Goal: Use online tool/utility: Utilize a website feature to perform a specific function

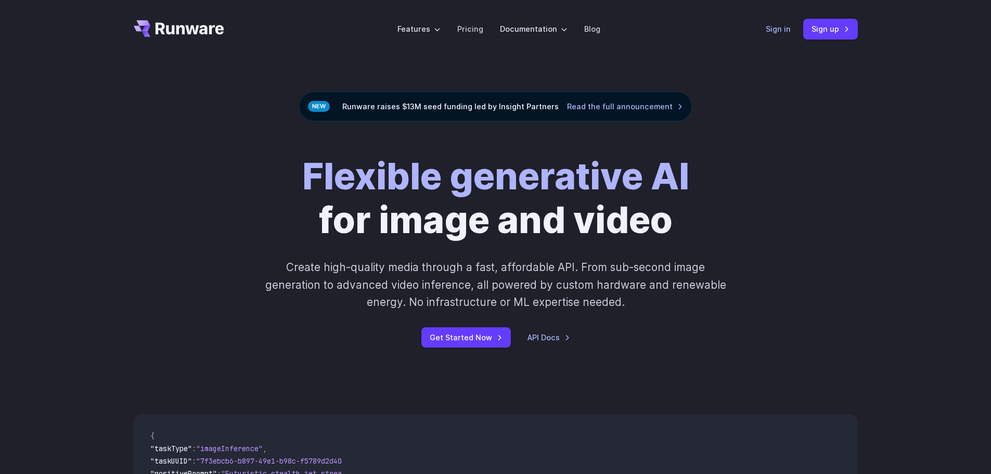
click at [773, 34] on link "Sign in" at bounding box center [777, 29] width 25 height 12
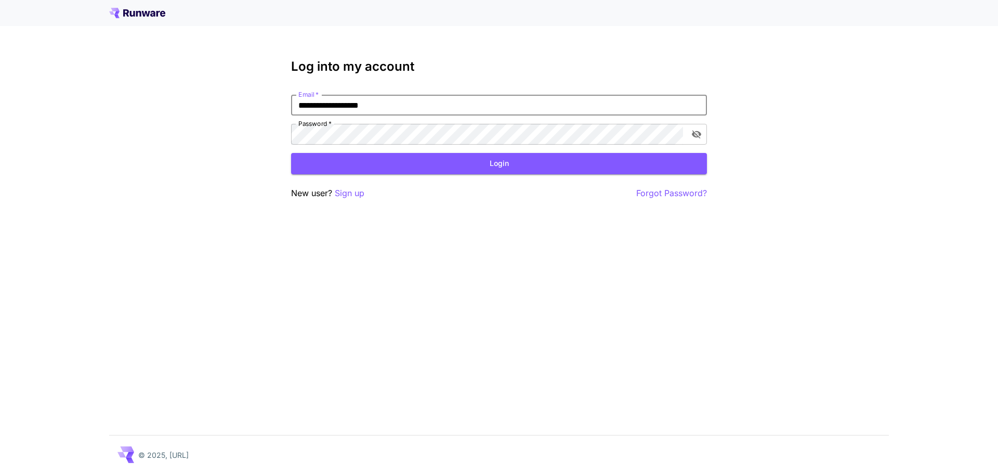
drag, startPoint x: 427, startPoint y: 110, endPoint x: 232, endPoint y: 105, distance: 195.1
click at [232, 105] on div "**********" at bounding box center [499, 237] width 998 height 474
type input "*"
click at [371, 105] on input "**********" at bounding box center [499, 105] width 416 height 21
drag, startPoint x: 391, startPoint y: 102, endPoint x: 383, endPoint y: 96, distance: 10.1
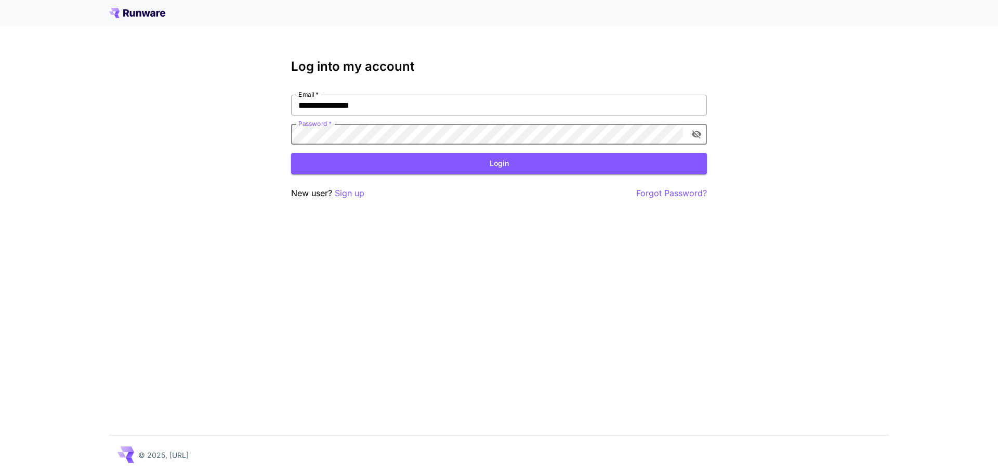
click at [391, 102] on input "**********" at bounding box center [499, 105] width 416 height 21
click at [355, 108] on input "**********" at bounding box center [499, 105] width 416 height 21
type input "**********"
click at [199, 137] on div "**********" at bounding box center [499, 237] width 998 height 474
click button "Login" at bounding box center [499, 163] width 416 height 21
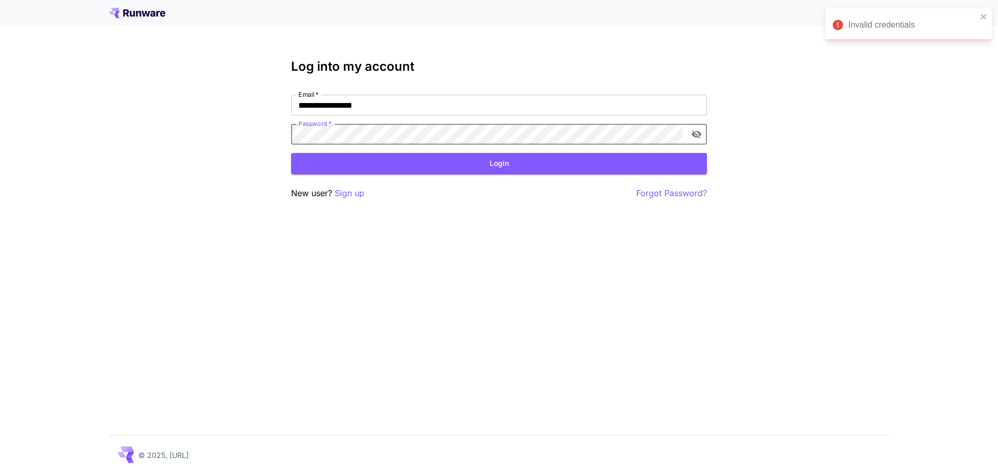
click at [194, 133] on div "**********" at bounding box center [499, 237] width 998 height 474
click button "Login" at bounding box center [499, 163] width 416 height 21
click at [264, 158] on div "**********" at bounding box center [499, 237] width 998 height 474
click button "Login" at bounding box center [499, 163] width 416 height 21
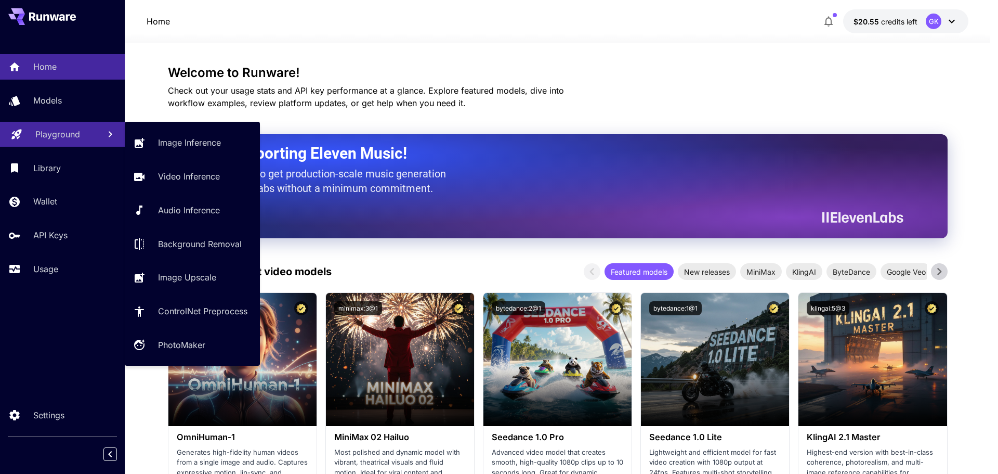
click at [57, 135] on p "Playground" at bounding box center [57, 134] width 45 height 12
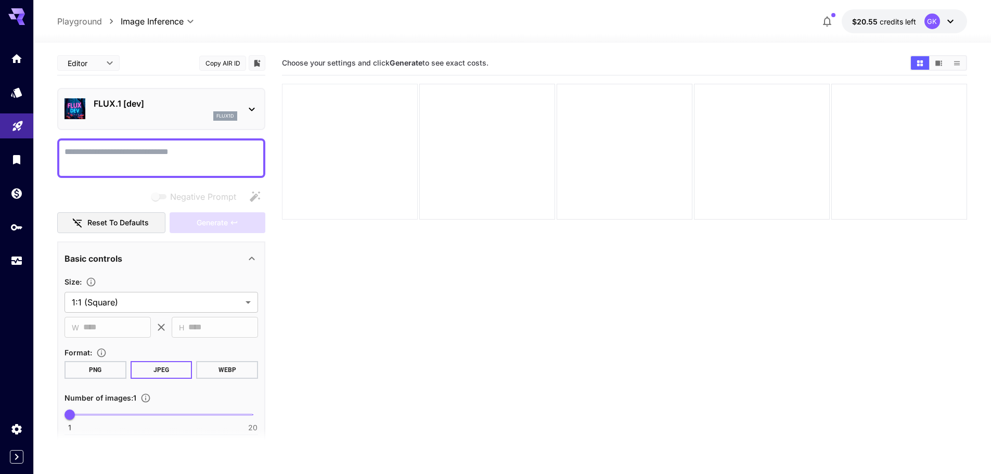
click at [383, 142] on div at bounding box center [350, 152] width 136 height 136
click at [223, 110] on div "FLUX.1 [dev] flux1d" at bounding box center [166, 108] width 144 height 23
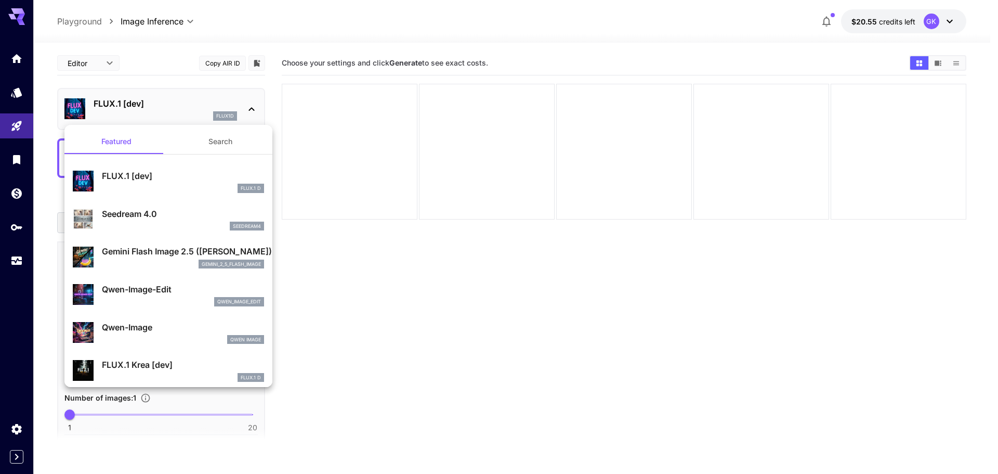
click at [175, 203] on div "Seedream 4.0 seedream4" at bounding box center [168, 219] width 191 height 32
type input "**********"
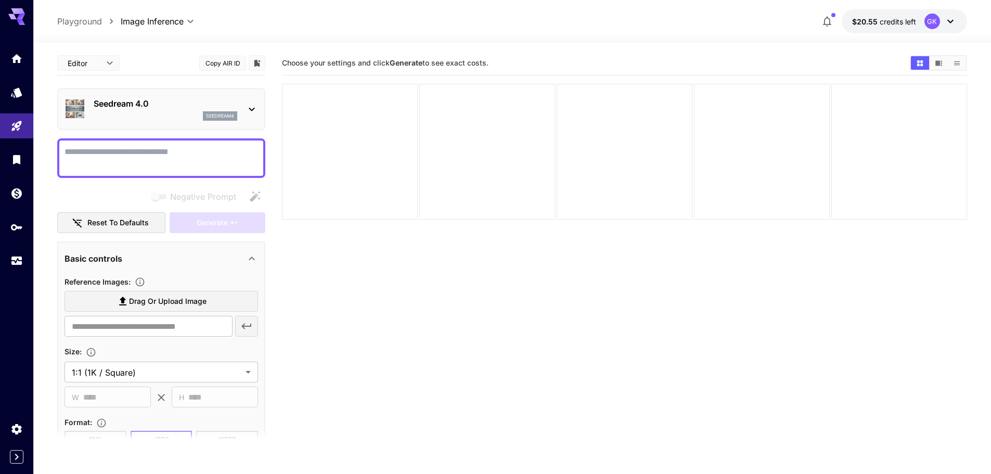
click at [194, 126] on div "Seedream 4.0 seedream4" at bounding box center [161, 109] width 208 height 42
click at [186, 107] on p "Seedream 4.0" at bounding box center [166, 103] width 144 height 12
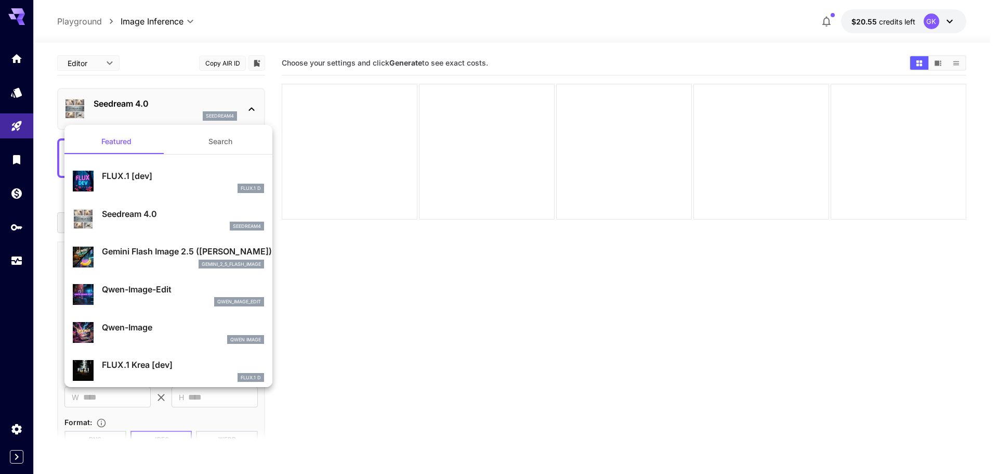
click at [161, 213] on p "Seedream 4.0" at bounding box center [183, 213] width 162 height 12
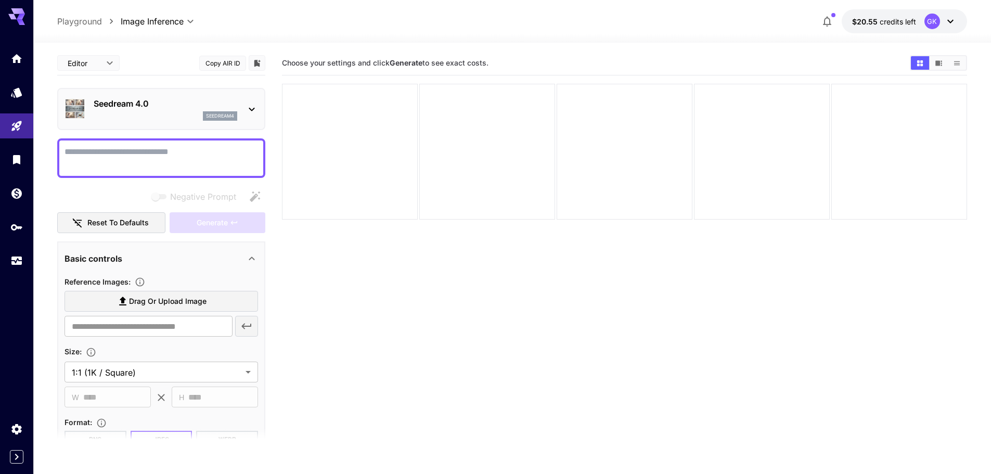
click at [201, 121] on div "Seedream 4.0 seedream4" at bounding box center [160, 109] width 193 height 32
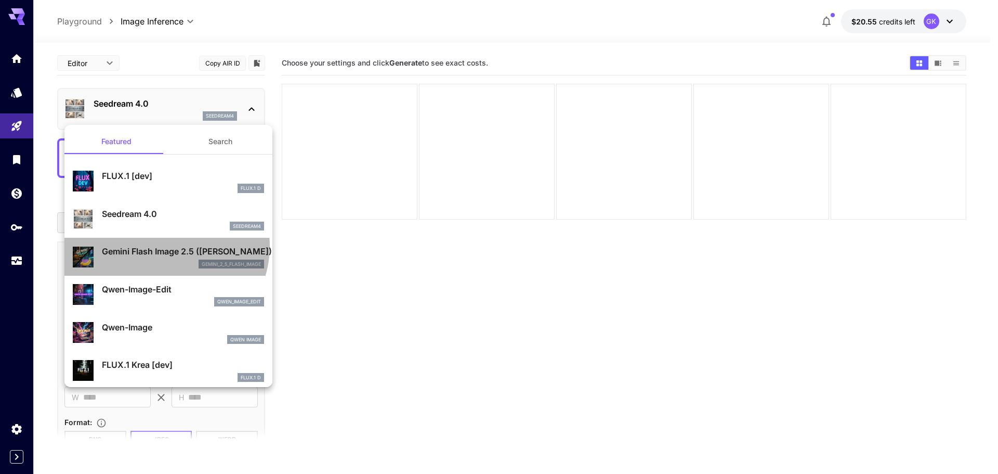
click at [163, 245] on p "Gemini Flash Image 2.5 ([PERSON_NAME])" at bounding box center [183, 251] width 162 height 12
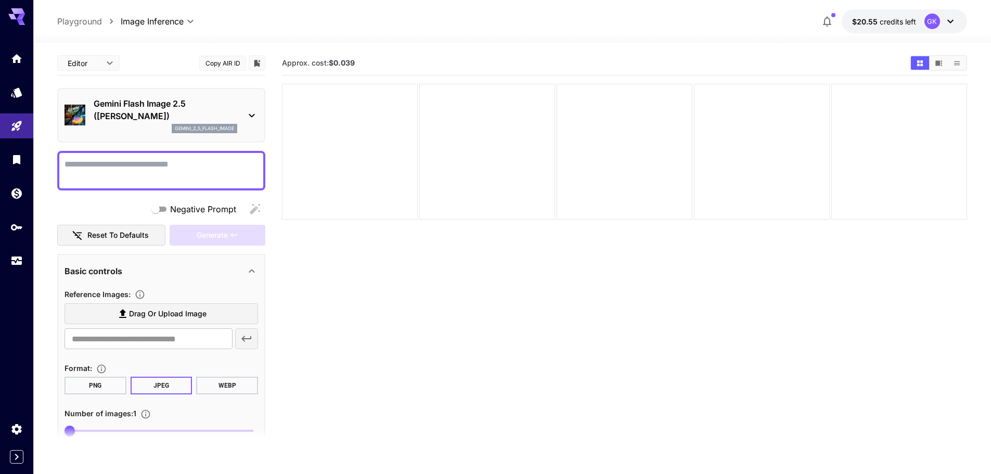
click at [146, 161] on textarea "Negative Prompt" at bounding box center [160, 170] width 193 height 25
click at [139, 310] on span "Drag or upload image" at bounding box center [167, 313] width 77 height 13
click at [0, 0] on input "Drag or upload image" at bounding box center [0, 0] width 0 height 0
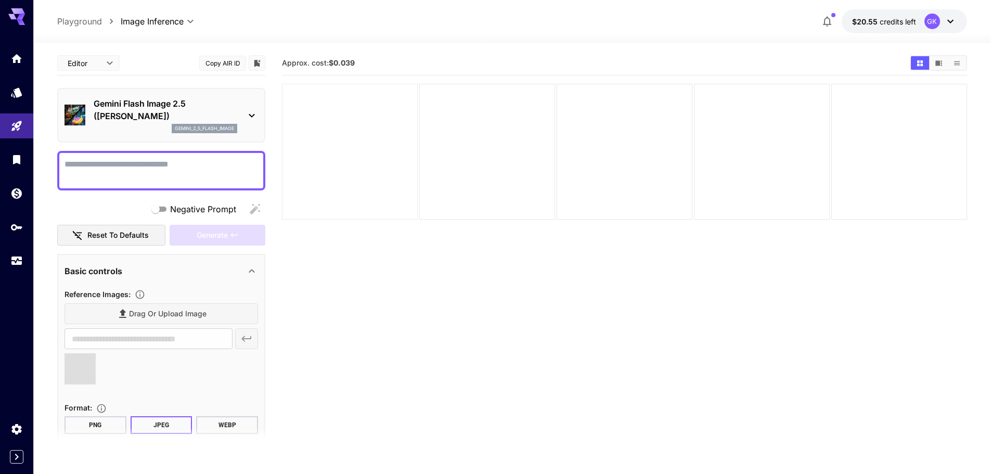
type input "**********"
click at [90, 360] on icon at bounding box center [89, 360] width 6 height 6
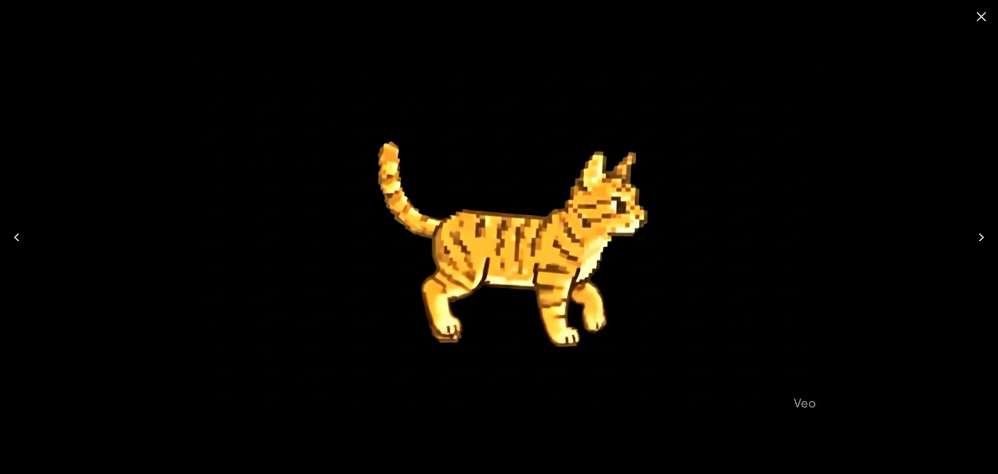
click at [982, 16] on icon "Close" at bounding box center [981, 16] width 17 height 17
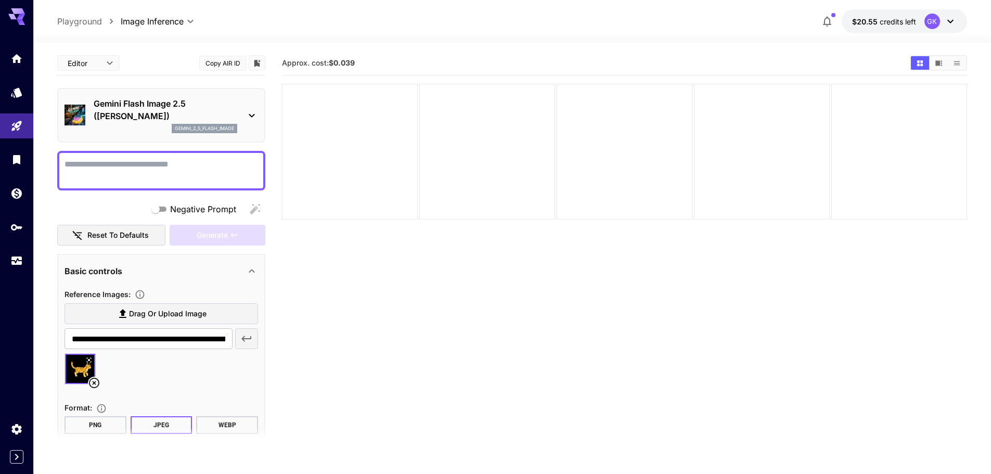
click at [198, 177] on textarea "Negative Prompt" at bounding box center [160, 170] width 193 height 25
type textarea "*"
type textarea "**********"
click at [221, 234] on span "Generate" at bounding box center [212, 235] width 31 height 13
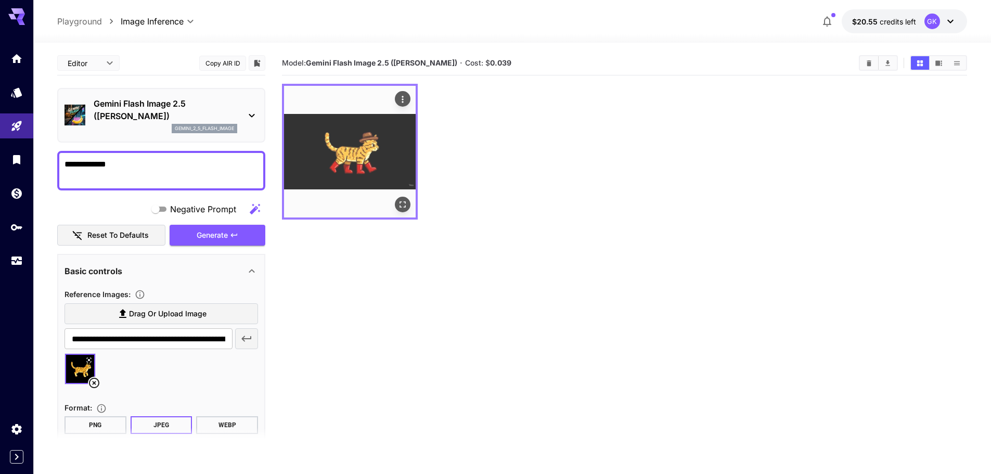
click at [403, 203] on icon "Open in fullscreen" at bounding box center [402, 204] width 10 height 10
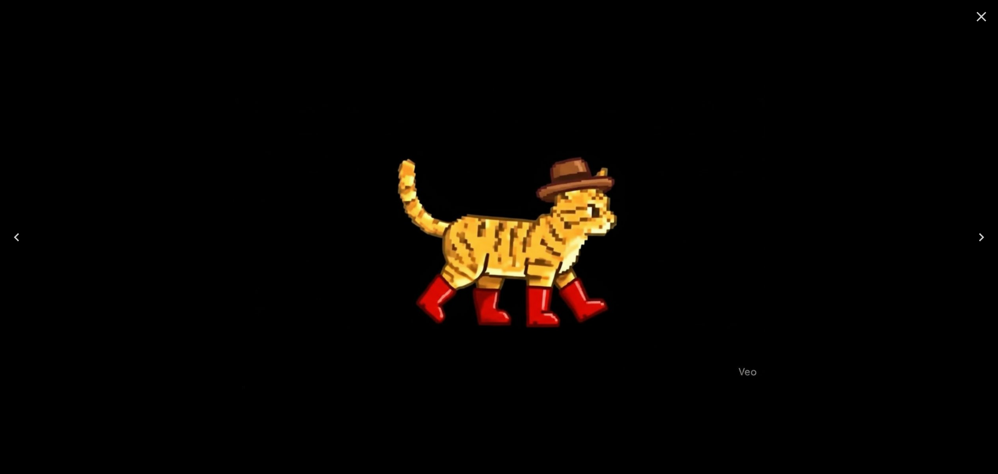
click at [588, 143] on img at bounding box center [499, 237] width 532 height 304
click at [970, 27] on button "Close" at bounding box center [981, 16] width 25 height 25
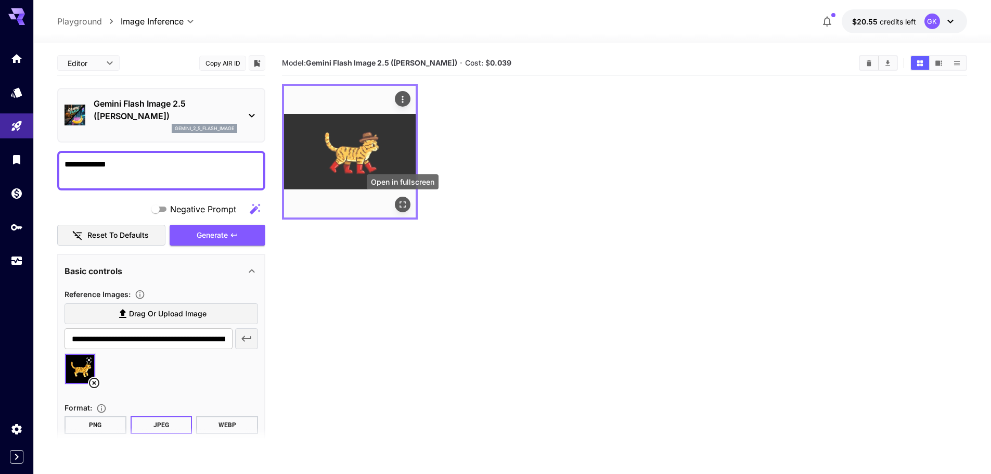
click at [400, 198] on button "Open in fullscreen" at bounding box center [403, 205] width 16 height 16
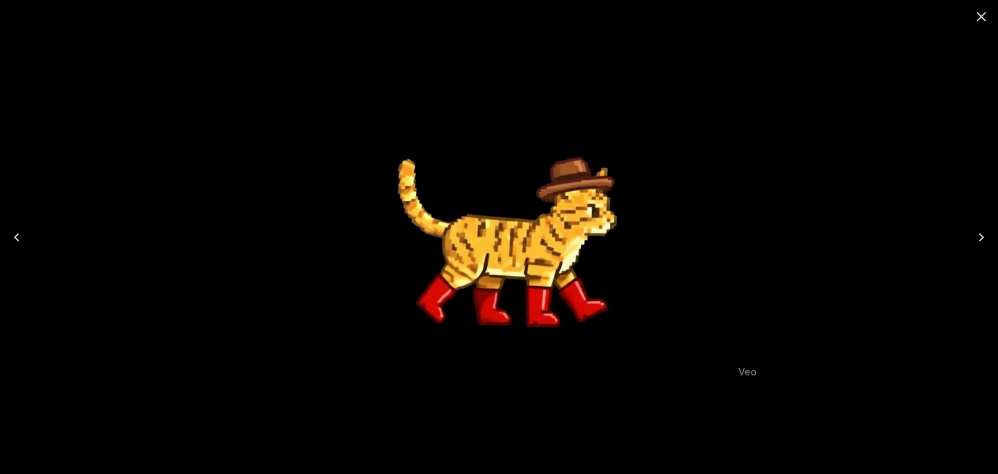
click at [986, 23] on icon "Close" at bounding box center [981, 16] width 17 height 17
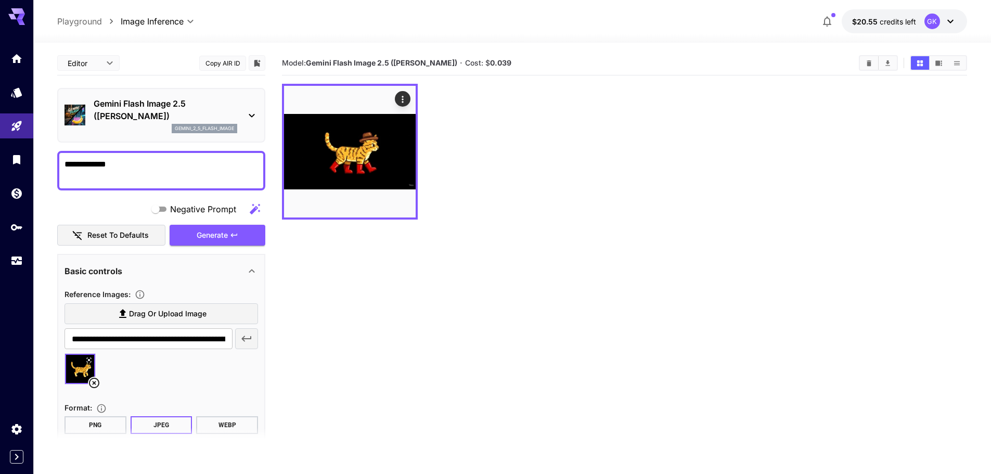
click at [110, 126] on div "gemini_2_5_flash_image" at bounding box center [166, 128] width 144 height 9
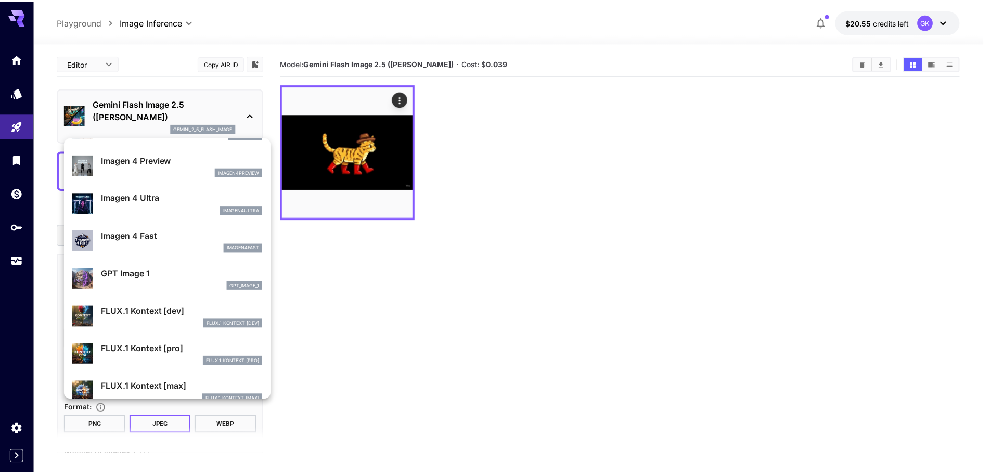
scroll to position [828, 0]
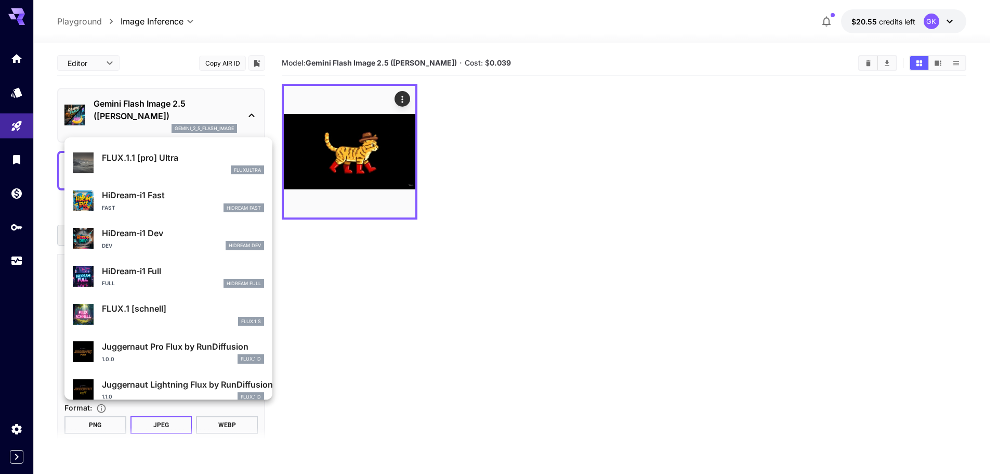
click at [441, 273] on div at bounding box center [499, 237] width 998 height 474
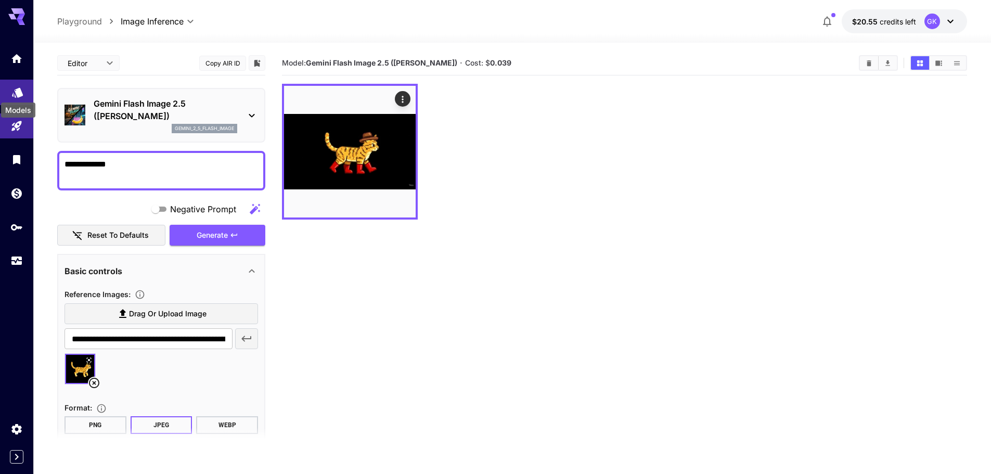
click at [16, 90] on icon "Models" at bounding box center [17, 89] width 12 height 12
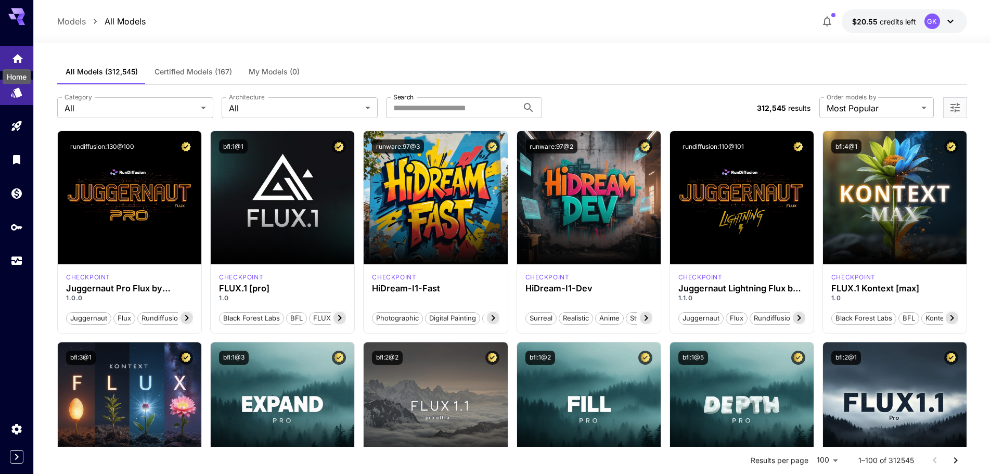
click at [17, 59] on icon "Home" at bounding box center [17, 55] width 12 height 12
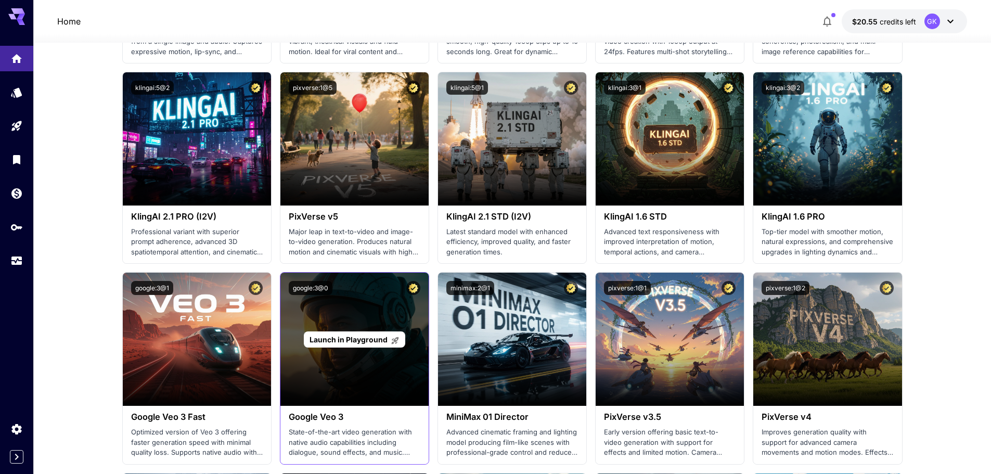
scroll to position [416, 0]
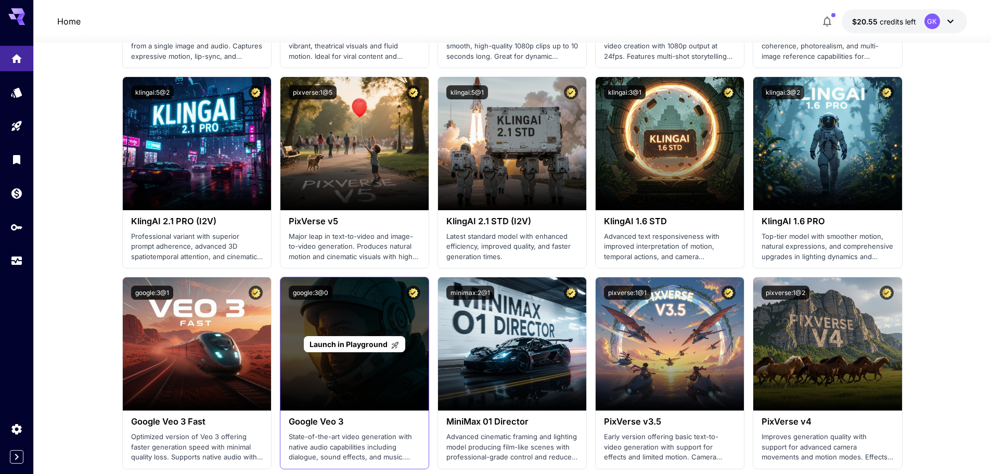
click at [343, 340] on span "Launch in Playground" at bounding box center [348, 344] width 78 height 9
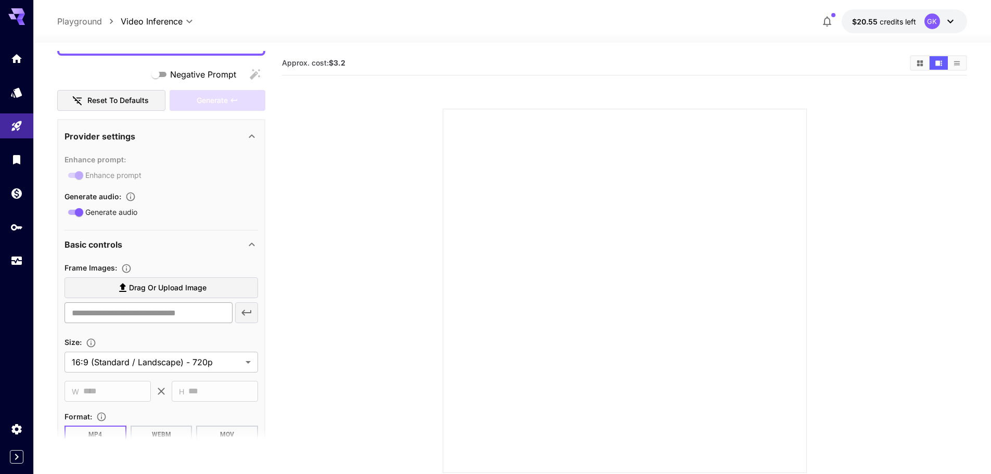
scroll to position [156, 0]
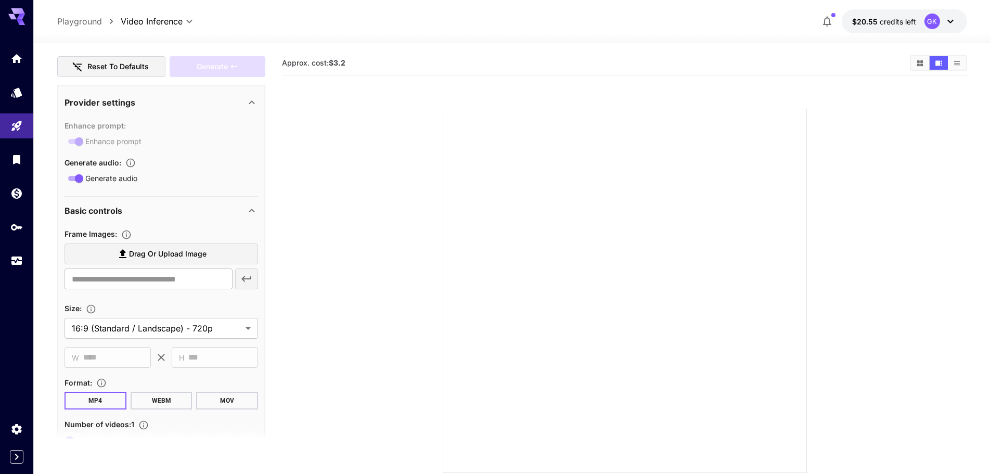
click at [173, 262] on label "Drag or upload image" at bounding box center [160, 253] width 193 height 21
click at [0, 0] on input "Drag or upload image" at bounding box center [0, 0] width 0 height 0
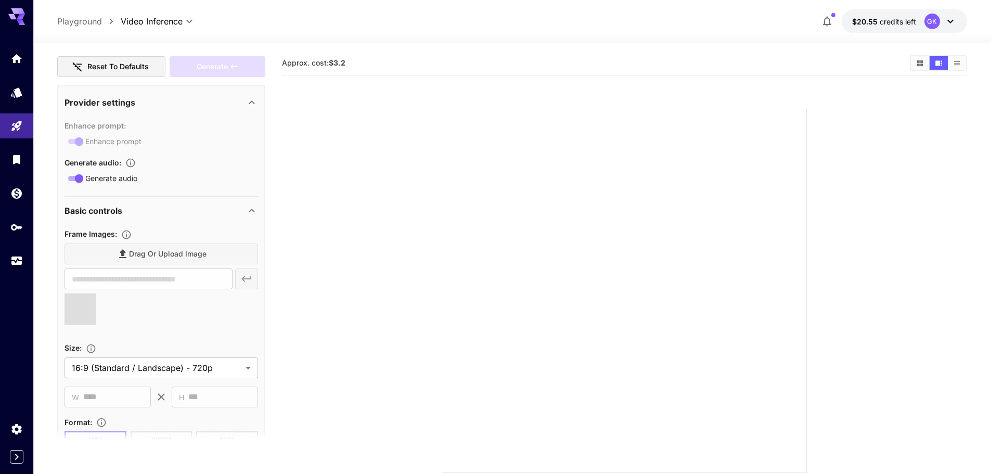
type input "**********"
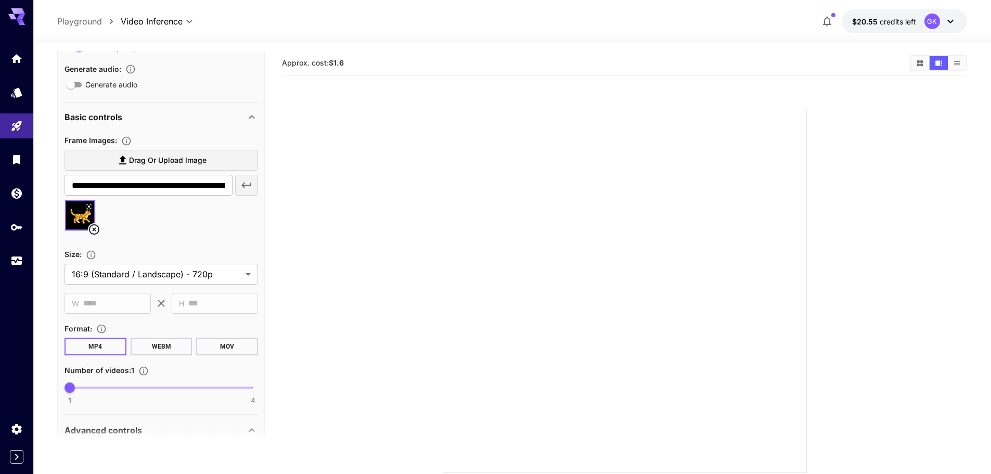
scroll to position [260, 0]
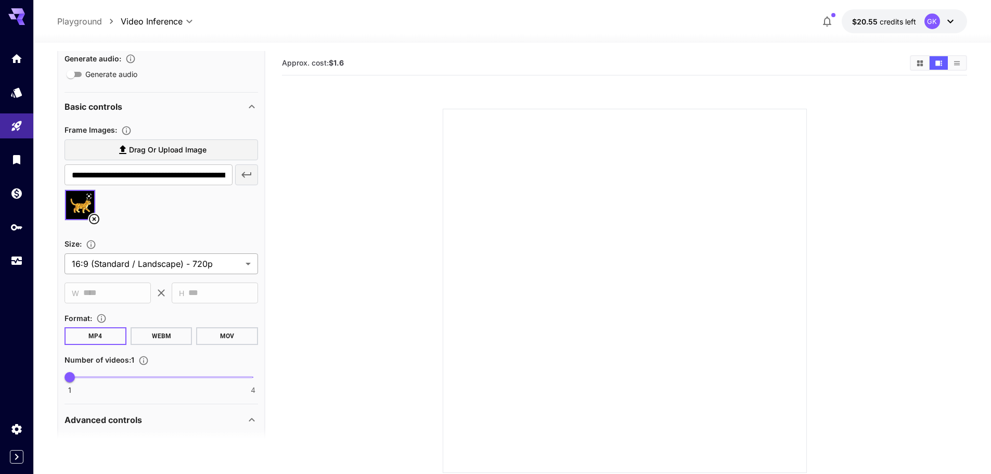
click at [181, 267] on body "**********" at bounding box center [495, 278] width 991 height 556
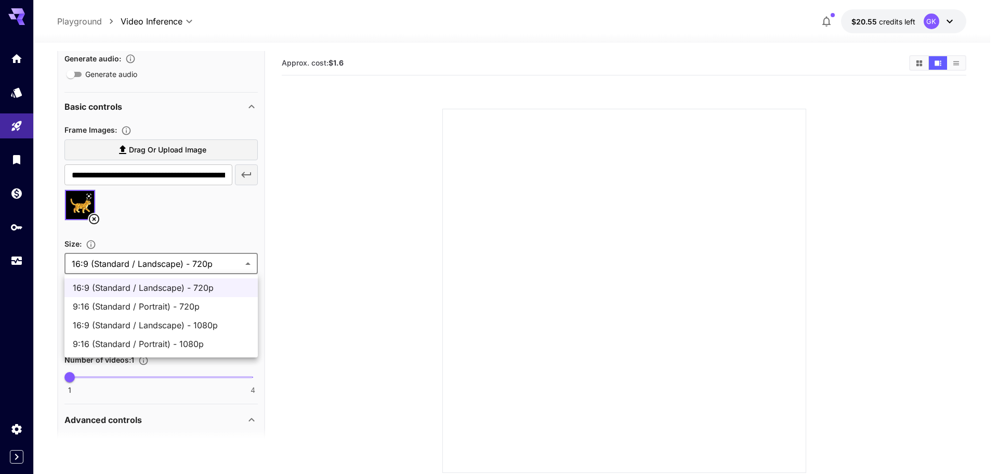
click at [184, 326] on span "16:9 (Standard / Landscape) - 1080p" at bounding box center [161, 325] width 177 height 12
type input "**********"
type input "****"
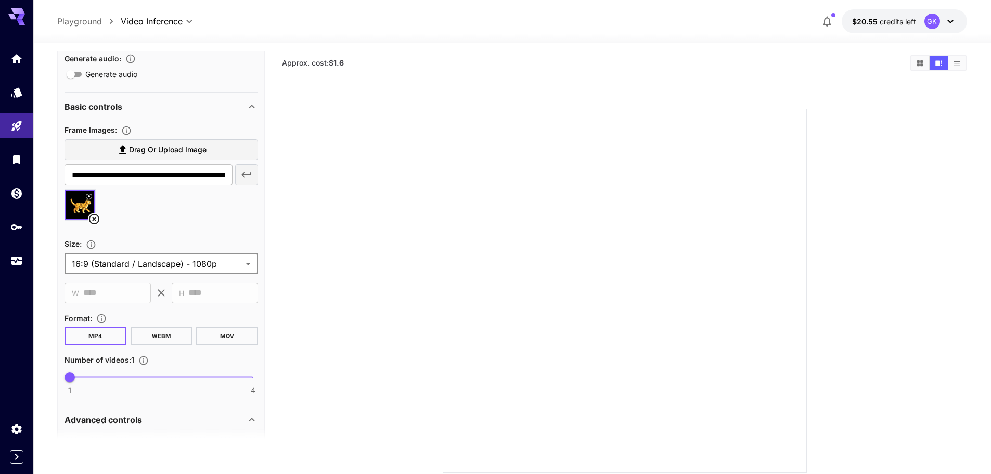
click at [204, 268] on body "**********" at bounding box center [495, 278] width 991 height 556
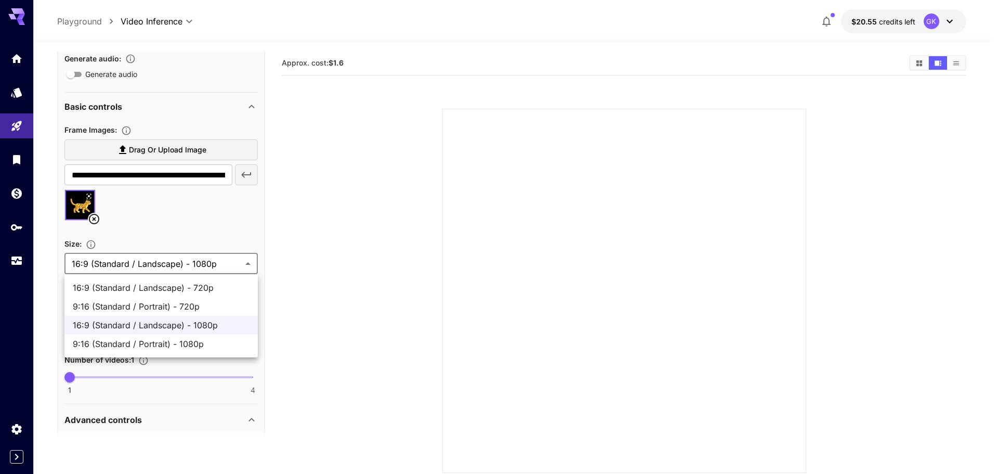
click at [190, 292] on span "16:9 (Standard / Landscape) - 720p" at bounding box center [161, 287] width 177 height 12
type input "**********"
type input "****"
type input "***"
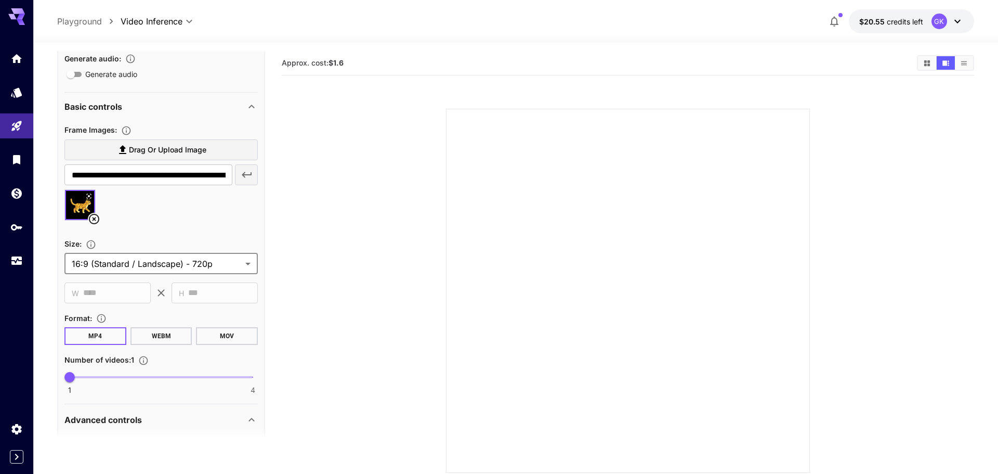
click at [198, 253] on body "**********" at bounding box center [499, 278] width 998 height 556
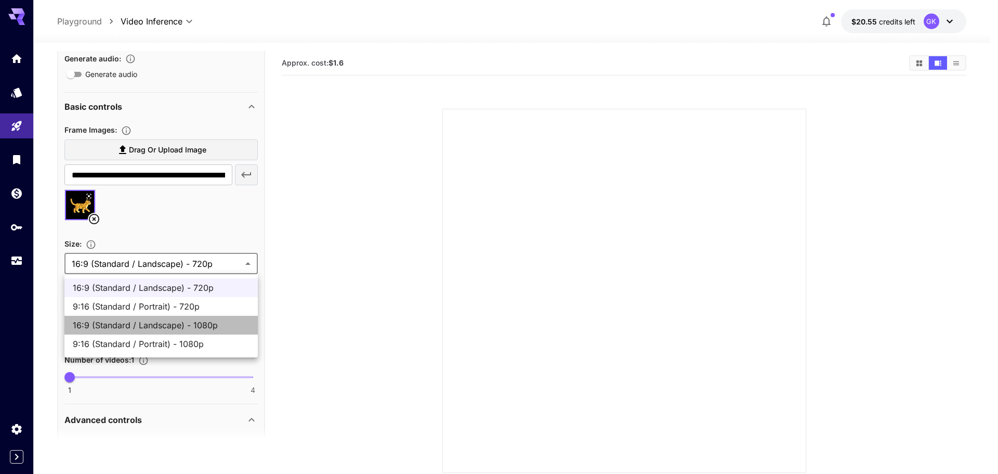
click at [175, 324] on span "16:9 (Standard / Landscape) - 1080p" at bounding box center [161, 325] width 177 height 12
type input "**********"
type input "****"
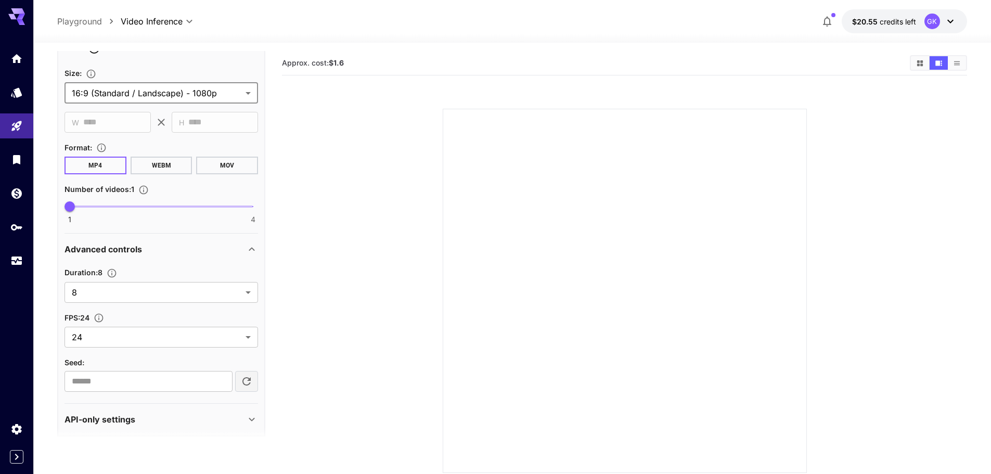
scroll to position [439, 0]
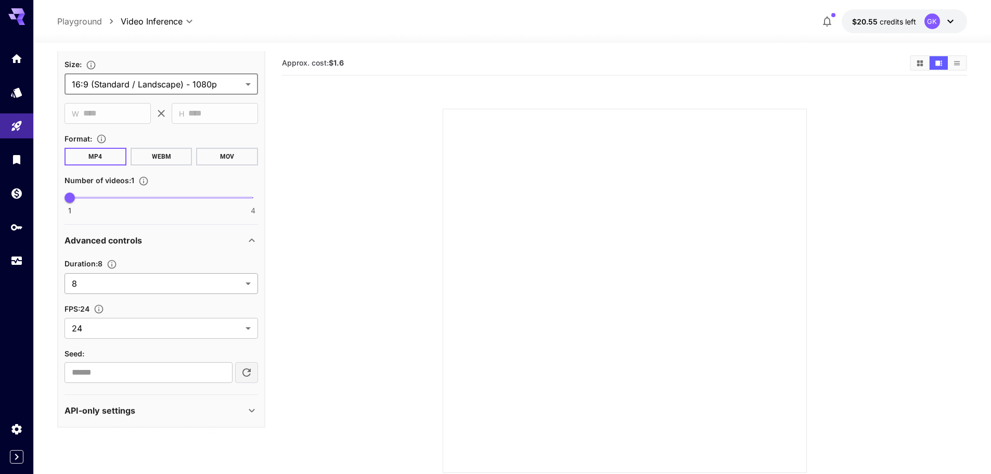
click at [148, 284] on body "**********" at bounding box center [495, 278] width 991 height 556
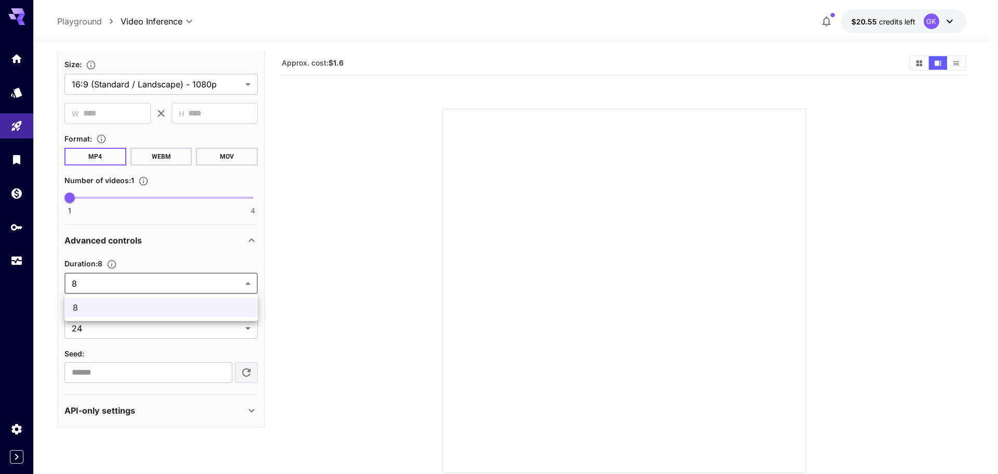
click at [148, 284] on div at bounding box center [499, 237] width 998 height 474
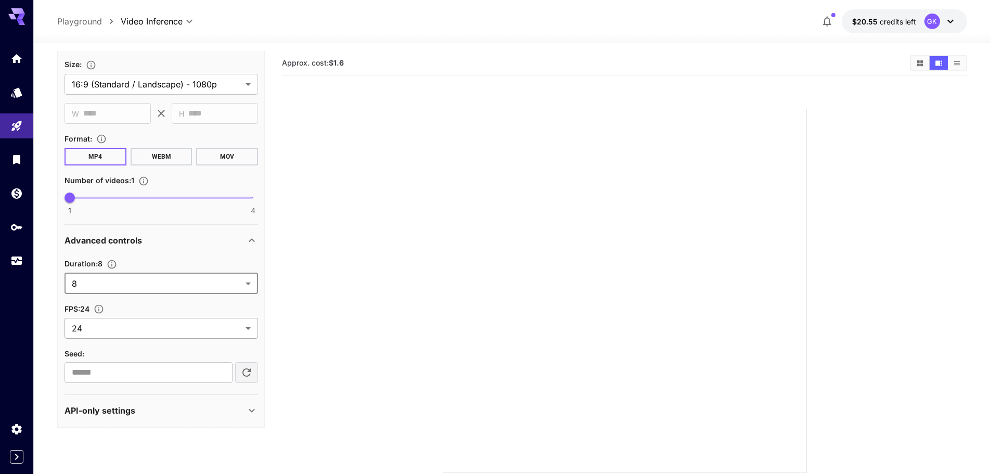
click at [143, 321] on body "**********" at bounding box center [495, 278] width 991 height 556
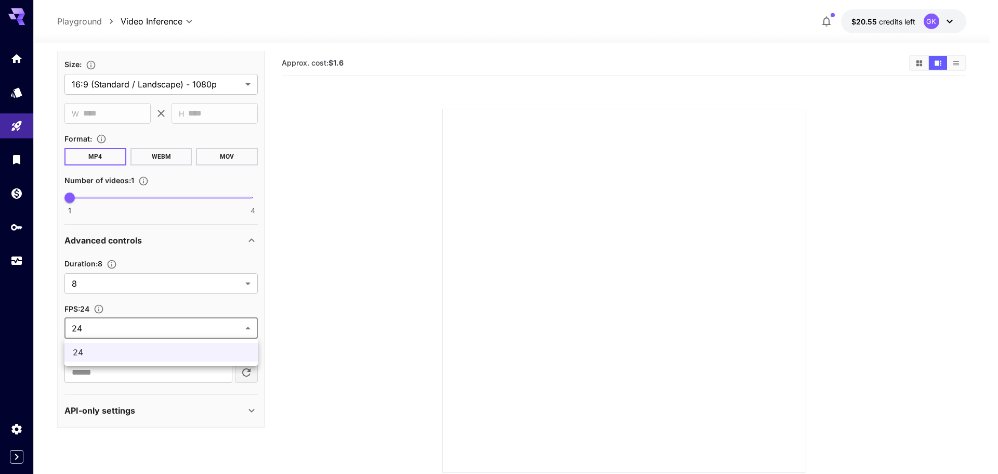
click at [141, 325] on div at bounding box center [499, 237] width 998 height 474
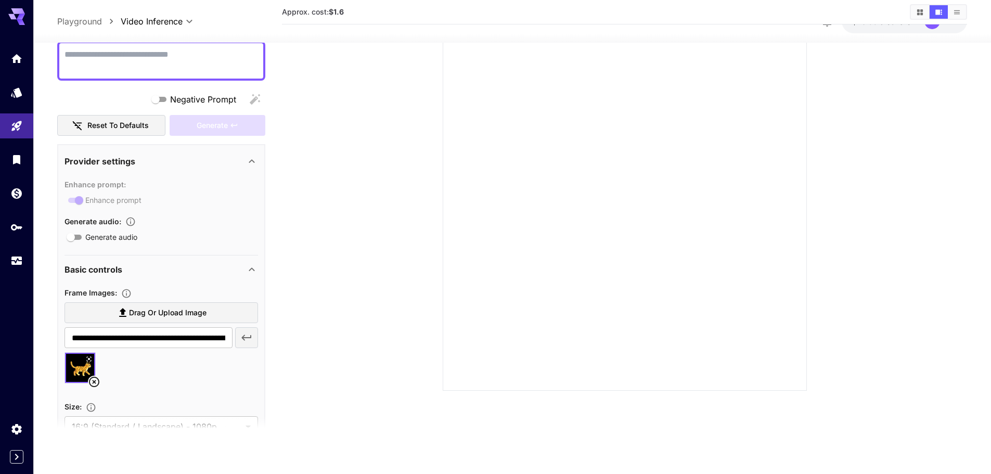
scroll to position [0, 0]
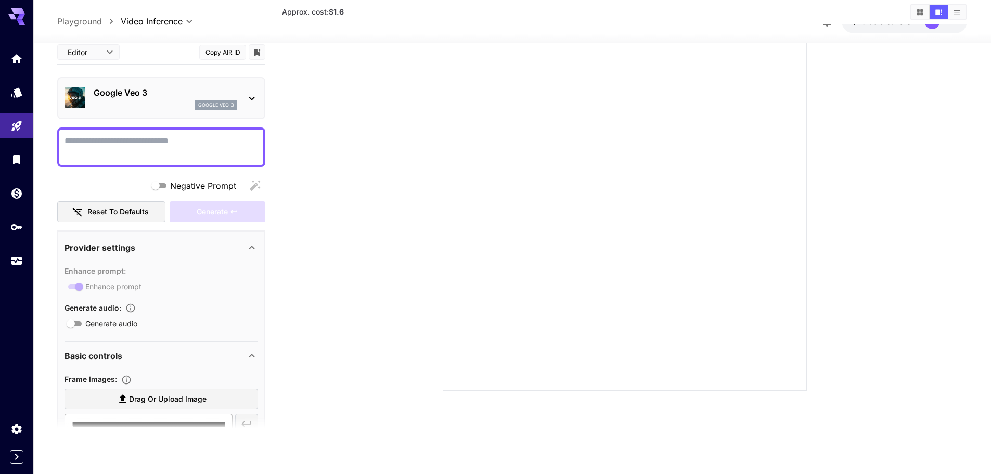
click at [153, 153] on textarea "Negative Prompt" at bounding box center [160, 146] width 193 height 25
type textarea "*"
type textarea "*******"
click at [197, 218] on div "Generate" at bounding box center [218, 211] width 96 height 21
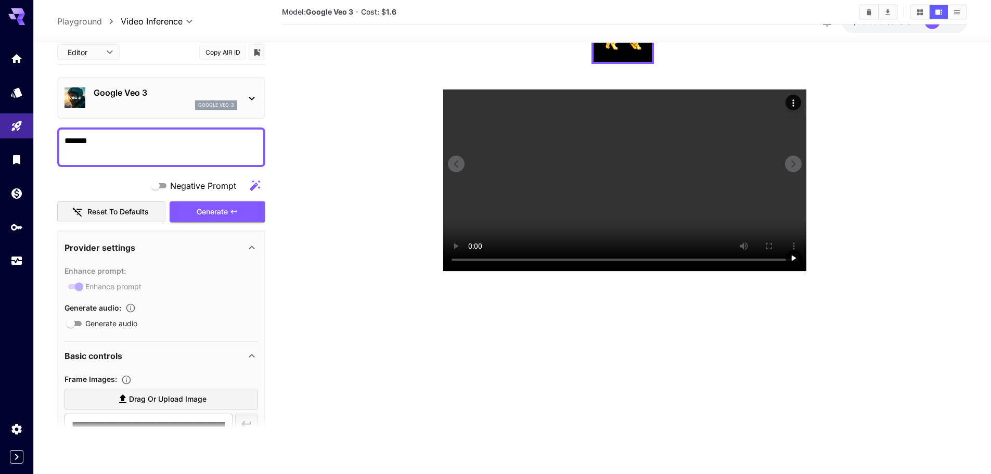
click at [607, 167] on video at bounding box center [624, 179] width 363 height 181
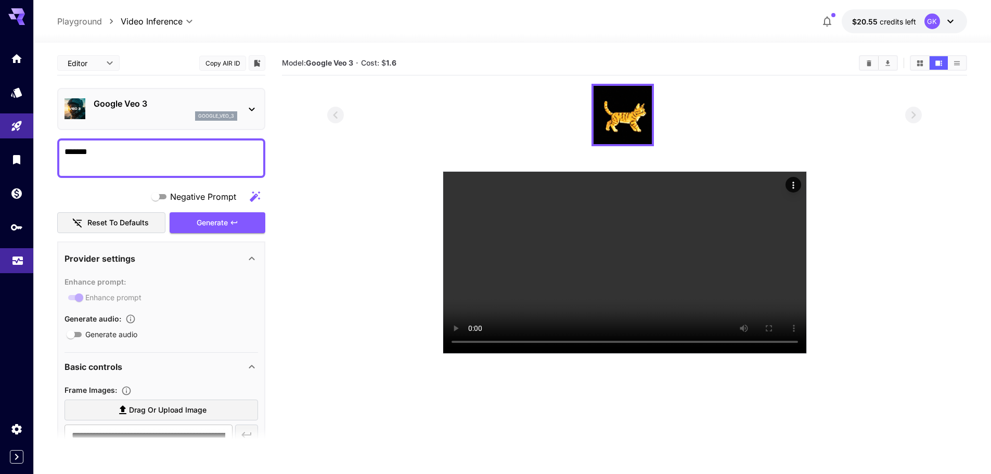
click at [18, 264] on link at bounding box center [16, 260] width 33 height 25
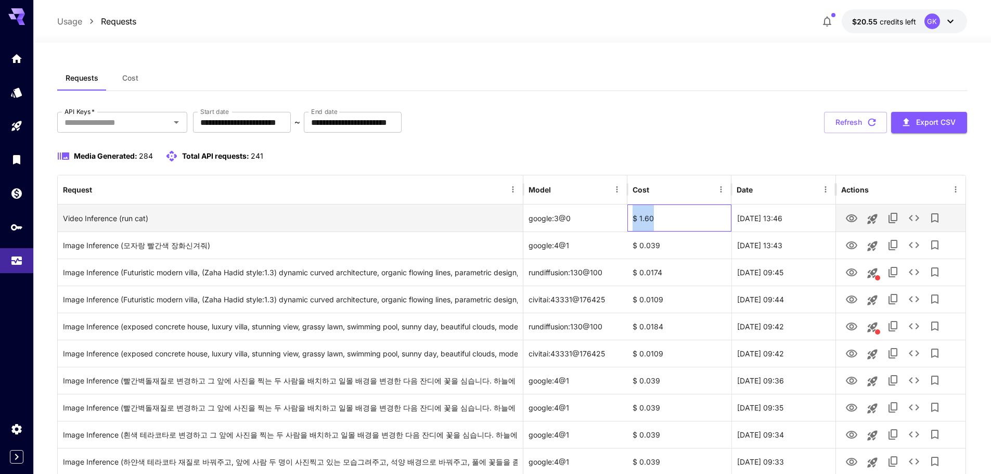
drag, startPoint x: 659, startPoint y: 218, endPoint x: 628, endPoint y: 222, distance: 31.4
click at [628, 222] on div "$ 1.60" at bounding box center [679, 217] width 104 height 27
click at [689, 222] on div "$ 1.60" at bounding box center [679, 217] width 104 height 27
click at [678, 223] on div "$ 1.60" at bounding box center [679, 217] width 104 height 27
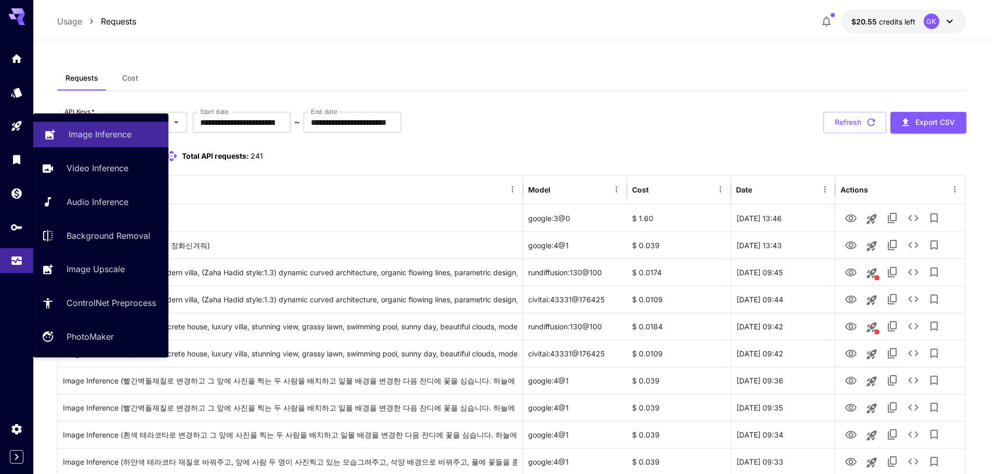
click at [90, 133] on p "Image Inference" at bounding box center [100, 134] width 63 height 12
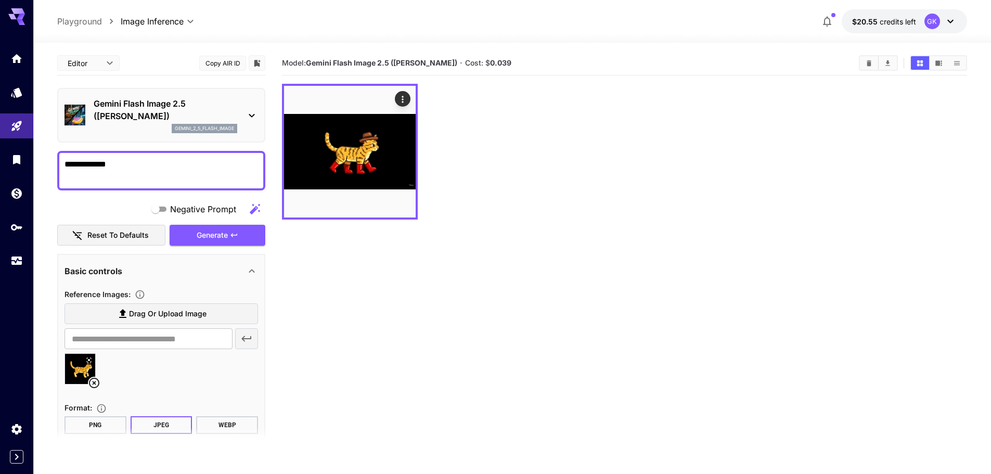
click at [237, 112] on p "Gemini Flash Image 2.5 ([PERSON_NAME])" at bounding box center [166, 109] width 144 height 25
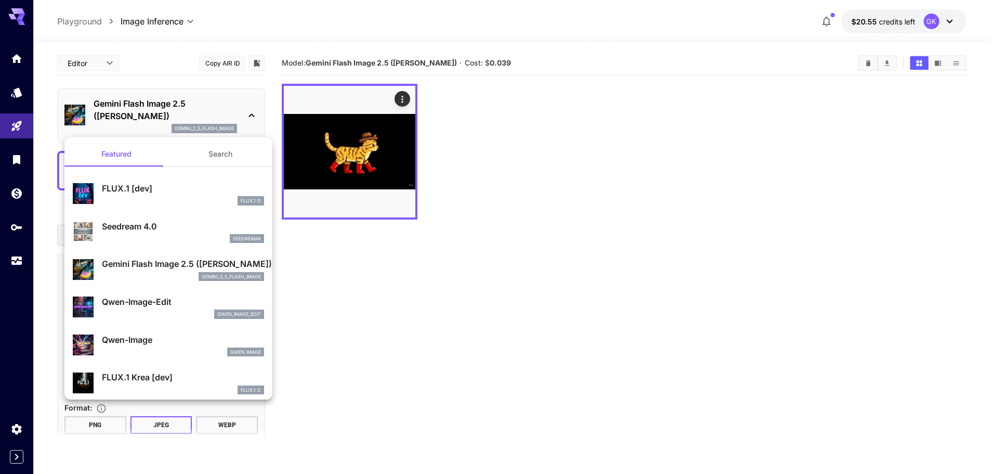
click at [541, 131] on div at bounding box center [499, 237] width 998 height 474
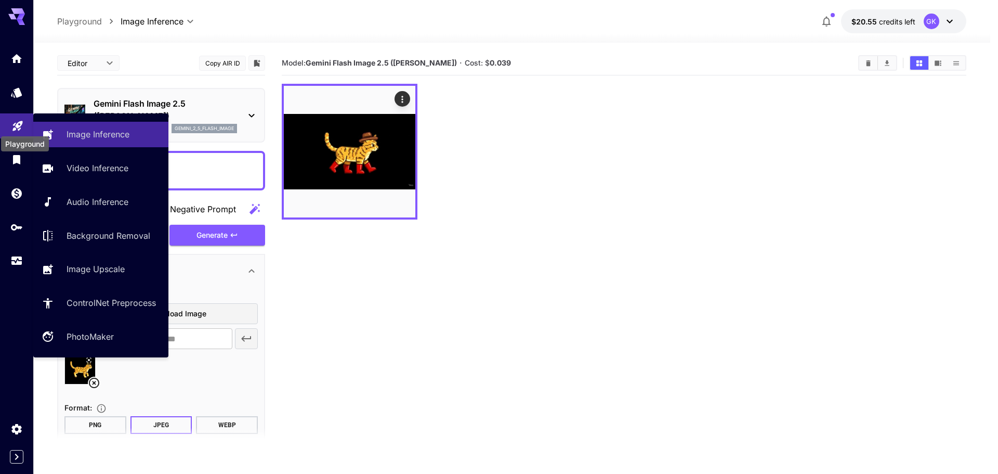
click at [21, 122] on icon "Playground" at bounding box center [17, 123] width 10 height 10
click at [84, 163] on p "Video Inference" at bounding box center [100, 168] width 62 height 12
type input "**********"
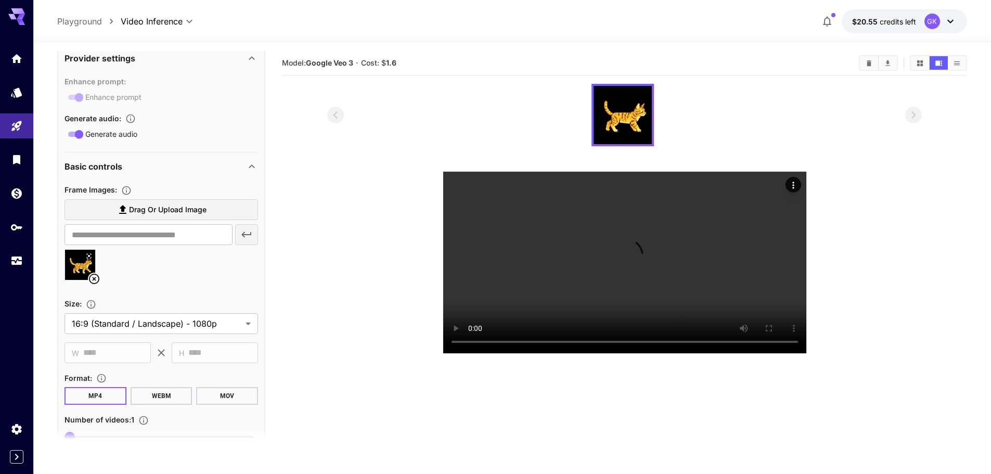
scroll to position [260, 0]
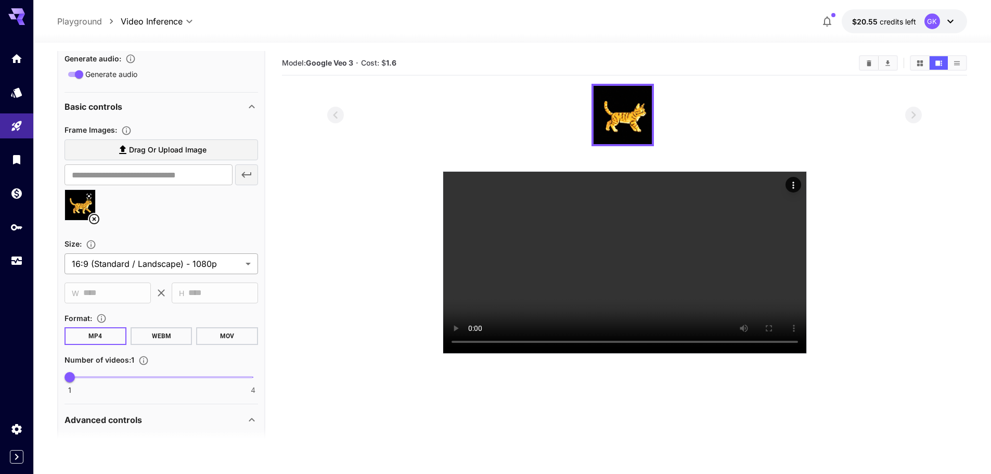
click at [188, 272] on body "**********" at bounding box center [495, 278] width 991 height 556
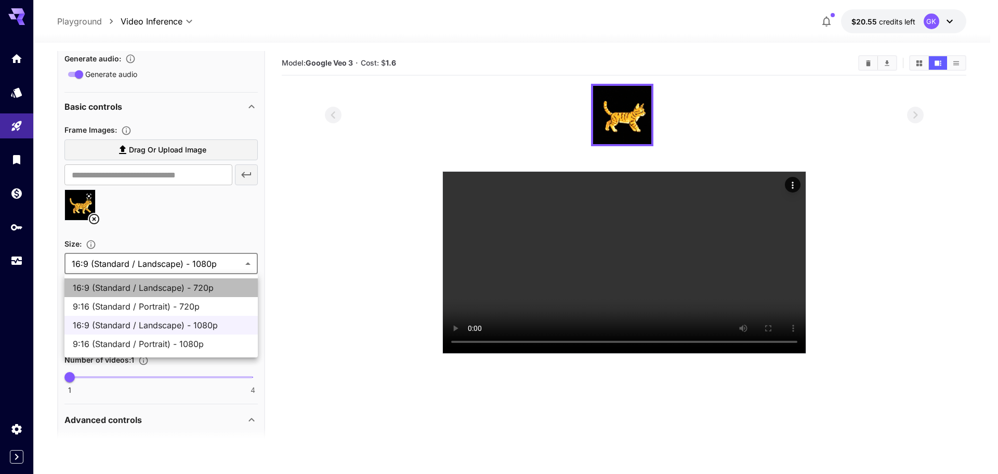
click at [210, 288] on span "16:9 (Standard / Landscape) - 720p" at bounding box center [161, 287] width 177 height 12
type input "**********"
type input "****"
type input "***"
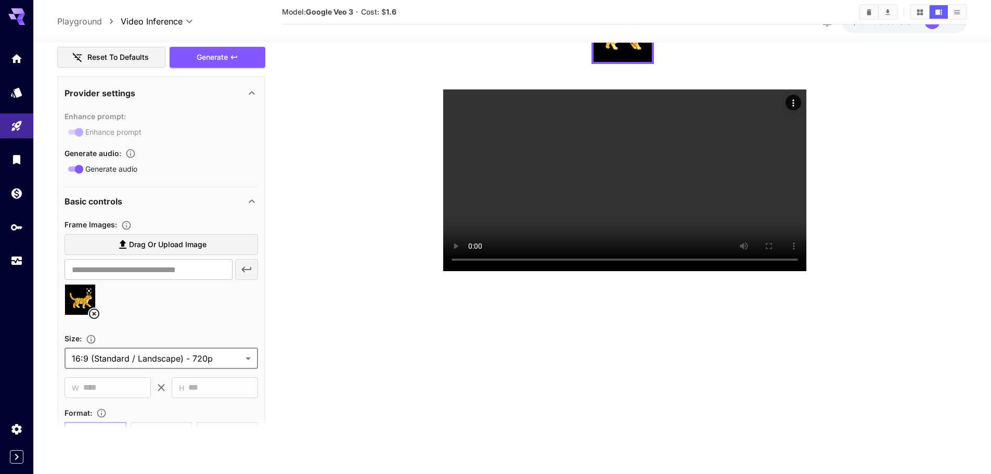
scroll to position [23, 0]
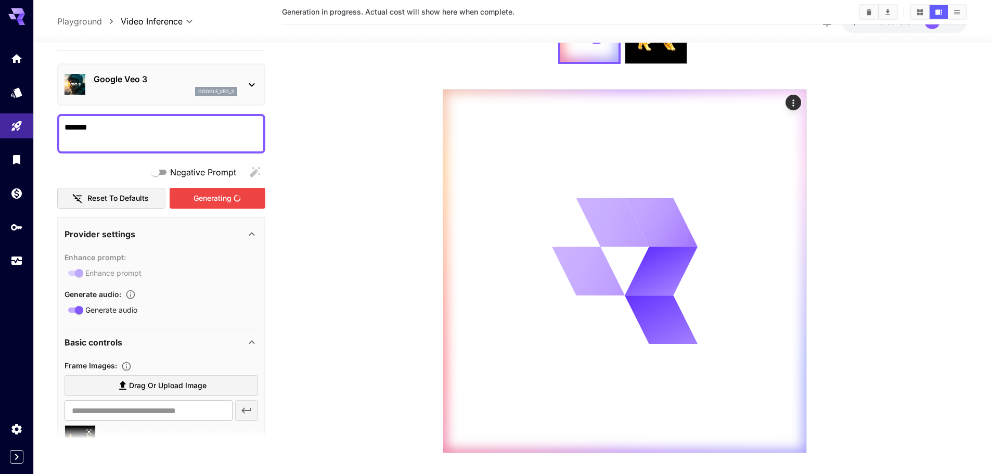
click at [204, 191] on div "Generating" at bounding box center [218, 198] width 96 height 21
click at [159, 84] on p "Google Veo 3" at bounding box center [166, 79] width 144 height 12
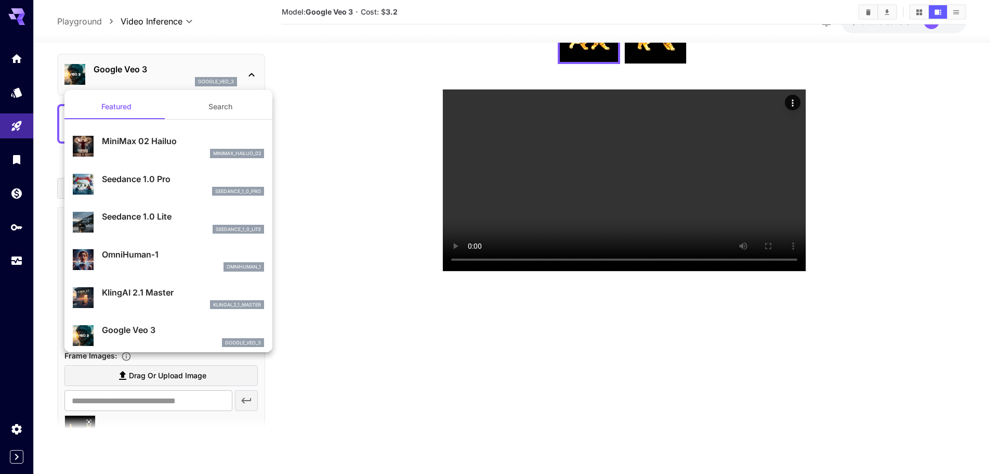
click at [455, 269] on div at bounding box center [499, 237] width 998 height 474
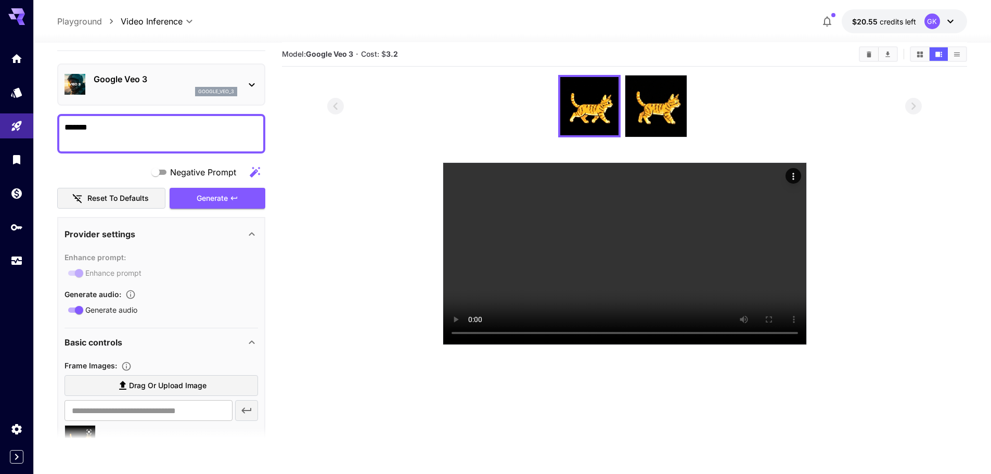
scroll to position [0, 0]
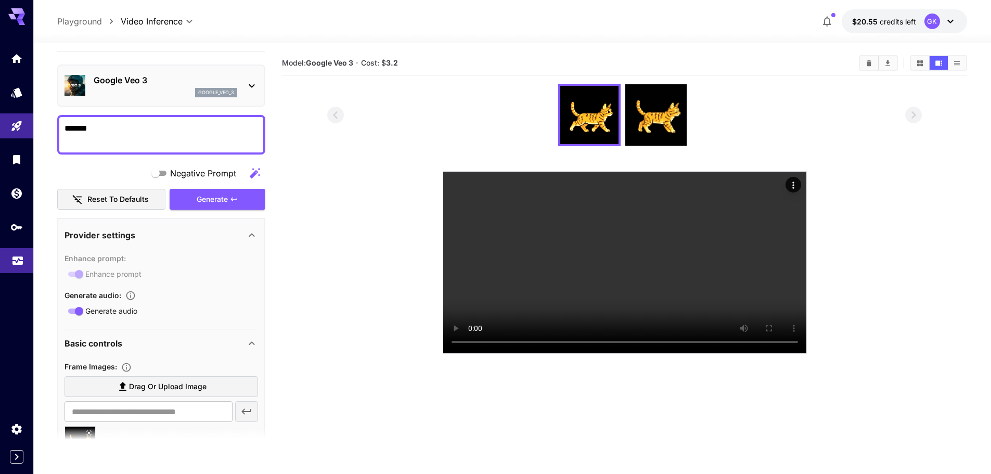
click at [9, 257] on link at bounding box center [16, 260] width 33 height 25
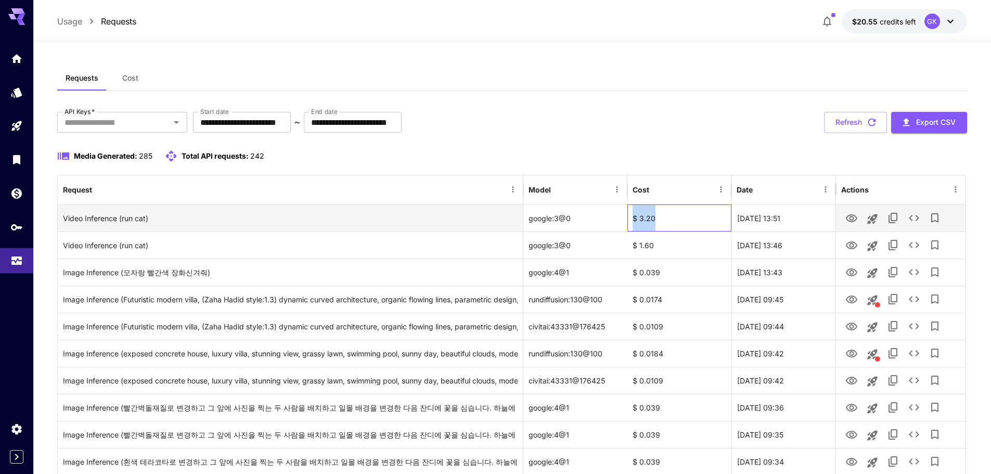
drag, startPoint x: 662, startPoint y: 215, endPoint x: 617, endPoint y: 215, distance: 44.7
click at [621, 217] on div "Video Inference (run cat) google:3@0 $ 3.20 [DATE] 13:51" at bounding box center [511, 217] width 907 height 27
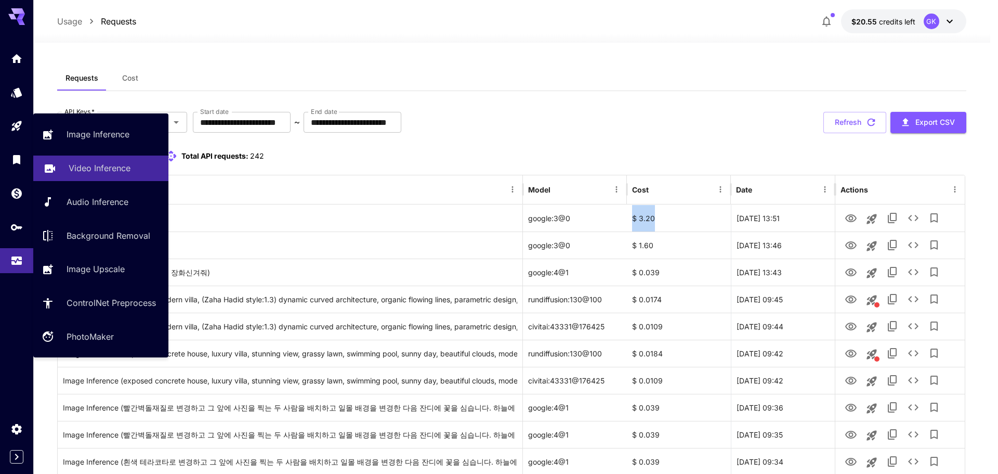
click at [101, 167] on p "Video Inference" at bounding box center [100, 168] width 62 height 12
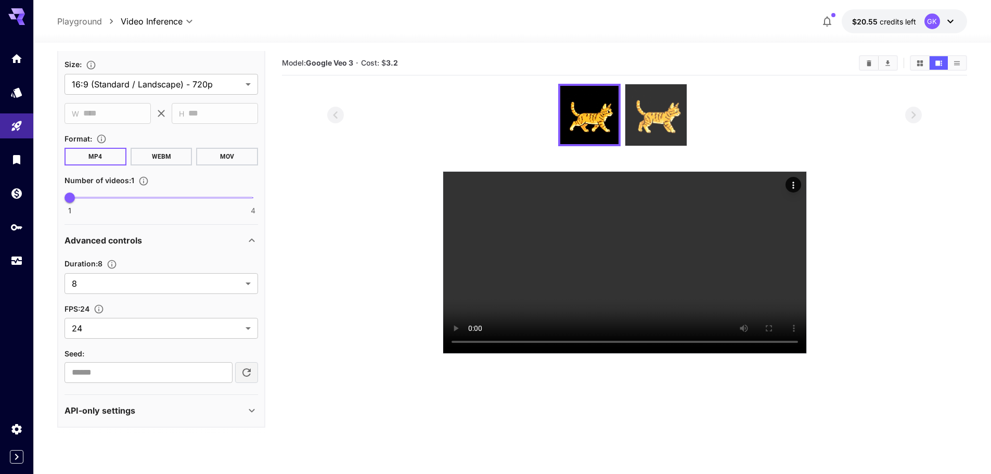
click at [641, 128] on img at bounding box center [655, 114] width 61 height 61
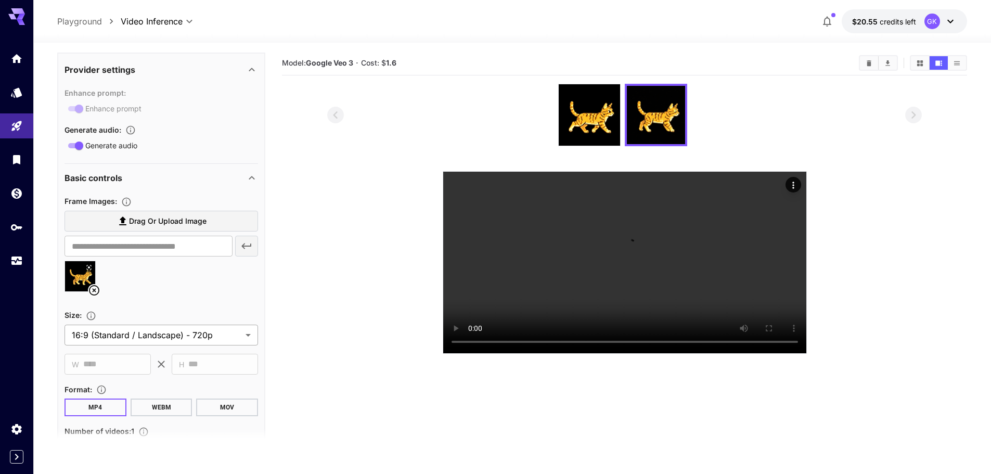
scroll to position [179, 0]
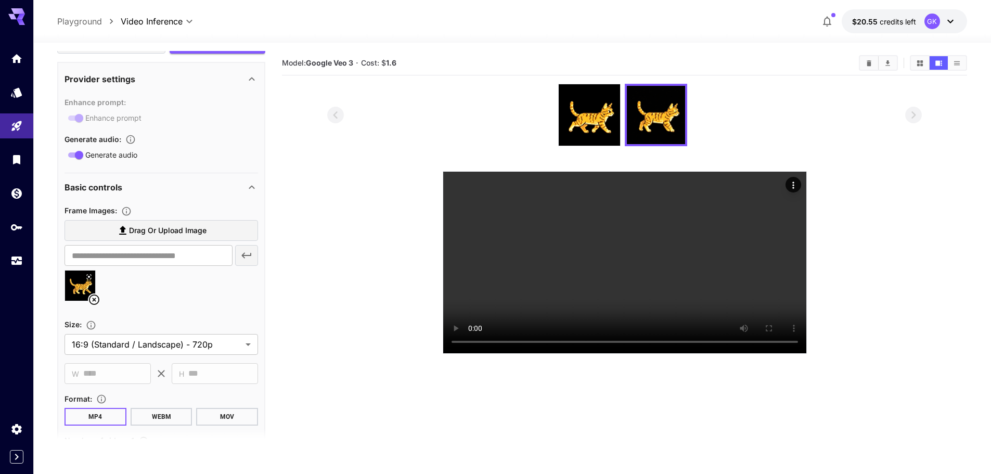
click at [550, 119] on div at bounding box center [624, 115] width 594 height 62
click at [559, 122] on img at bounding box center [588, 114] width 61 height 61
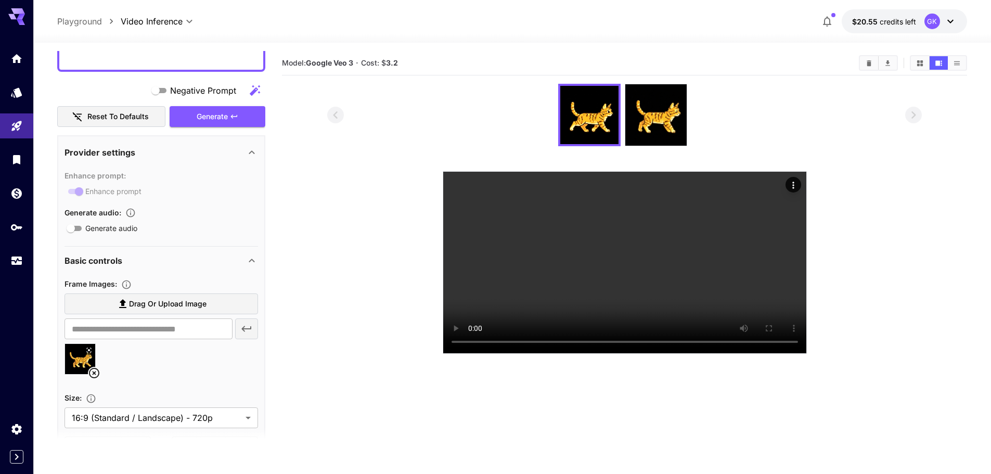
scroll to position [104, 0]
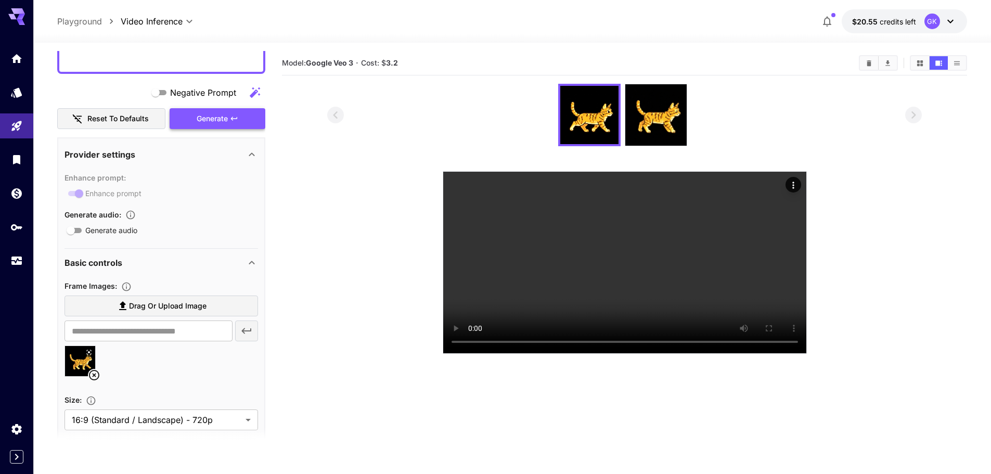
click at [206, 121] on div "Generate" at bounding box center [218, 118] width 96 height 21
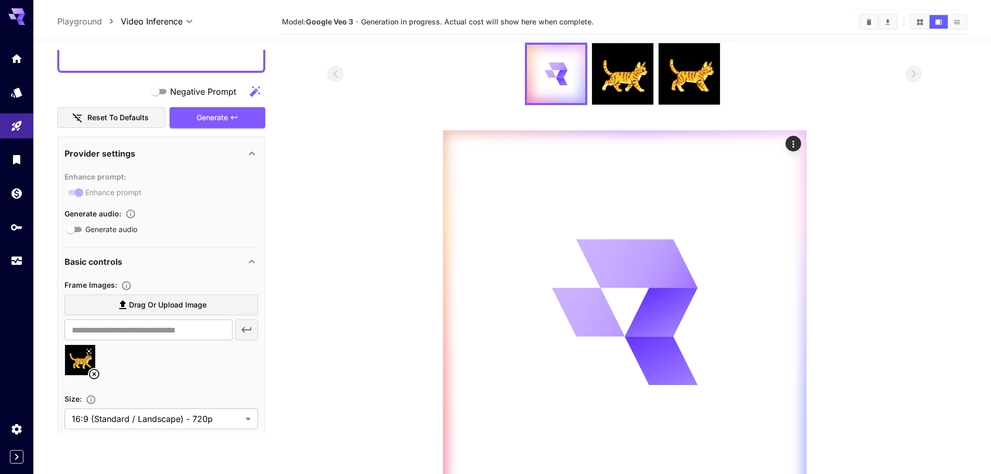
scroll to position [0, 0]
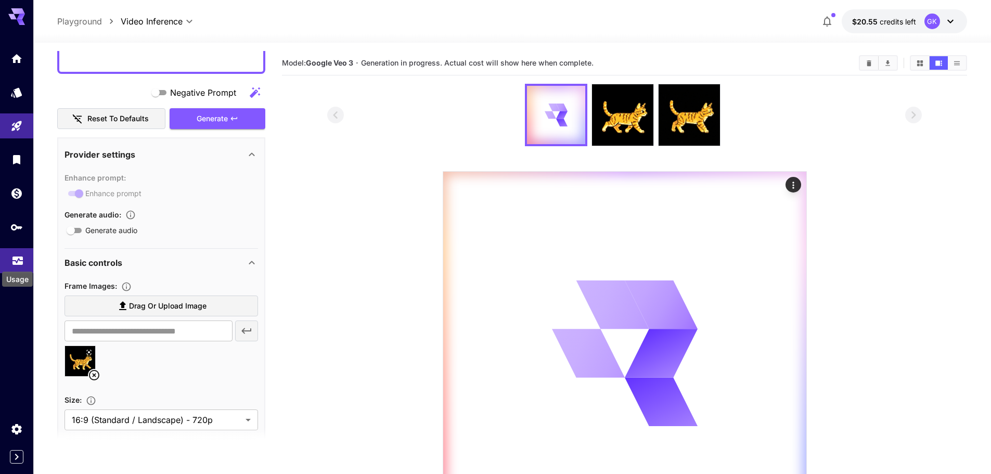
click at [20, 261] on icon "Usage" at bounding box center [17, 258] width 10 height 5
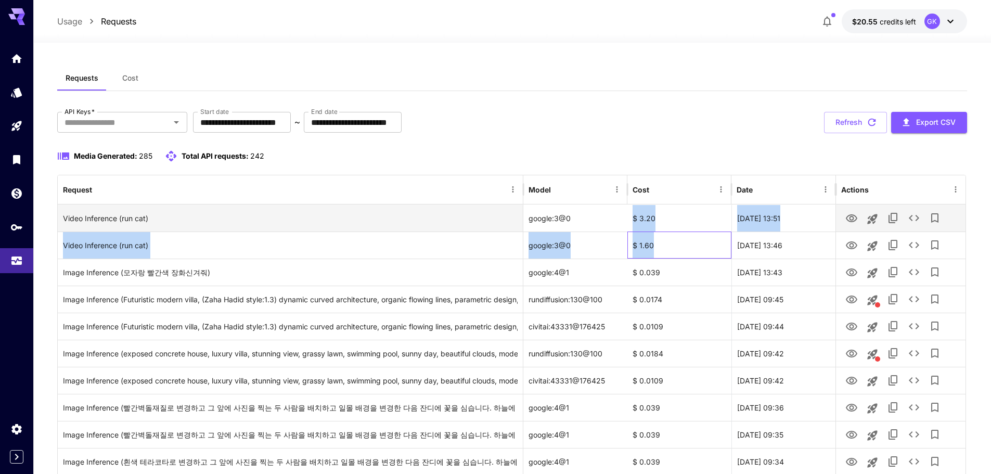
drag, startPoint x: 670, startPoint y: 252, endPoint x: 623, endPoint y: 208, distance: 64.4
click at [811, 216] on div "[DATE] 13:51" at bounding box center [783, 217] width 104 height 27
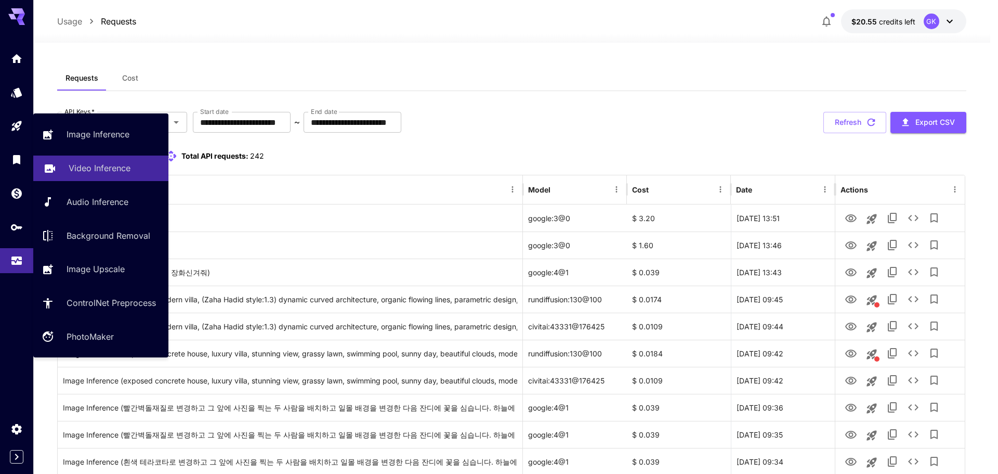
click at [92, 171] on p "Video Inference" at bounding box center [100, 168] width 62 height 12
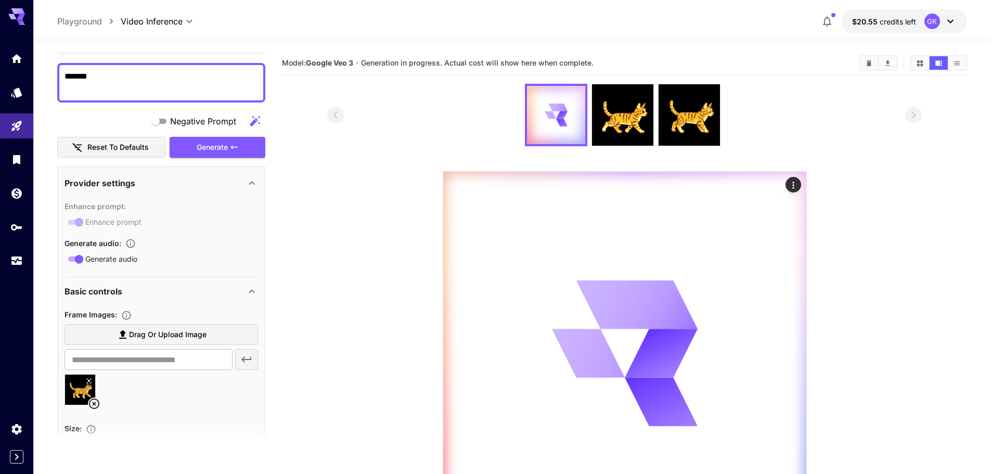
scroll to position [52, 0]
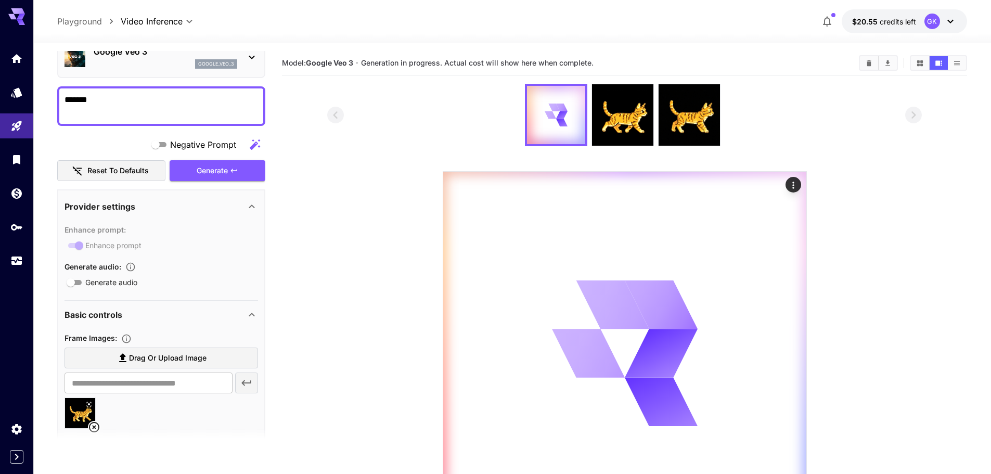
click at [133, 264] on icon "button" at bounding box center [130, 267] width 10 height 10
click at [130, 267] on icon "button" at bounding box center [130, 267] width 10 height 10
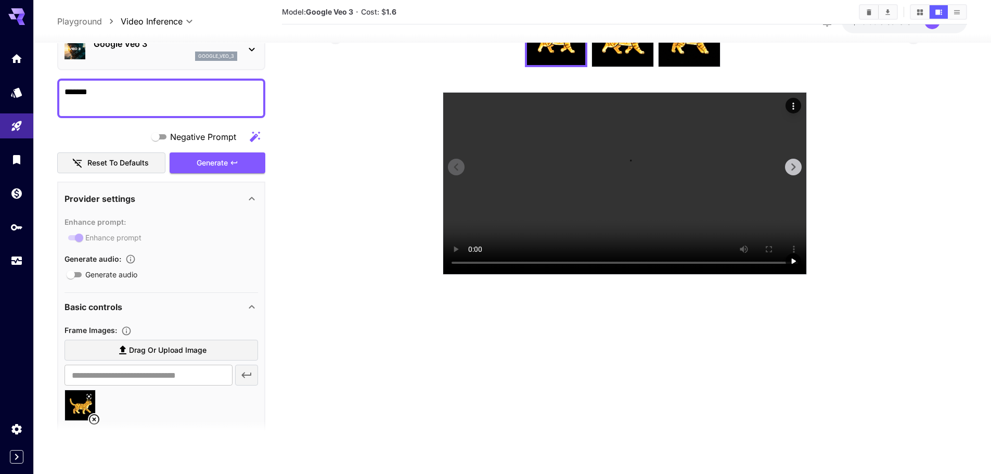
scroll to position [0, 0]
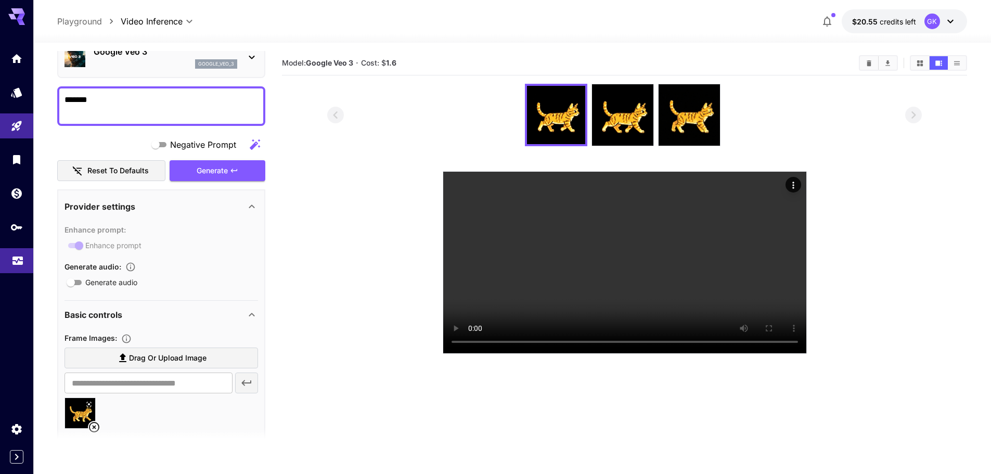
click at [19, 258] on icon "Usage" at bounding box center [17, 258] width 10 height 5
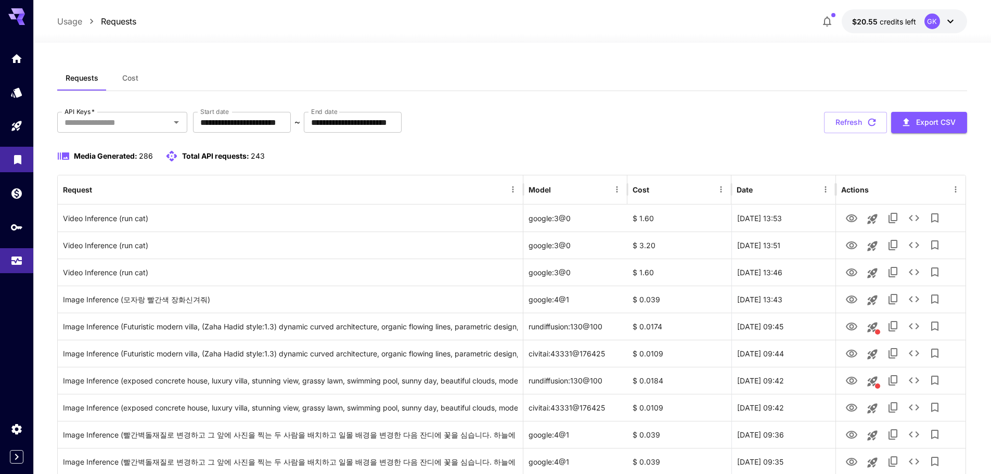
click at [10, 160] on link at bounding box center [16, 159] width 33 height 25
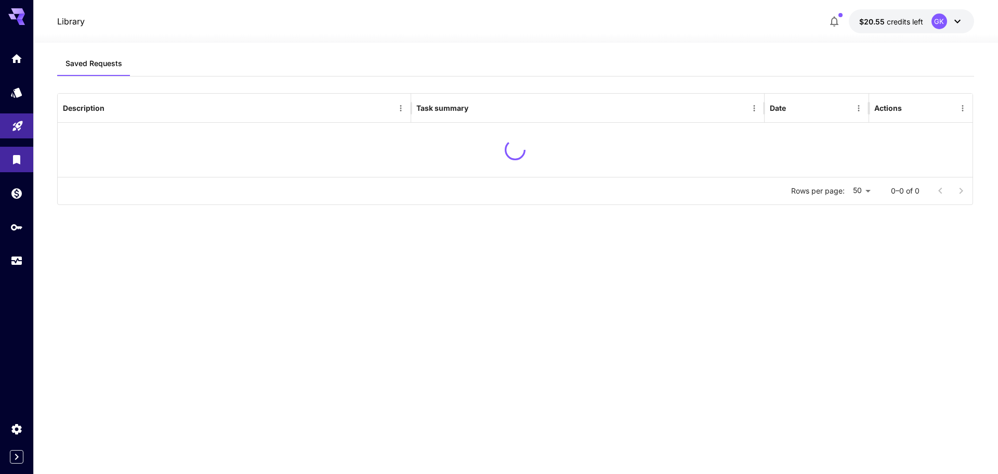
click at [12, 132] on link at bounding box center [16, 125] width 33 height 25
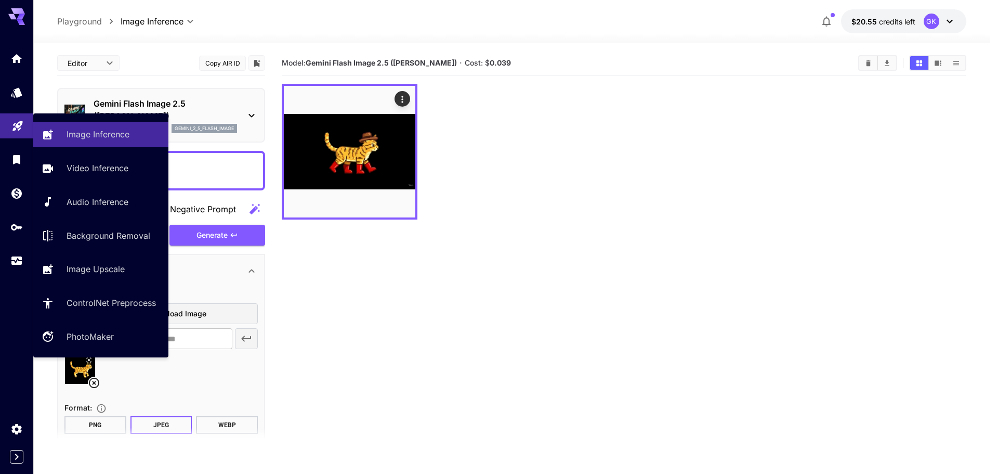
click at [26, 128] on link at bounding box center [16, 125] width 33 height 25
click at [111, 166] on p "Video Inference" at bounding box center [100, 168] width 62 height 12
type input "**********"
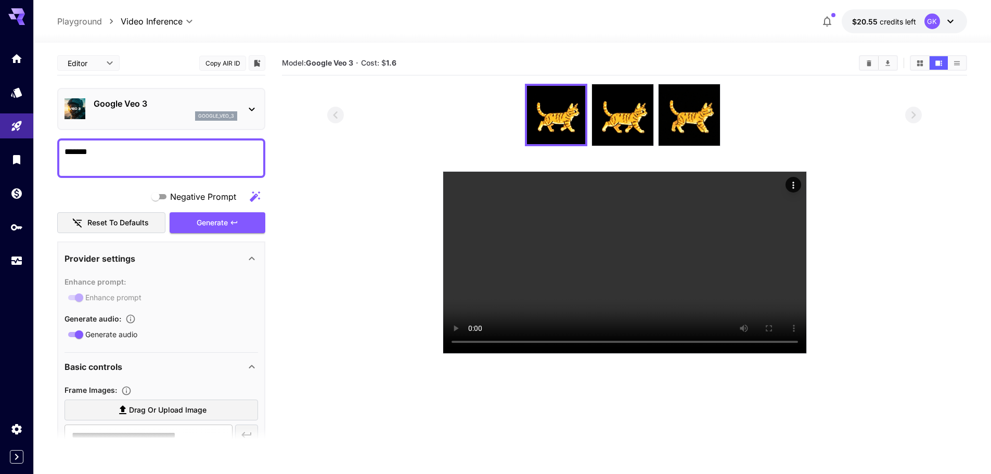
click at [146, 111] on div "Google Veo 3 google_veo_3" at bounding box center [166, 108] width 144 height 23
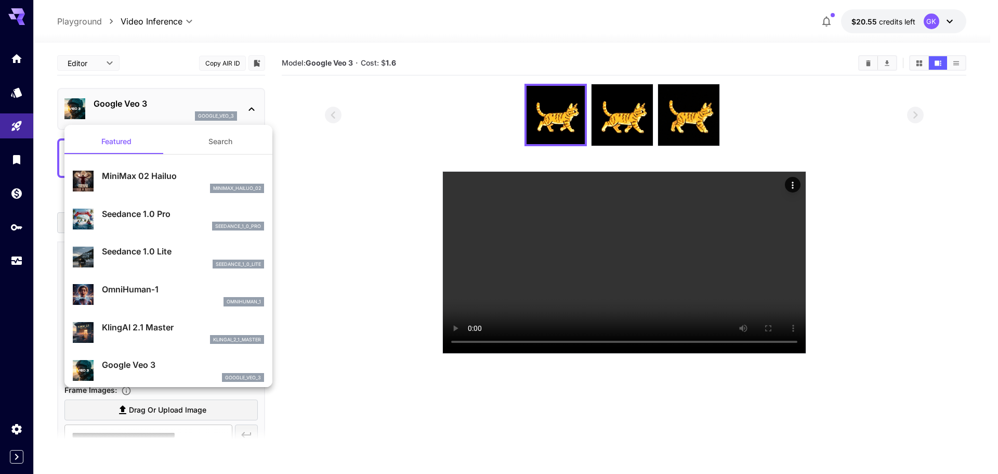
click at [160, 210] on p "Seedance 1.0 Pro" at bounding box center [183, 213] width 162 height 12
type input "**********"
type input "***"
type input "*"
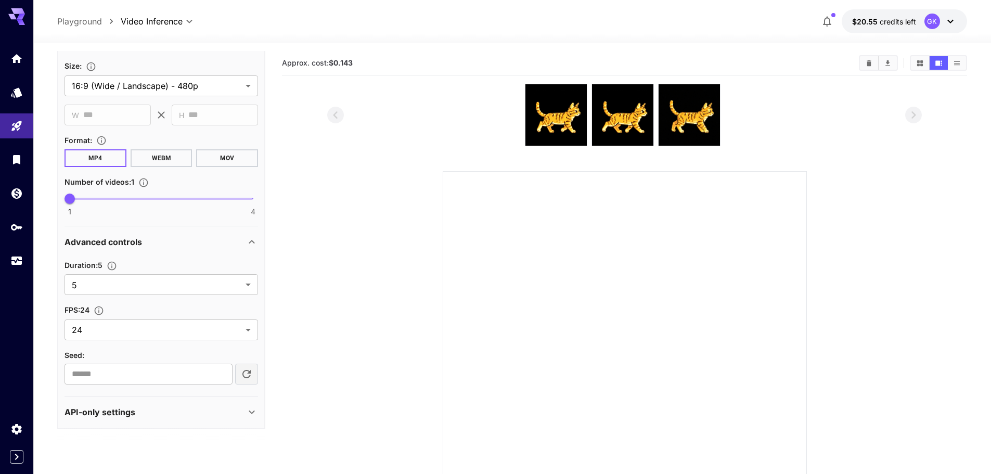
scroll to position [402, 0]
click at [198, 88] on body "**********" at bounding box center [495, 283] width 991 height 566
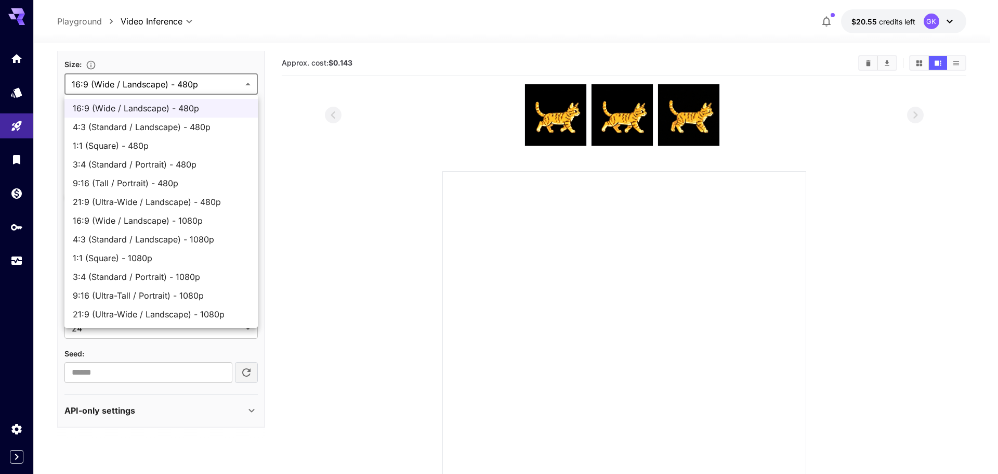
click at [164, 222] on span "16:9 (Wide / Landscape) - 1080p" at bounding box center [161, 220] width 177 height 12
type input "**********"
type input "****"
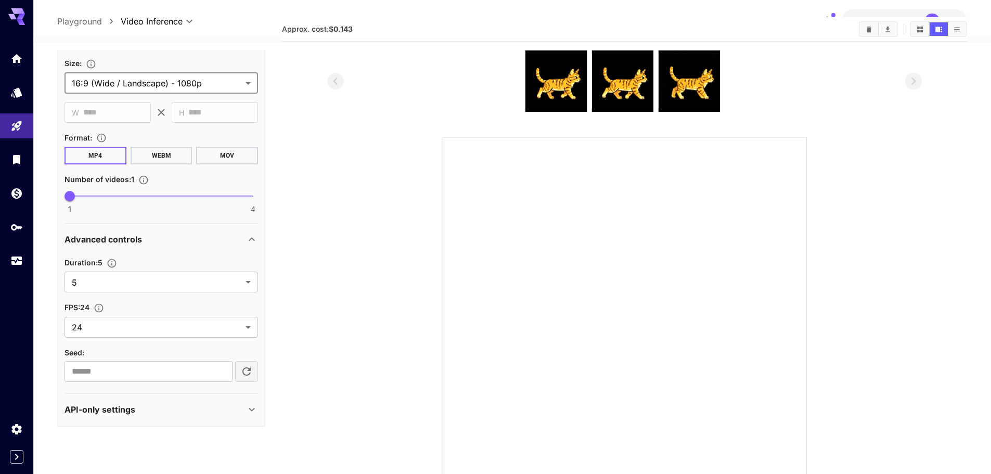
scroll to position [52, 0]
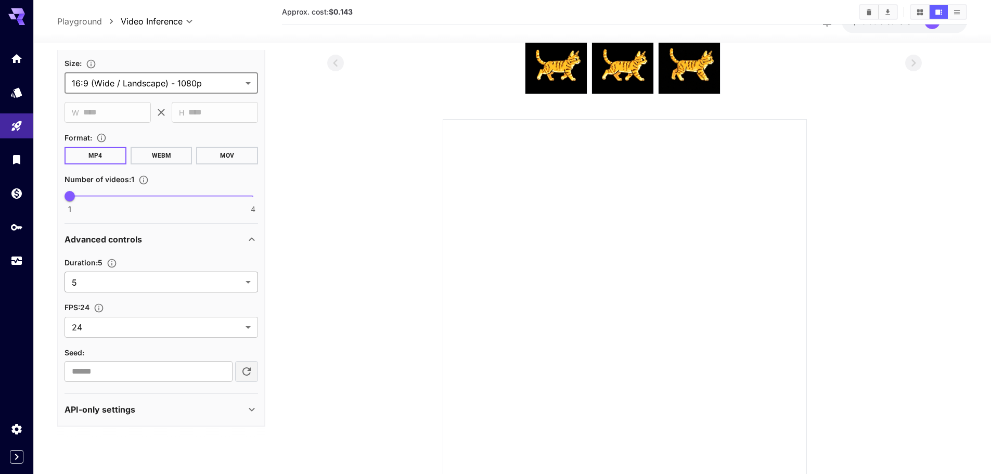
click at [167, 282] on body "**********" at bounding box center [495, 231] width 991 height 566
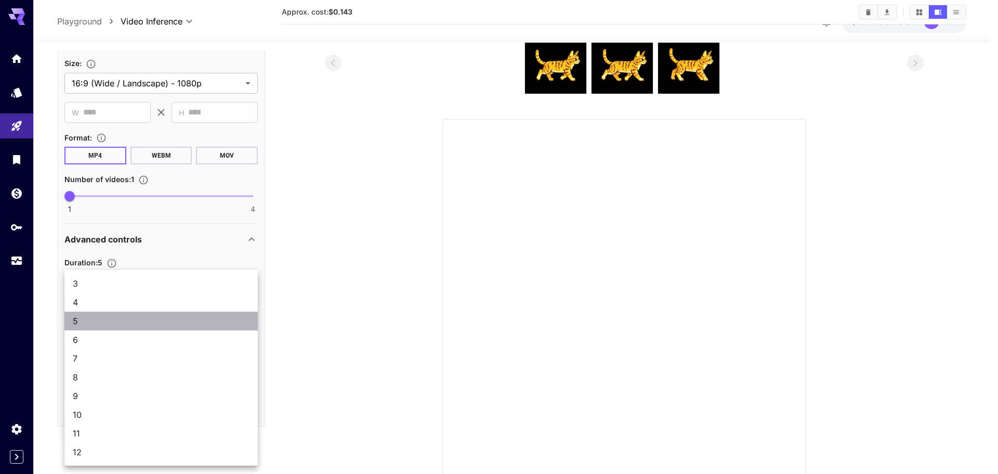
click at [164, 320] on span "5" at bounding box center [161, 321] width 177 height 12
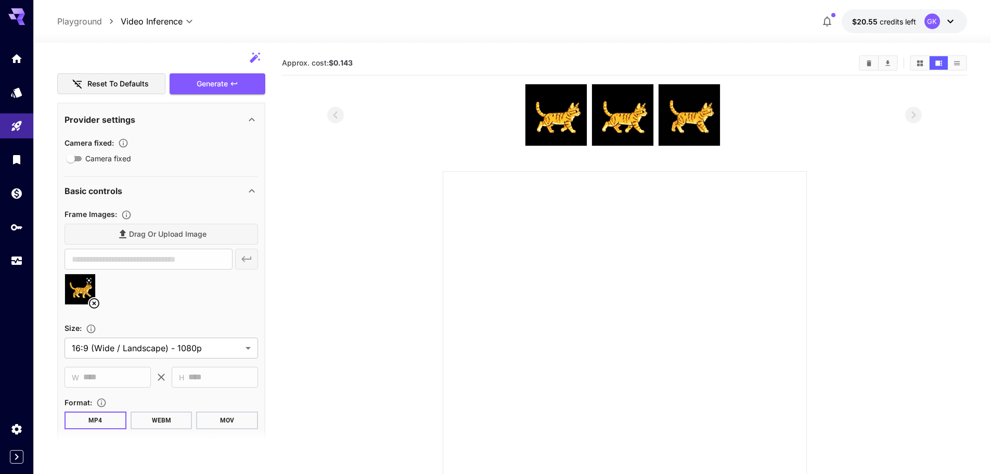
scroll to position [90, 0]
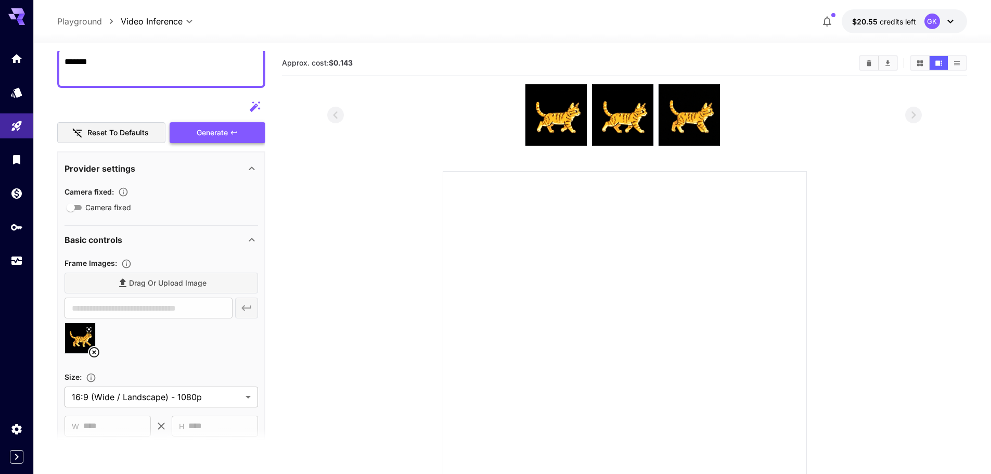
click at [197, 132] on div "Generate" at bounding box center [218, 132] width 96 height 21
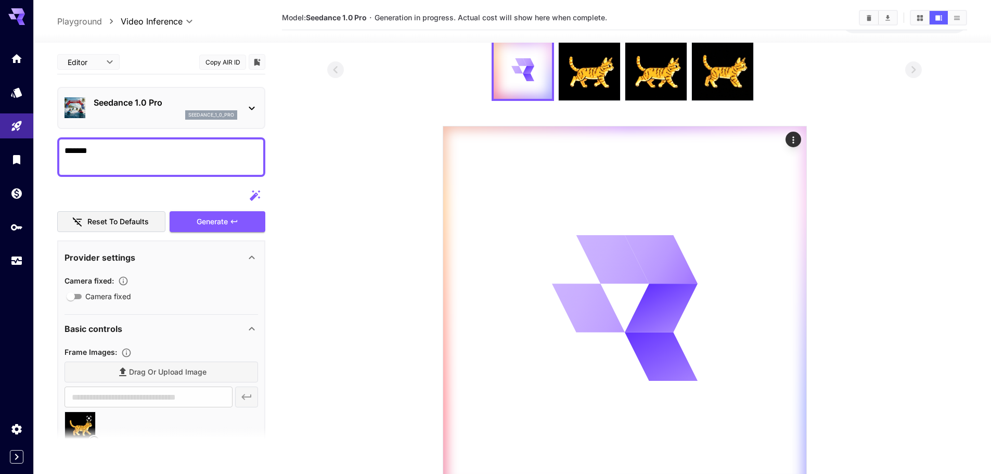
scroll to position [0, 0]
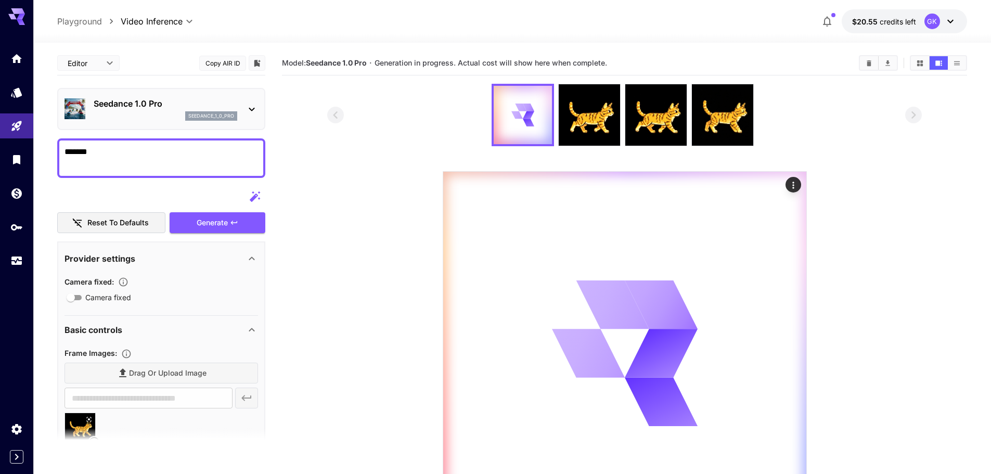
click at [165, 122] on div "Seedance 1.0 Pro seedance_1_0_pro" at bounding box center [160, 109] width 193 height 32
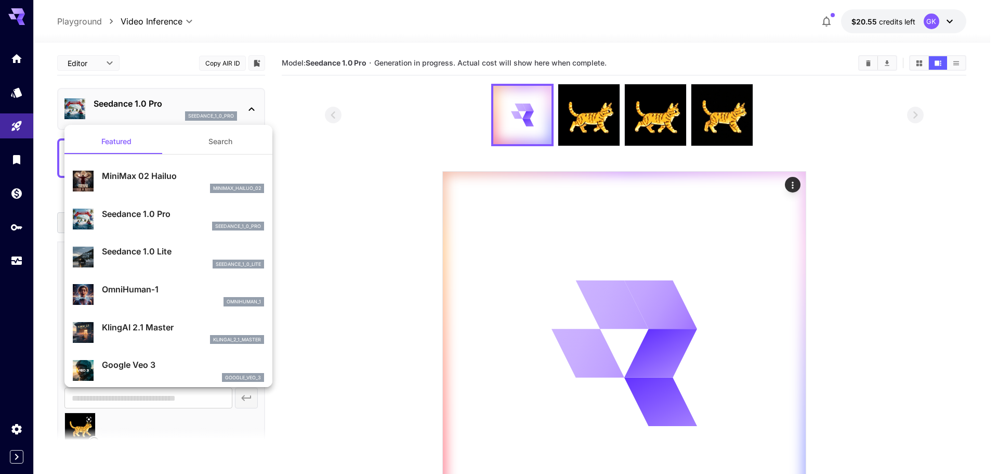
click at [316, 186] on div at bounding box center [499, 237] width 998 height 474
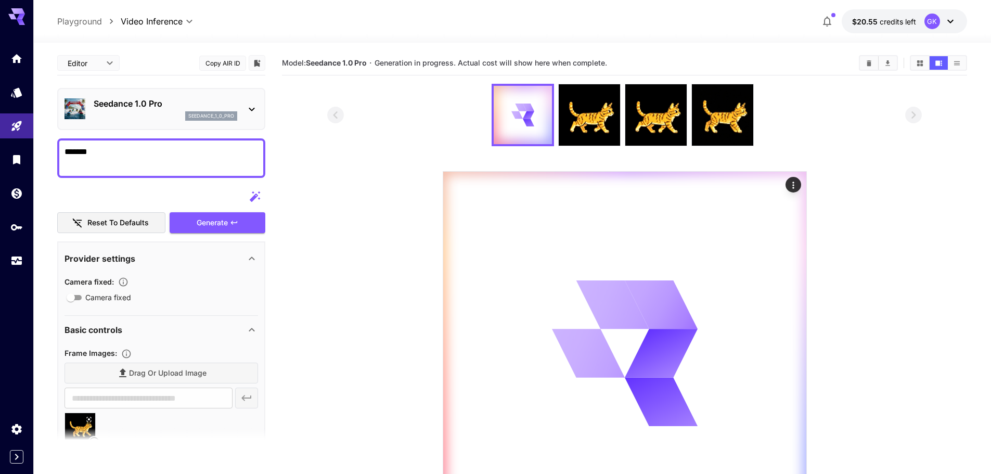
click at [373, 263] on section at bounding box center [624, 309] width 594 height 451
drag, startPoint x: 672, startPoint y: 238, endPoint x: 697, endPoint y: 226, distance: 27.7
click at [681, 232] on div at bounding box center [624, 353] width 363 height 363
click at [593, 128] on img at bounding box center [588, 114] width 61 height 61
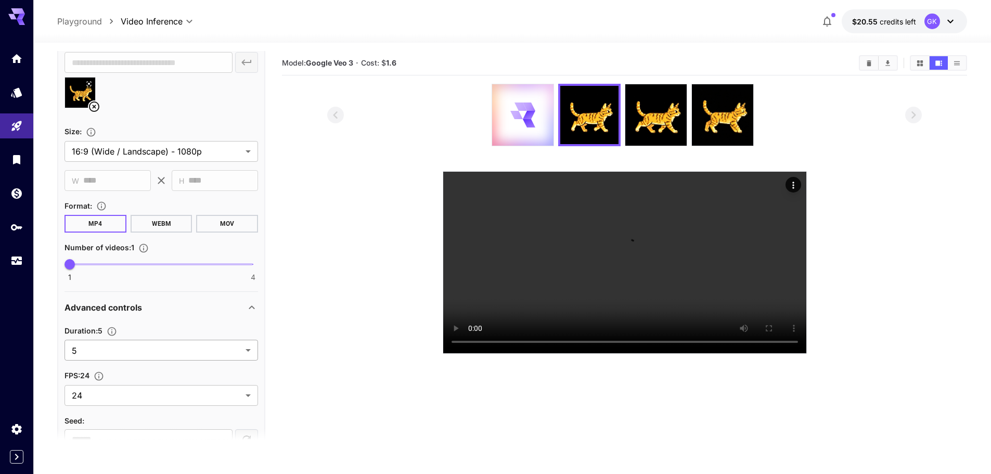
scroll to position [402, 0]
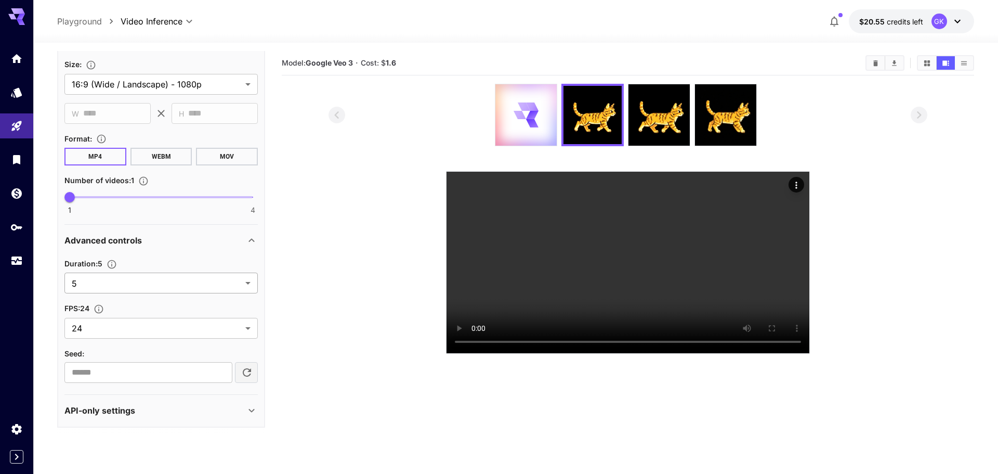
click at [118, 284] on body "**********" at bounding box center [499, 278] width 998 height 556
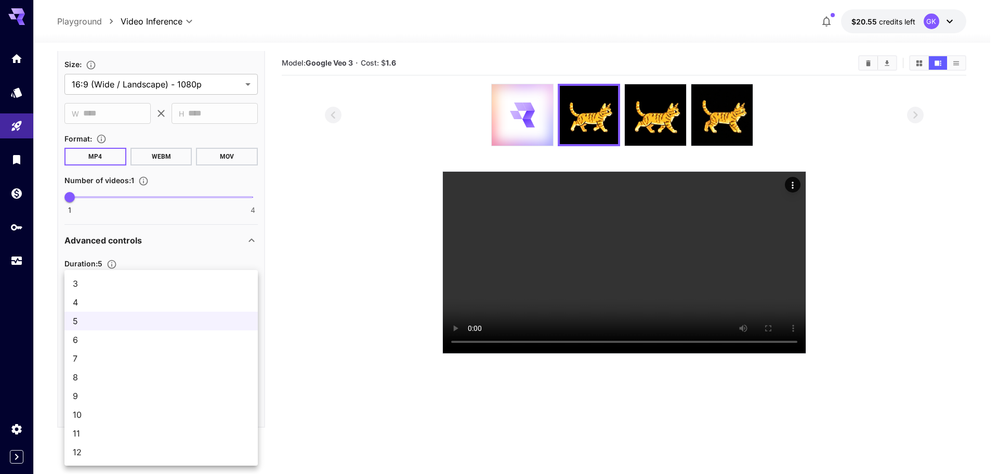
click at [118, 280] on span "3" at bounding box center [161, 283] width 177 height 12
type input "*"
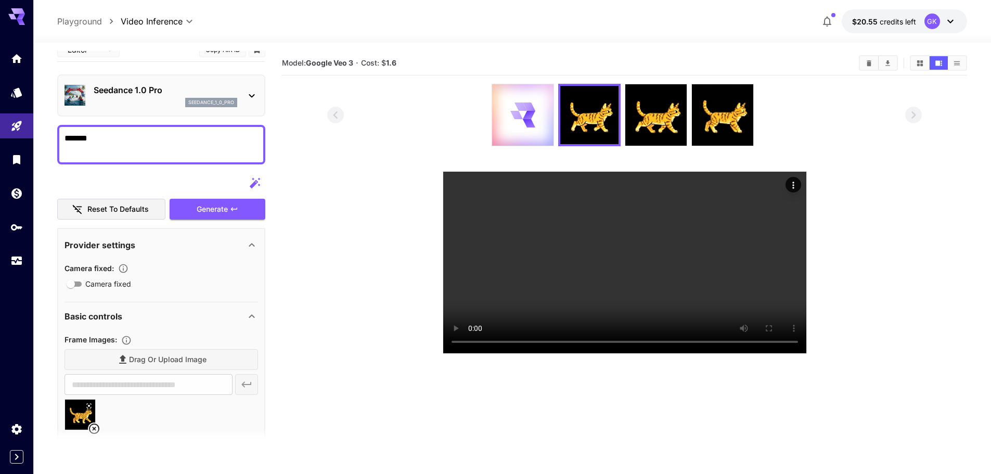
scroll to position [0, 0]
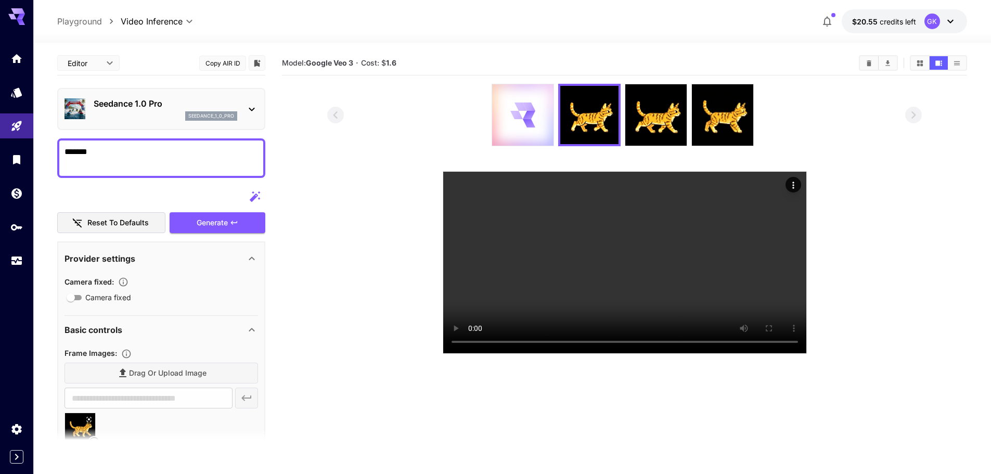
click at [545, 114] on div at bounding box center [522, 114] width 61 height 61
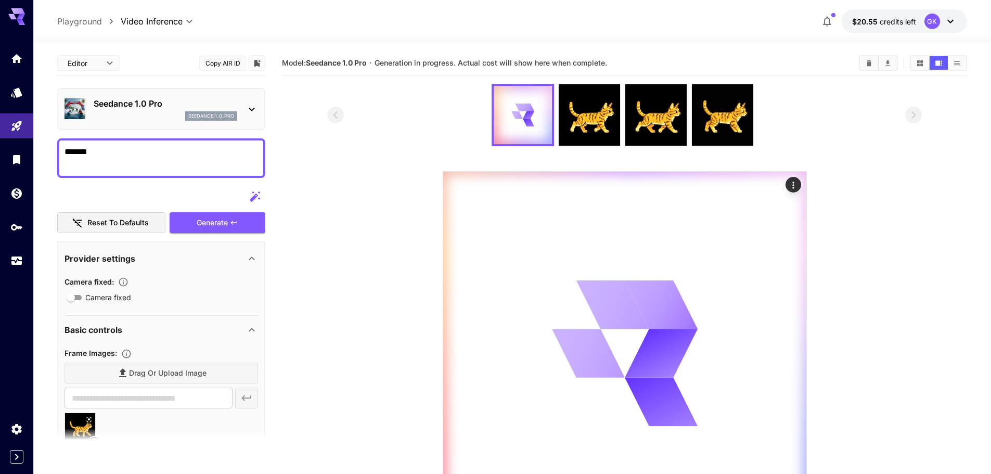
drag, startPoint x: 396, startPoint y: 292, endPoint x: 402, endPoint y: 295, distance: 7.7
click at [398, 293] on section at bounding box center [624, 309] width 594 height 451
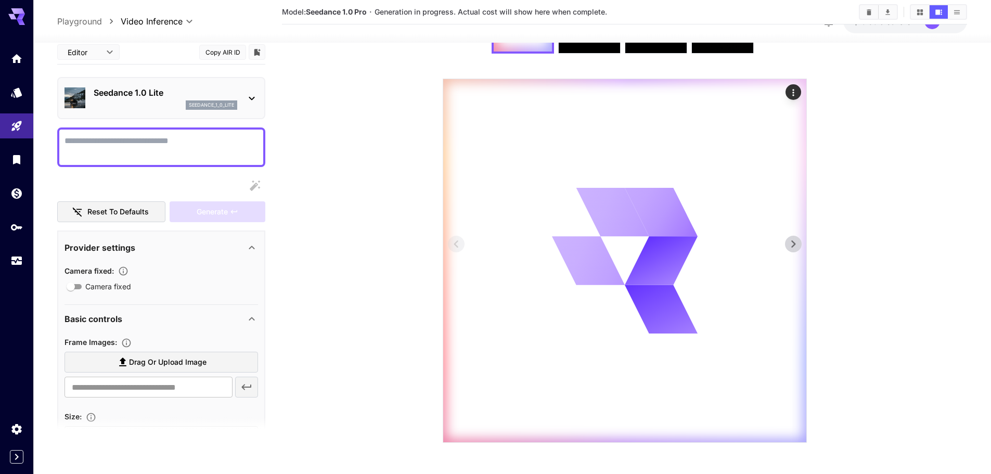
scroll to position [82, 0]
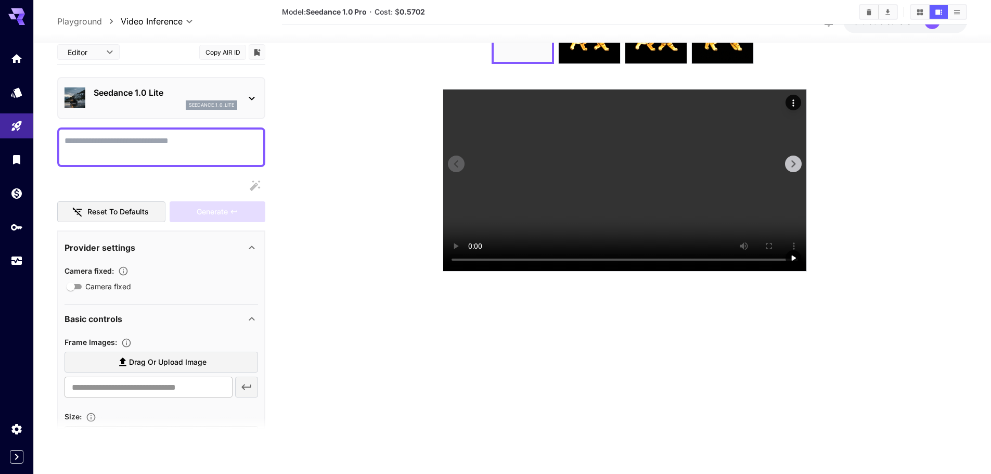
click at [538, 226] on video at bounding box center [624, 179] width 363 height 181
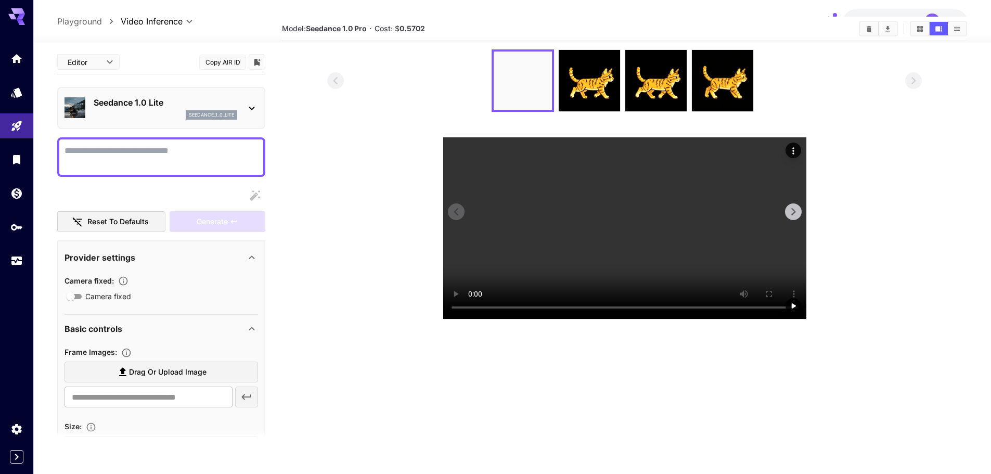
scroll to position [0, 0]
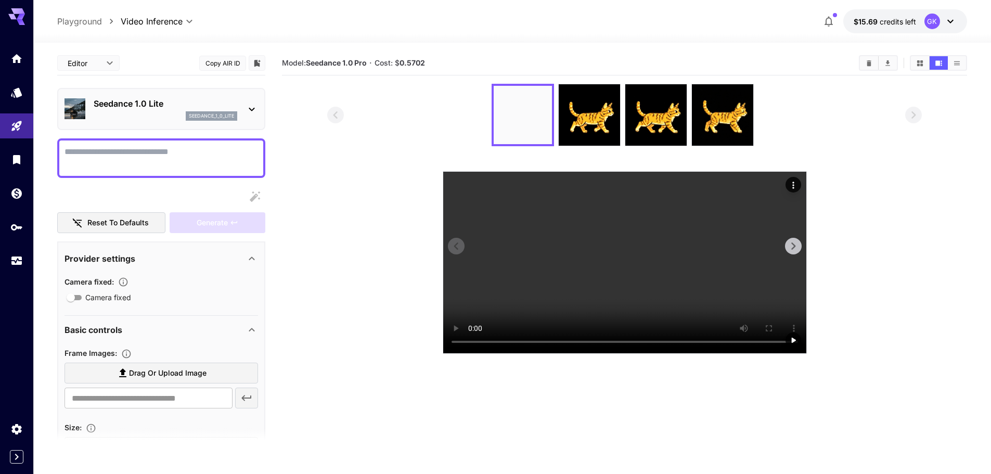
click at [111, 162] on textarea "Camera fixed" at bounding box center [160, 158] width 193 height 25
paste textarea "**********"
type textarea "**********"
click at [128, 108] on p "Seedance 1.0 Lite" at bounding box center [166, 103] width 144 height 12
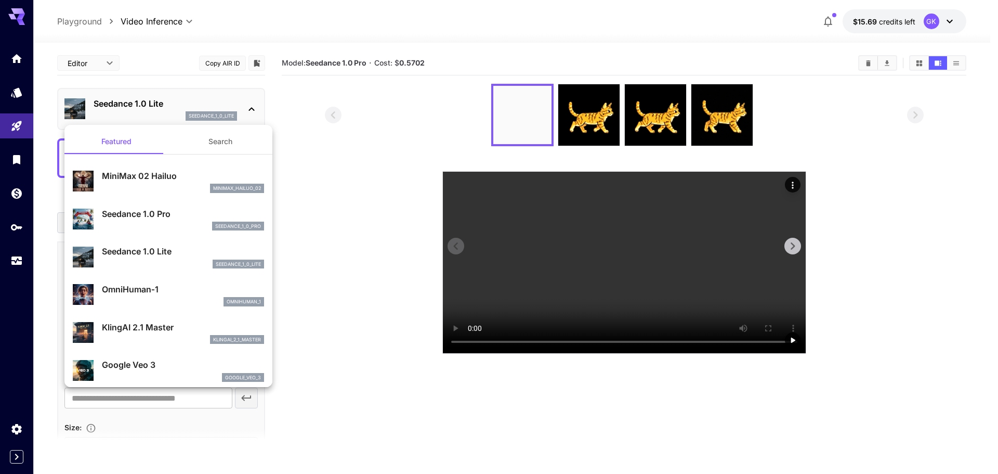
click at [127, 178] on p "MiniMax 02 Hailuo" at bounding box center [183, 176] width 162 height 12
type input "**********"
type input "***"
type input "*"
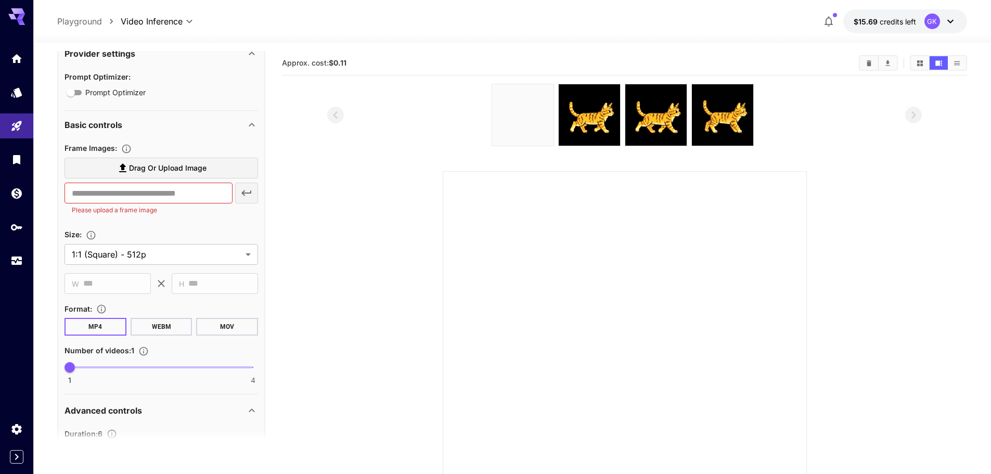
scroll to position [156, 0]
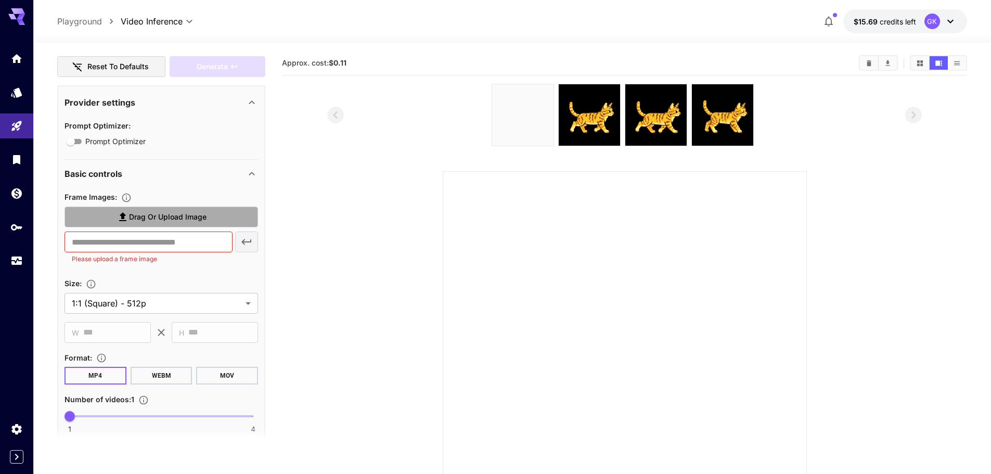
click at [151, 210] on label "Drag or upload image" at bounding box center [160, 216] width 193 height 21
click at [0, 0] on input "Drag or upload image" at bounding box center [0, 0] width 0 height 0
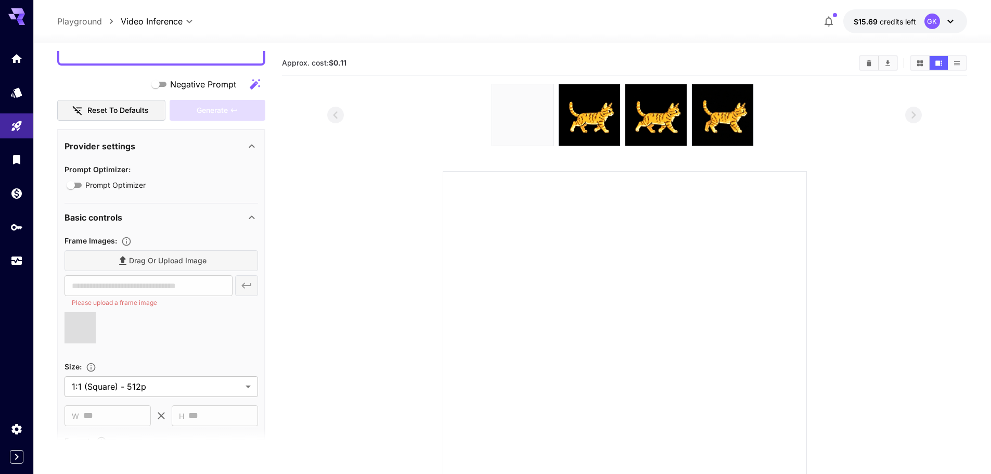
scroll to position [52, 0]
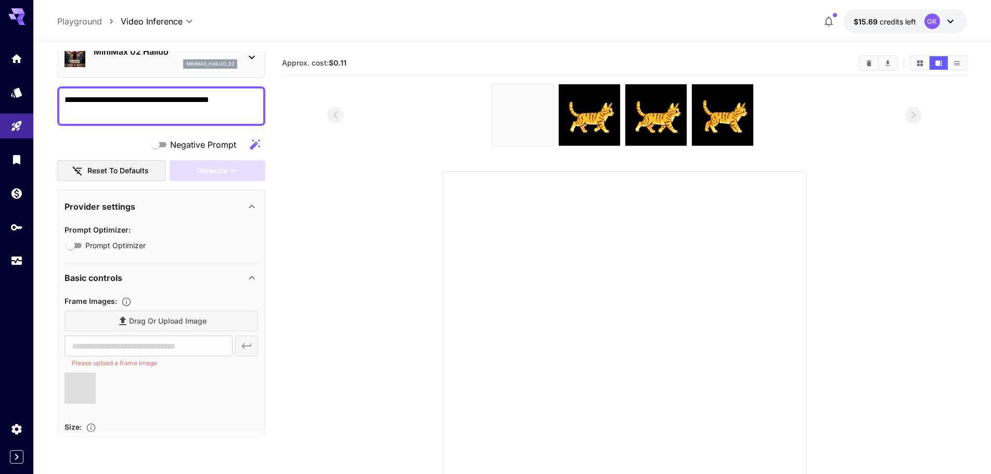
type input "**********"
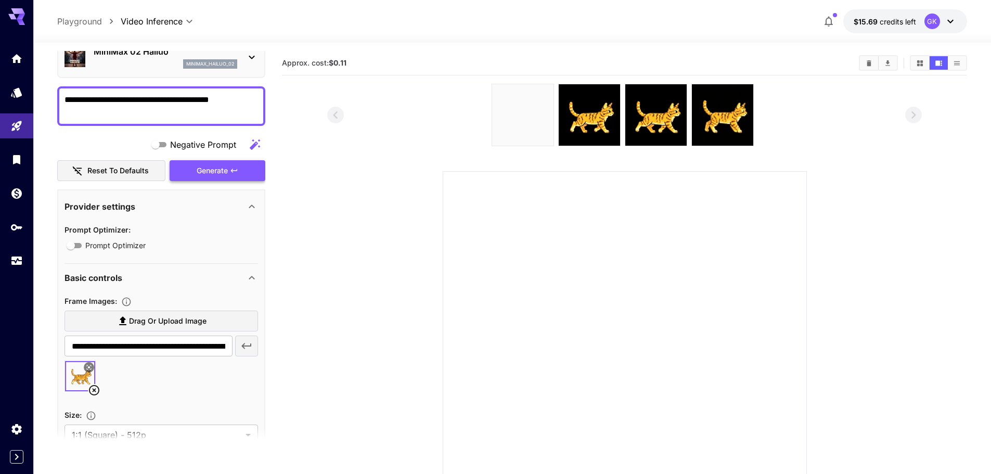
click at [212, 174] on div "Generate" at bounding box center [218, 170] width 96 height 21
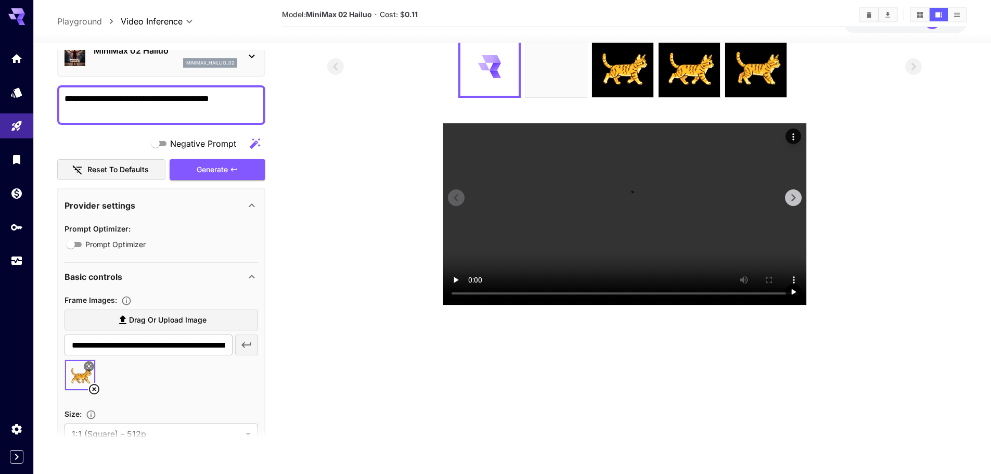
scroll to position [30, 0]
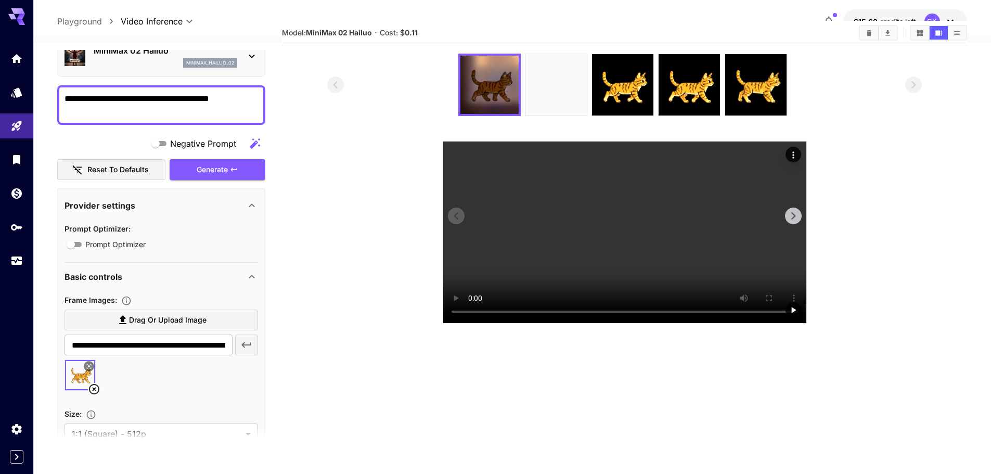
click at [606, 265] on video at bounding box center [624, 231] width 363 height 181
click at [792, 160] on icon "Actions" at bounding box center [793, 155] width 10 height 10
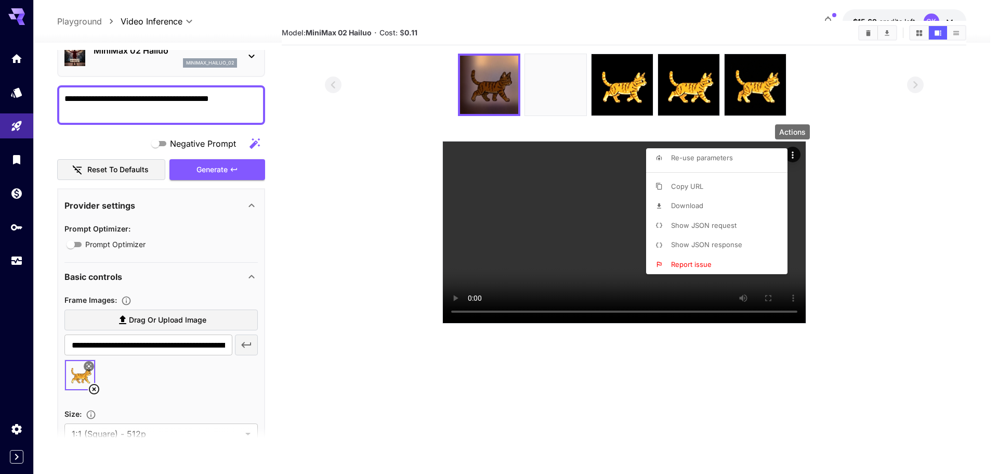
click at [723, 204] on li "Download" at bounding box center [720, 206] width 148 height 20
click at [365, 318] on div at bounding box center [499, 237] width 998 height 474
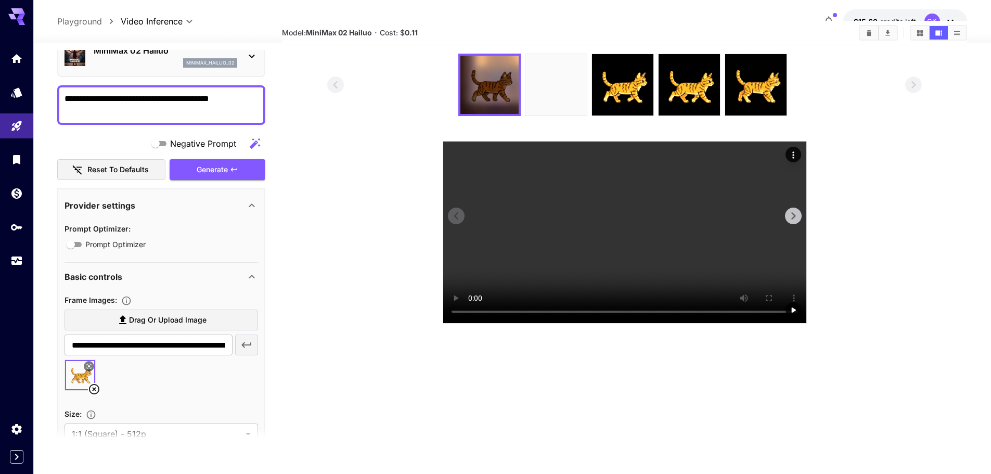
click at [652, 279] on video at bounding box center [624, 231] width 363 height 181
click at [647, 262] on video at bounding box center [624, 231] width 363 height 181
click at [646, 261] on video at bounding box center [624, 231] width 363 height 181
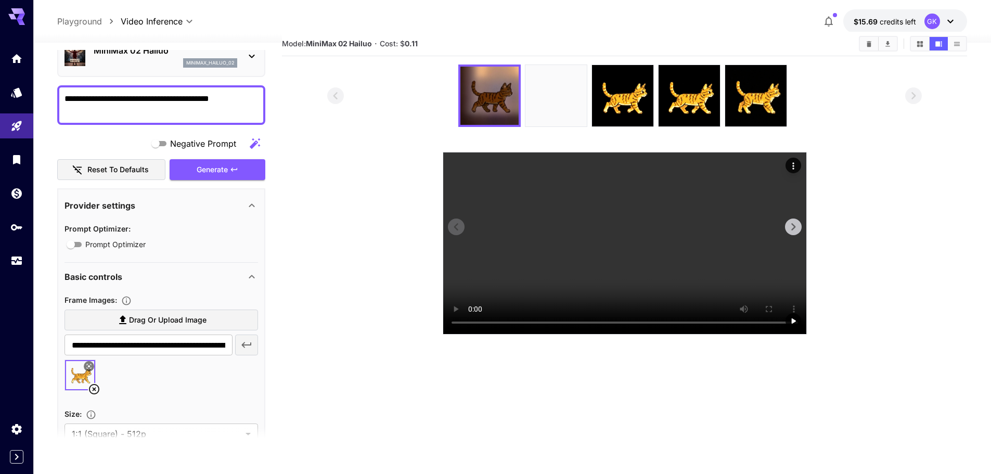
scroll to position [0, 0]
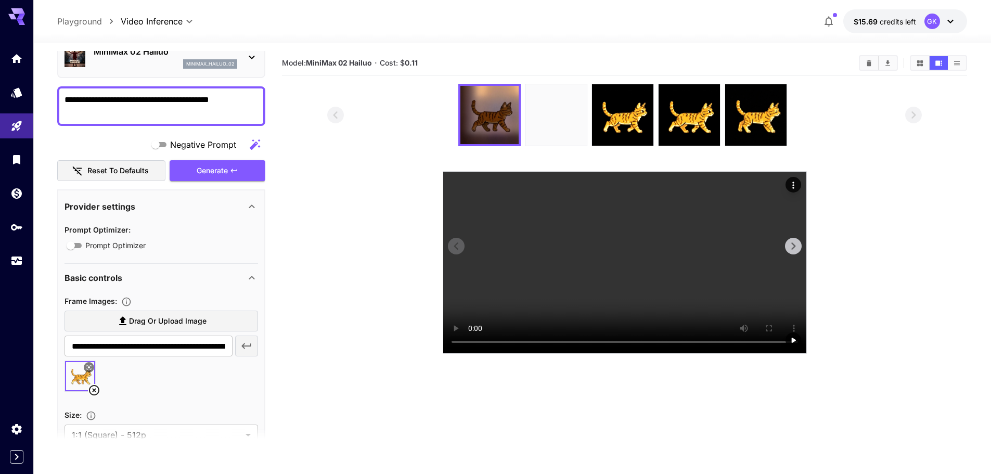
click at [551, 274] on video at bounding box center [624, 262] width 363 height 181
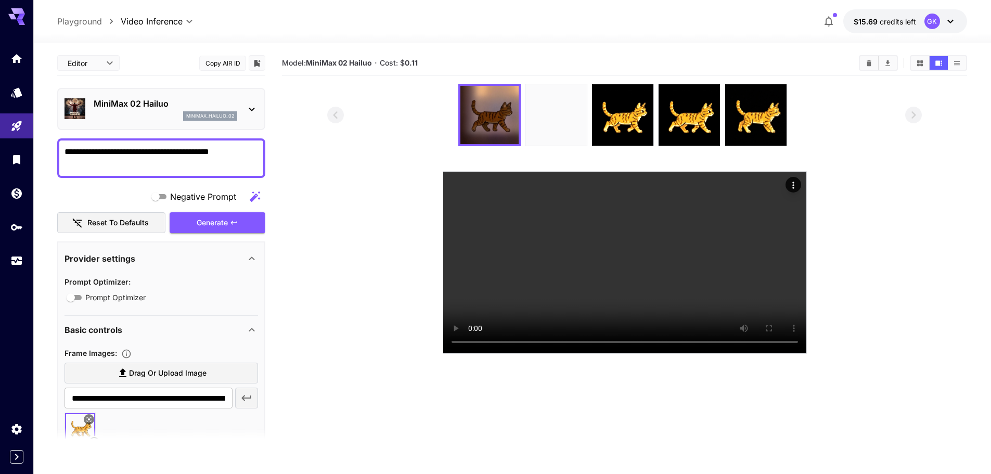
click at [116, 121] on div "MiniMax 02 Hailuo minimax_hailuo_02" at bounding box center [160, 109] width 193 height 32
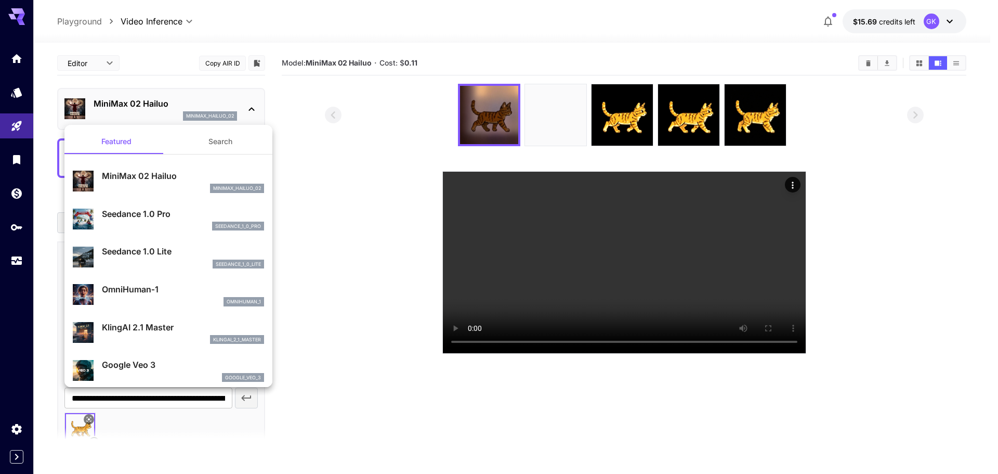
click at [135, 205] on div "Seedance 1.0 Pro seedance_1_0_pro" at bounding box center [168, 219] width 191 height 32
type input "**********"
type input "***"
type input "*"
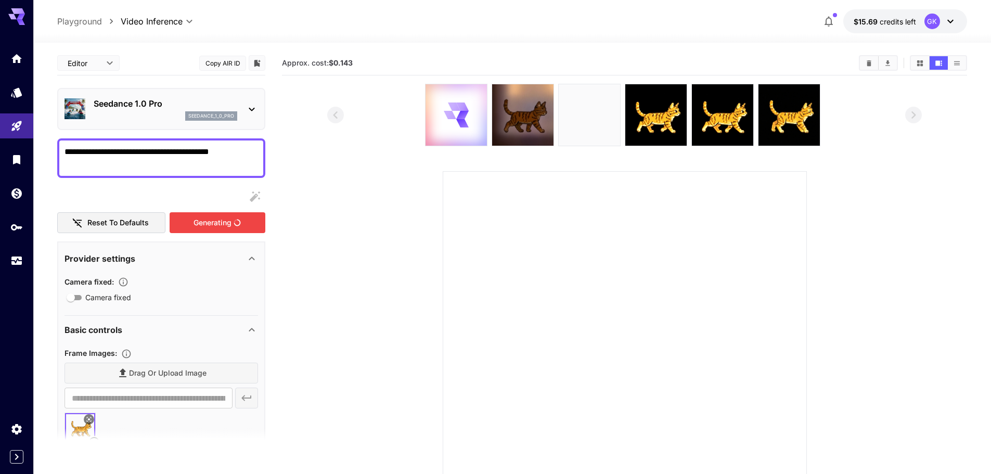
click at [197, 223] on div "Generating" at bounding box center [218, 222] width 96 height 21
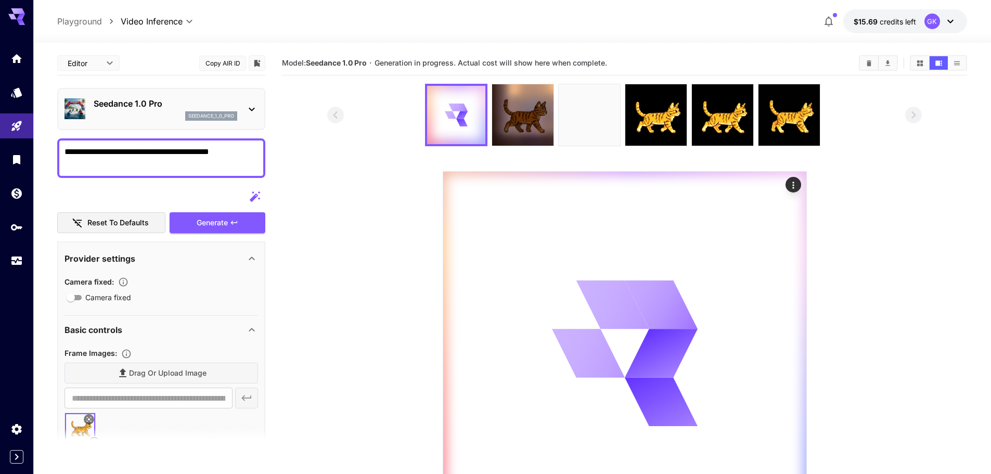
click at [853, 309] on section at bounding box center [624, 309] width 594 height 451
click at [367, 416] on section at bounding box center [624, 309] width 594 height 451
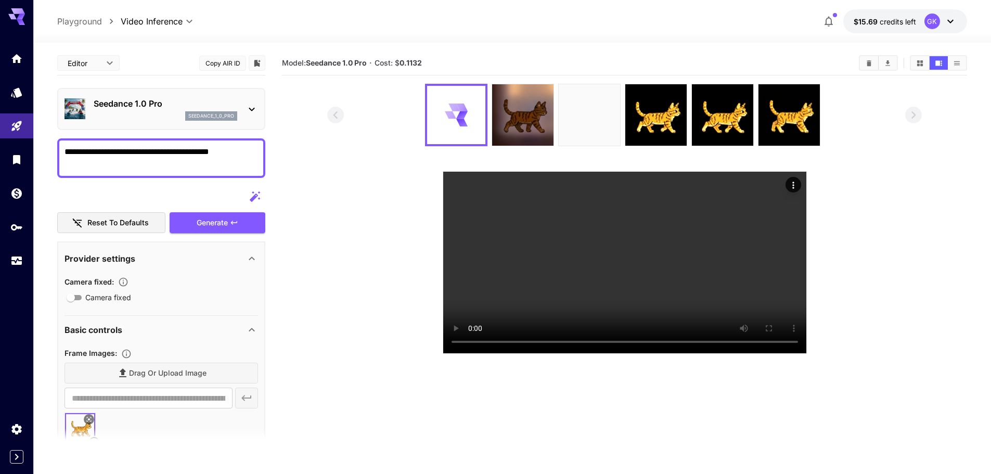
click at [668, 363] on section "Model: Seedance 1.0 Pro · Cost: $ 0.1132" at bounding box center [624, 288] width 685 height 474
click at [572, 259] on video at bounding box center [624, 262] width 363 height 181
click at [737, 412] on section "Model: Seedance 1.0 Pro · Cost: $ 0.1132" at bounding box center [624, 288] width 685 height 474
click at [150, 113] on div "seedance_1_0_pro" at bounding box center [166, 115] width 144 height 9
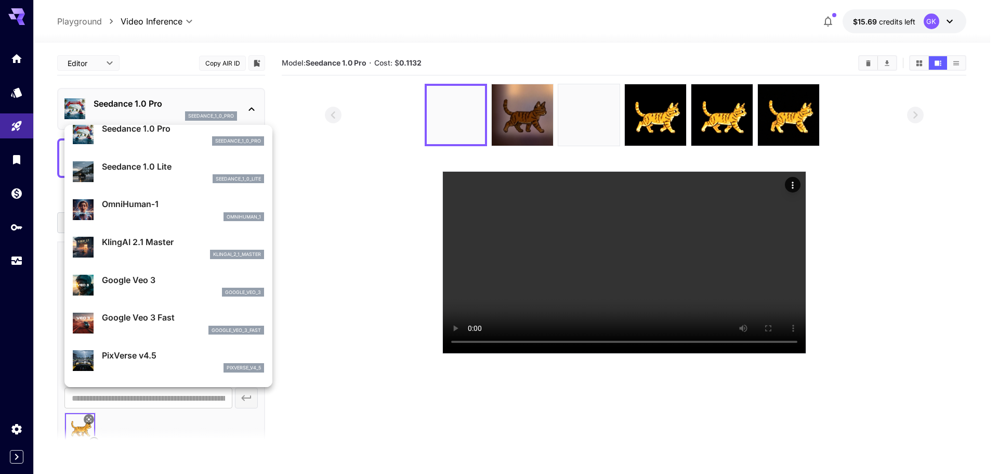
scroll to position [104, 0]
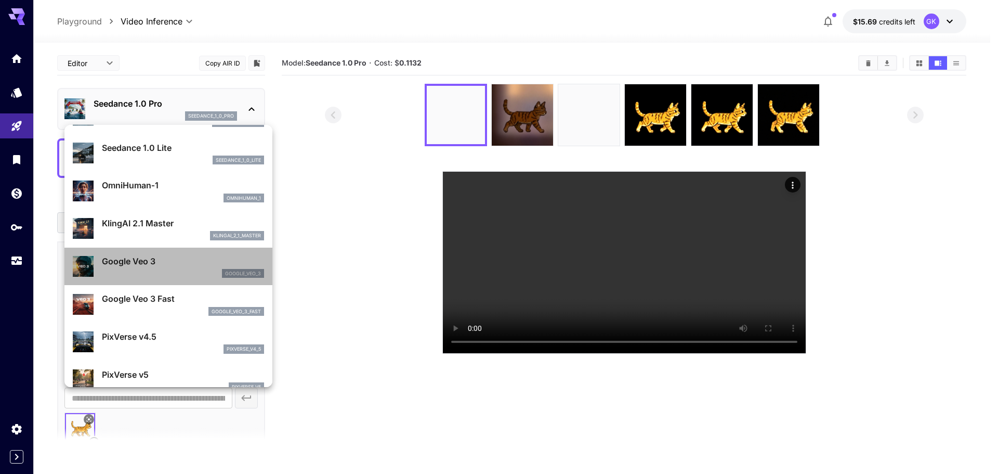
click at [183, 265] on p "Google Veo 3" at bounding box center [183, 261] width 162 height 12
type input "**********"
type input "****"
type input "***"
type input "*"
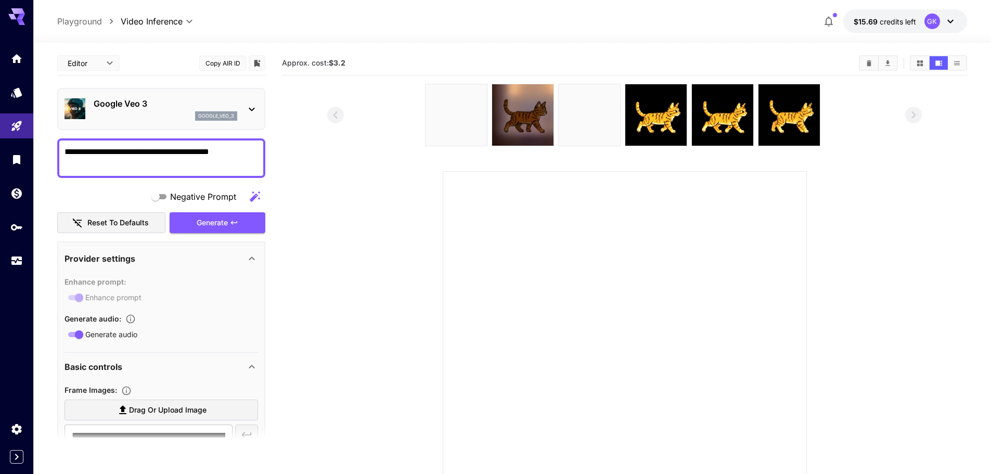
click at [150, 149] on textarea "**********" at bounding box center [160, 158] width 193 height 25
click at [144, 97] on p "Google Veo 3" at bounding box center [166, 103] width 144 height 12
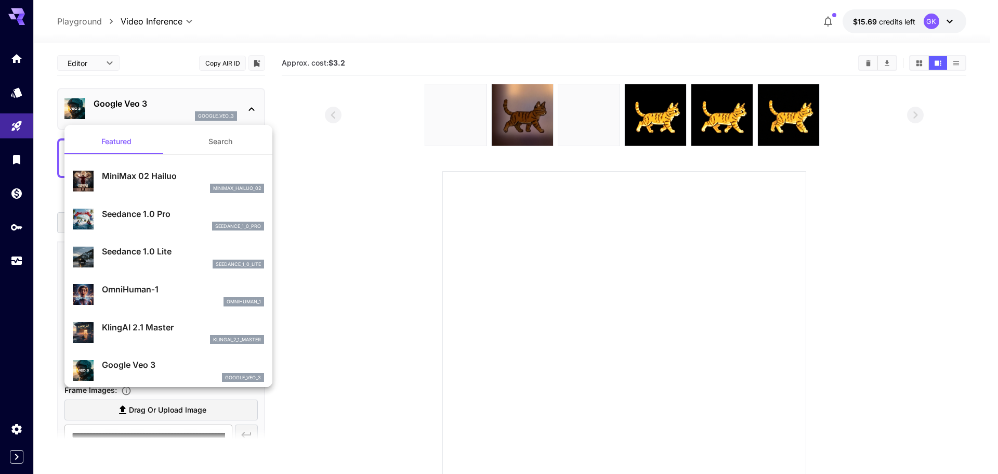
click at [138, 283] on p "OmniHuman‑1" at bounding box center [183, 289] width 162 height 12
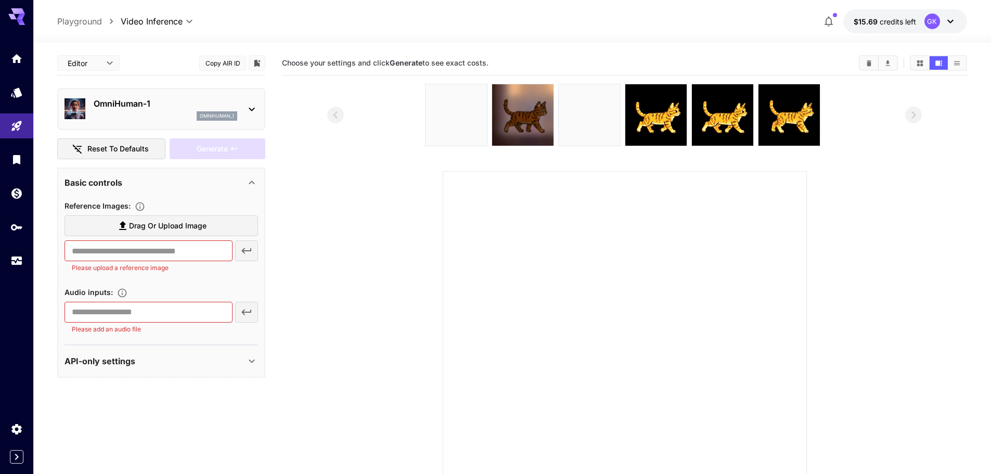
click at [166, 114] on div "omnihuman_1" at bounding box center [166, 115] width 144 height 9
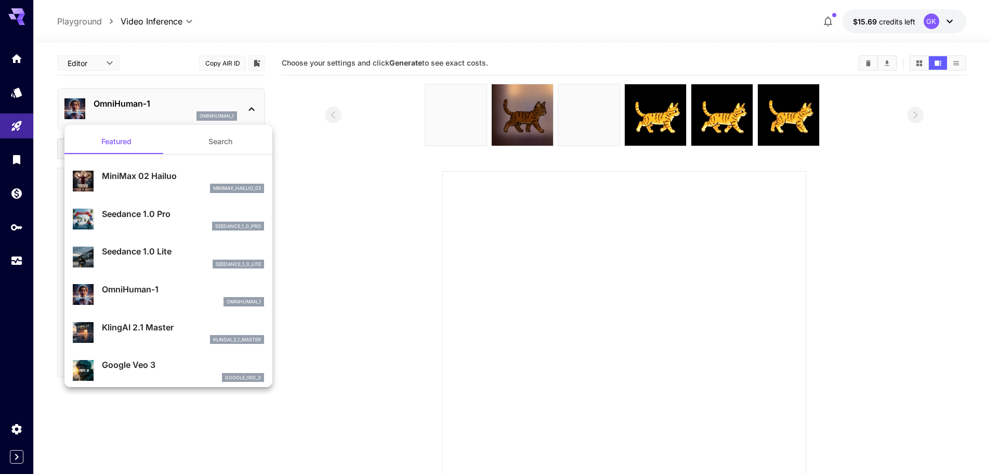
scroll to position [52, 0]
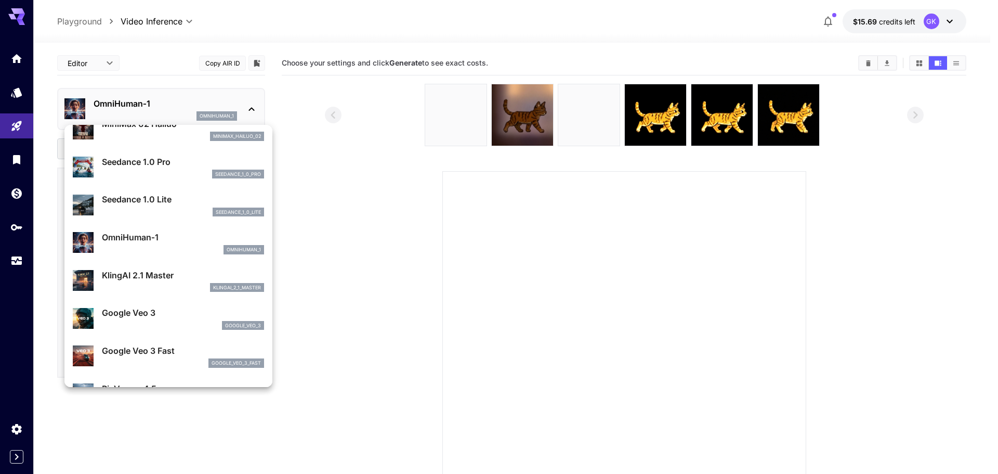
click at [168, 266] on div "KlingAI 2.1 Master klingai_2_1_master" at bounding box center [168, 281] width 191 height 32
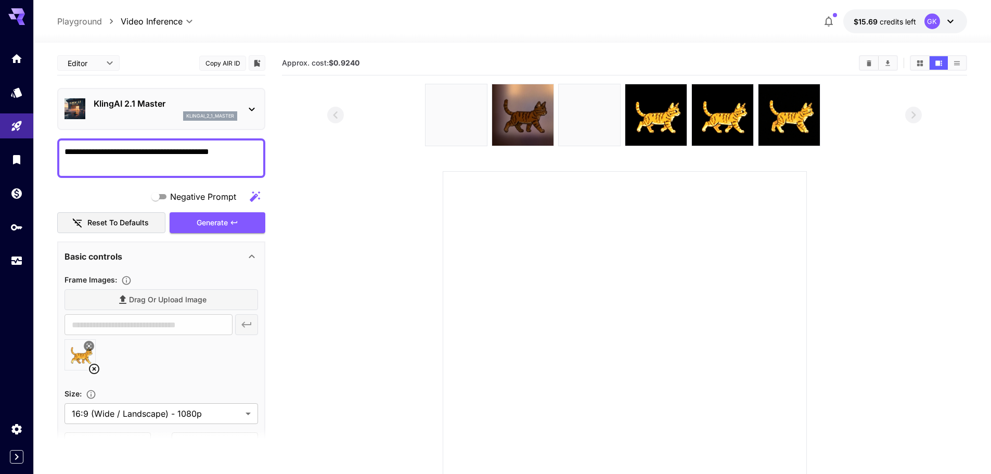
click at [147, 120] on div "klingai_2_1_master" at bounding box center [166, 115] width 144 height 9
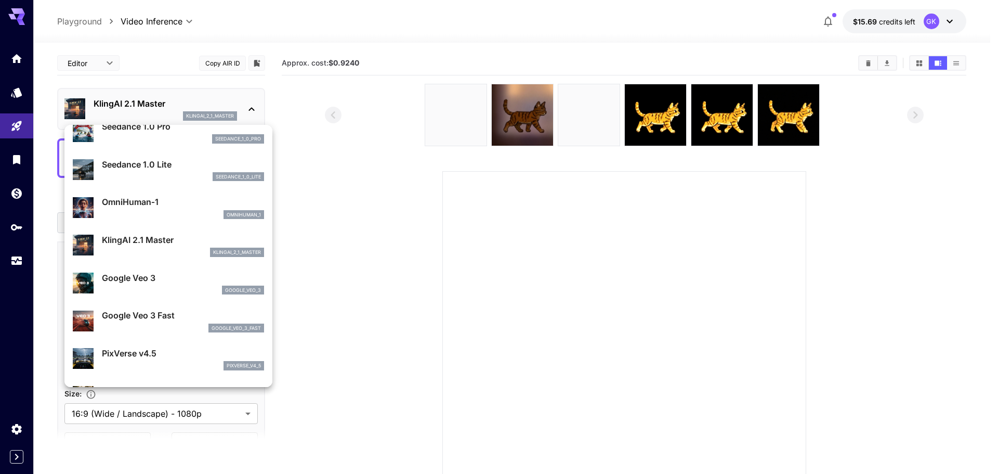
scroll to position [104, 0]
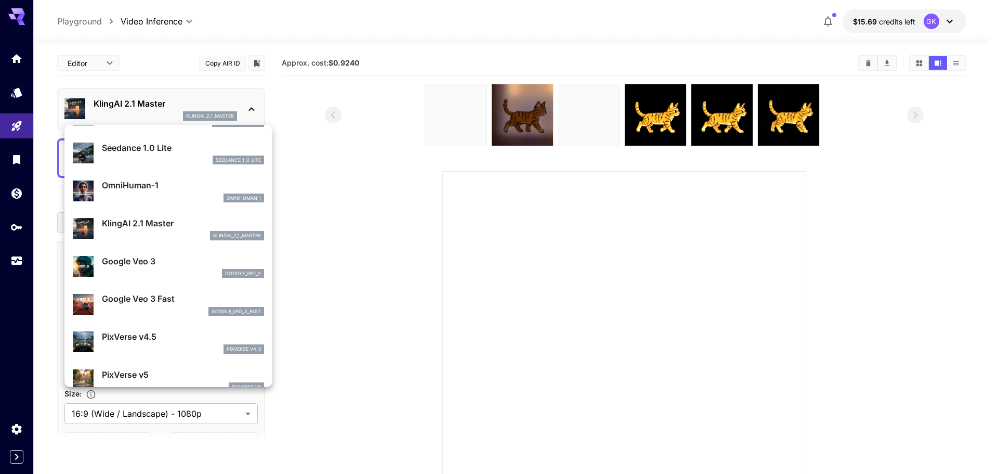
click at [177, 300] on p "Google Veo 3 Fast" at bounding box center [183, 298] width 162 height 12
type input "*"
type input "**********"
type input "****"
type input "***"
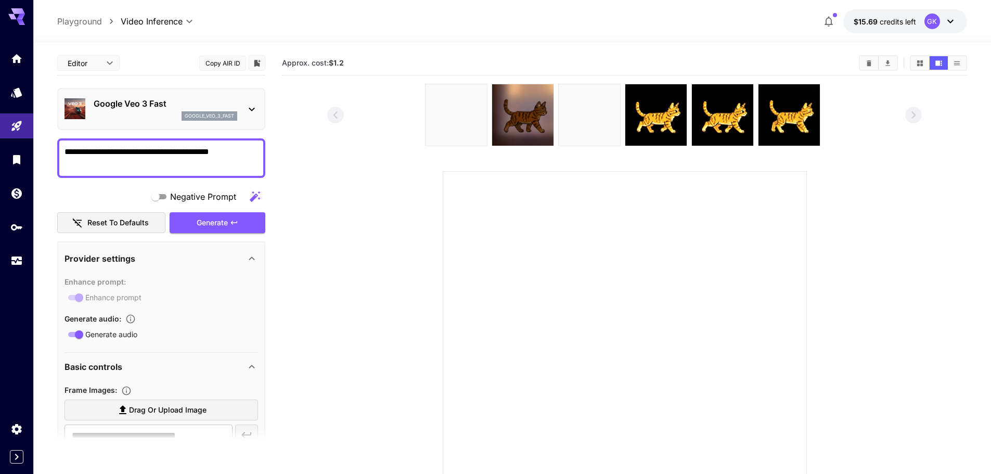
click at [142, 107] on p "Google Veo 3 Fast" at bounding box center [166, 103] width 144 height 12
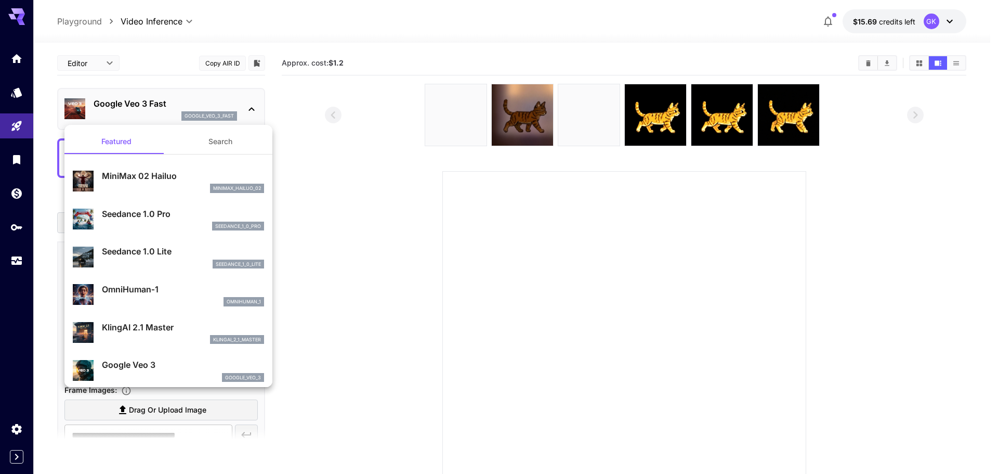
click at [140, 116] on div at bounding box center [499, 237] width 998 height 474
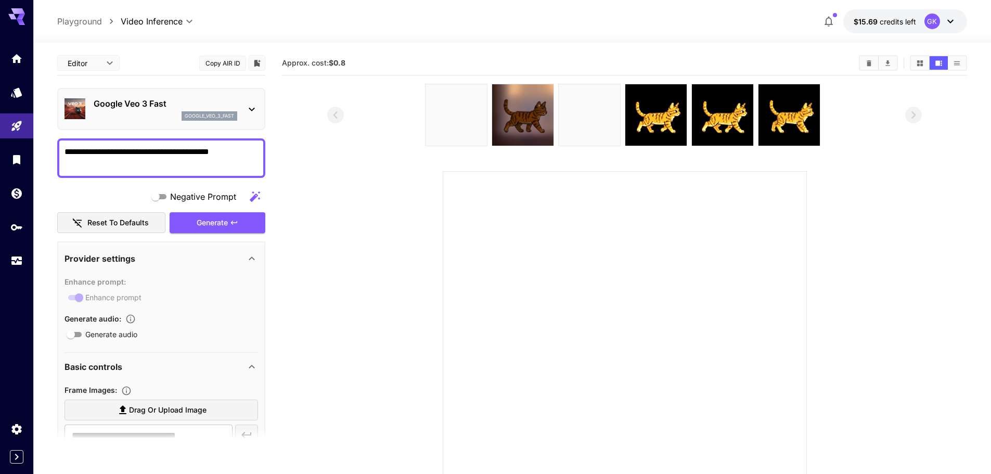
click at [148, 124] on div "Google Veo 3 Fast google_veo_3_fast" at bounding box center [160, 109] width 193 height 32
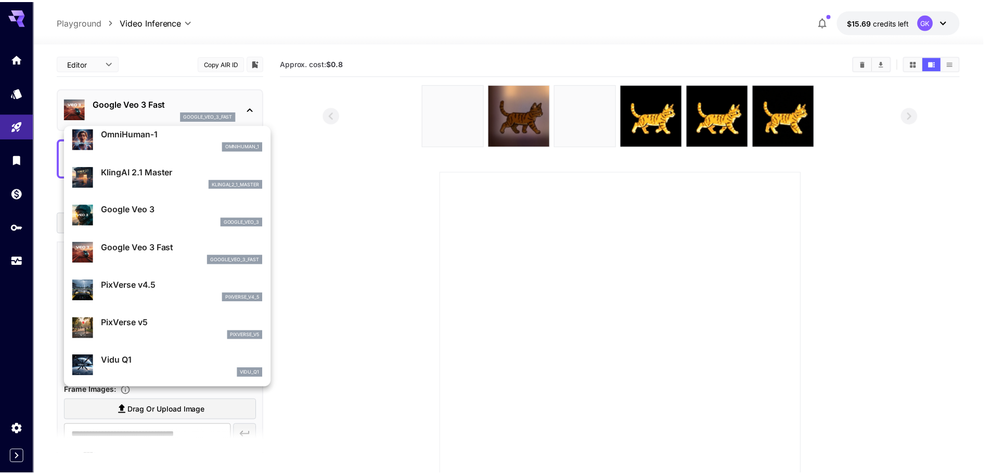
scroll to position [208, 0]
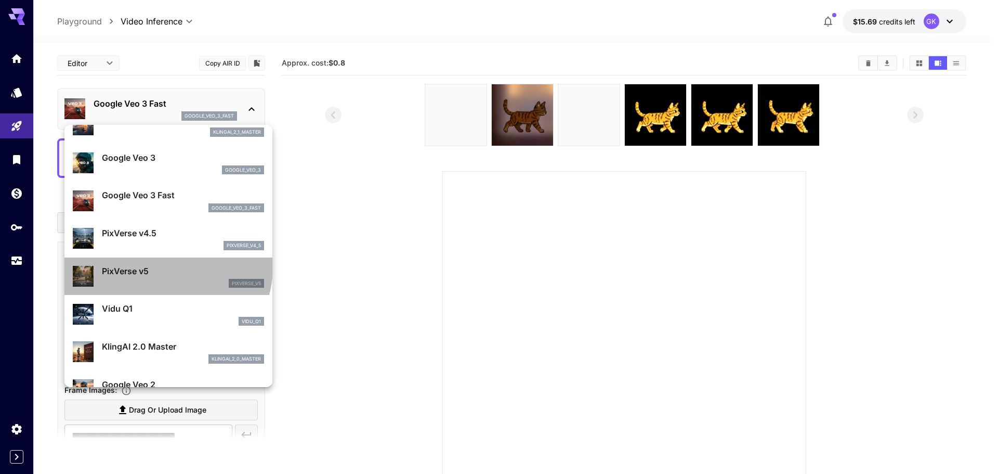
click at [166, 267] on p "PixVerse v5" at bounding box center [183, 271] width 162 height 12
type input "*"
type input "**********"
type input "****"
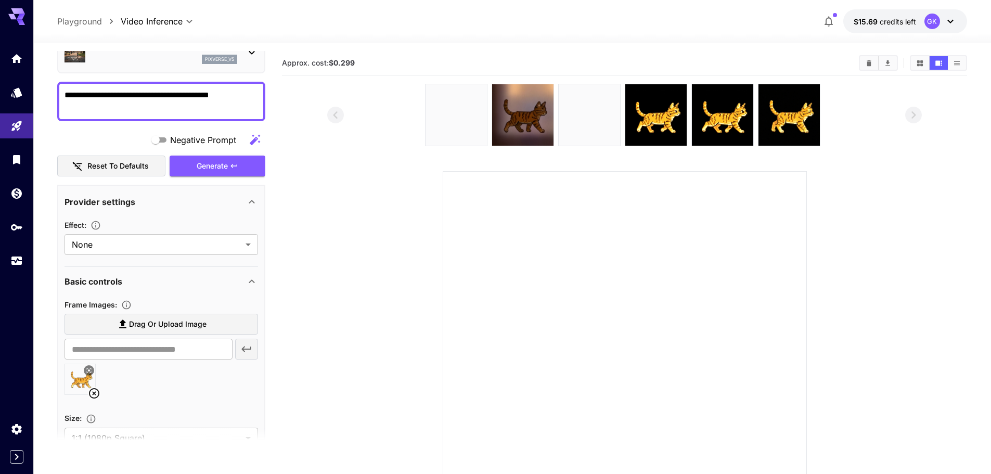
scroll to position [0, 0]
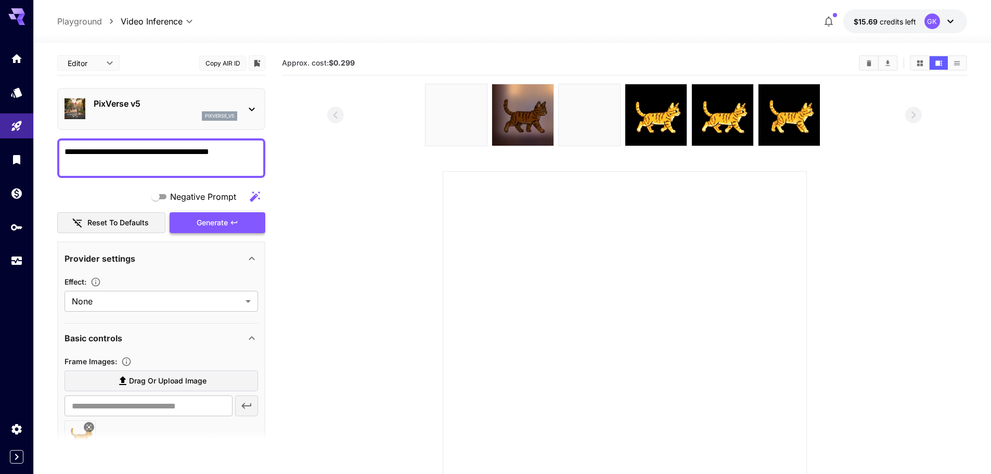
click at [198, 221] on div "Generate" at bounding box center [218, 222] width 96 height 21
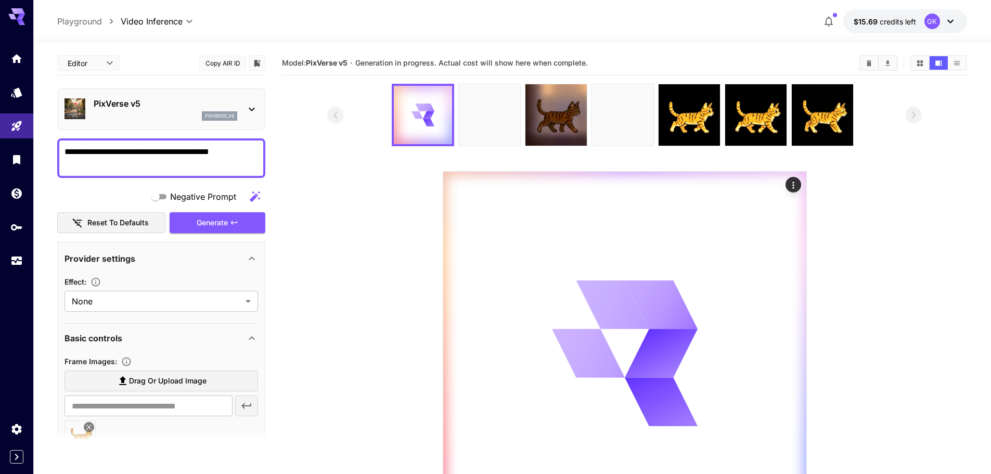
click at [339, 369] on section at bounding box center [624, 309] width 594 height 451
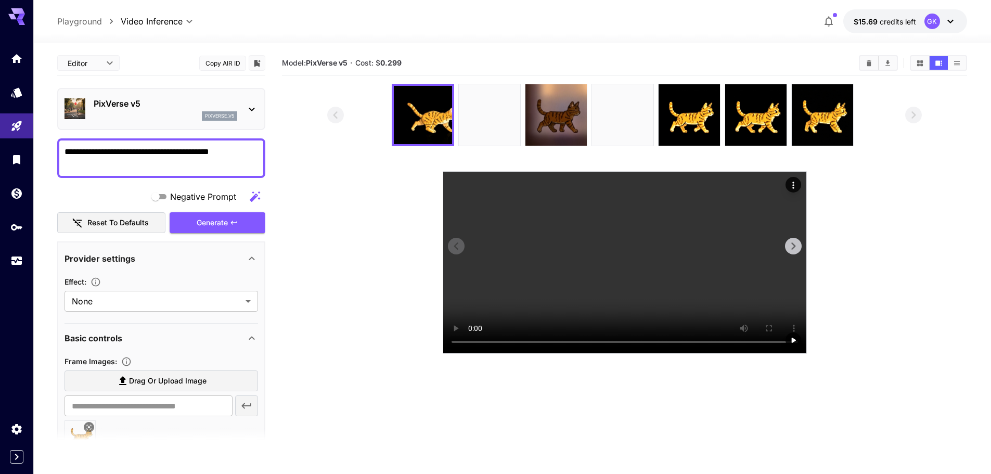
click at [625, 223] on video at bounding box center [624, 262] width 363 height 181
click at [686, 277] on video at bounding box center [624, 262] width 363 height 181
click at [563, 431] on section "Model: PixVerse v5 · Cost: $ 0.299" at bounding box center [624, 288] width 685 height 474
click at [643, 403] on section "Model: PixVerse v5 · Cost: $ 0.299" at bounding box center [624, 288] width 685 height 474
click at [663, 267] on video at bounding box center [624, 262] width 363 height 181
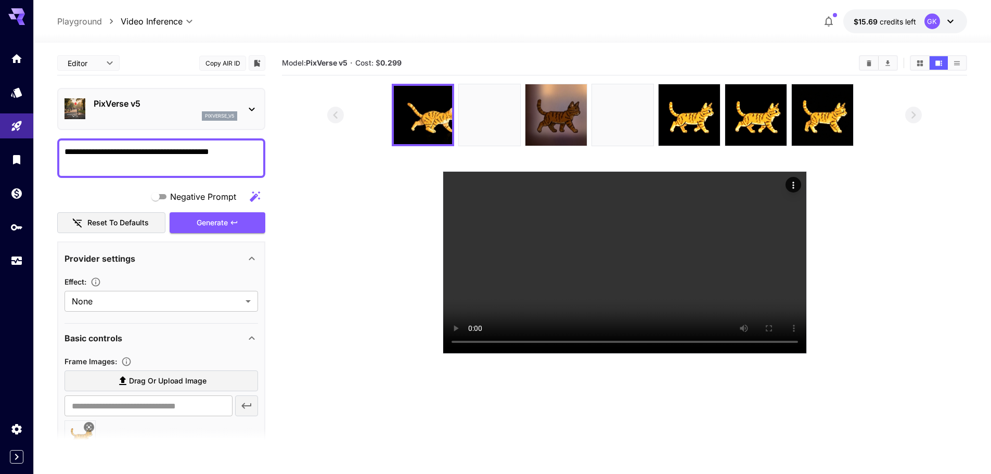
click at [711, 416] on section "Model: PixVerse v5 · Cost: $ 0.299" at bounding box center [624, 288] width 685 height 474
click at [603, 292] on video at bounding box center [624, 262] width 363 height 181
click at [731, 290] on video at bounding box center [624, 262] width 363 height 181
click at [753, 411] on section "Model: PixVerse v5 · Cost: $ 0.299" at bounding box center [624, 288] width 685 height 474
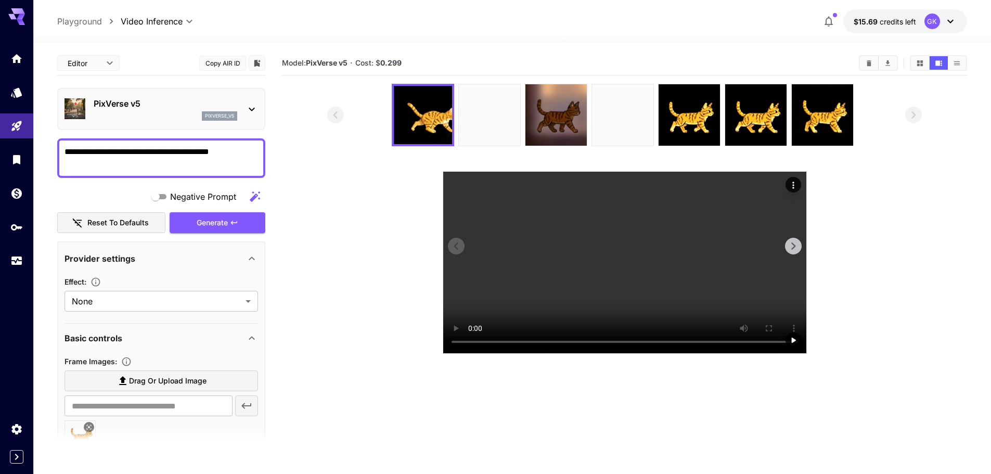
click at [689, 301] on video at bounding box center [624, 262] width 363 height 181
click at [682, 296] on video at bounding box center [624, 262] width 363 height 181
click at [681, 296] on video at bounding box center [624, 262] width 363 height 181
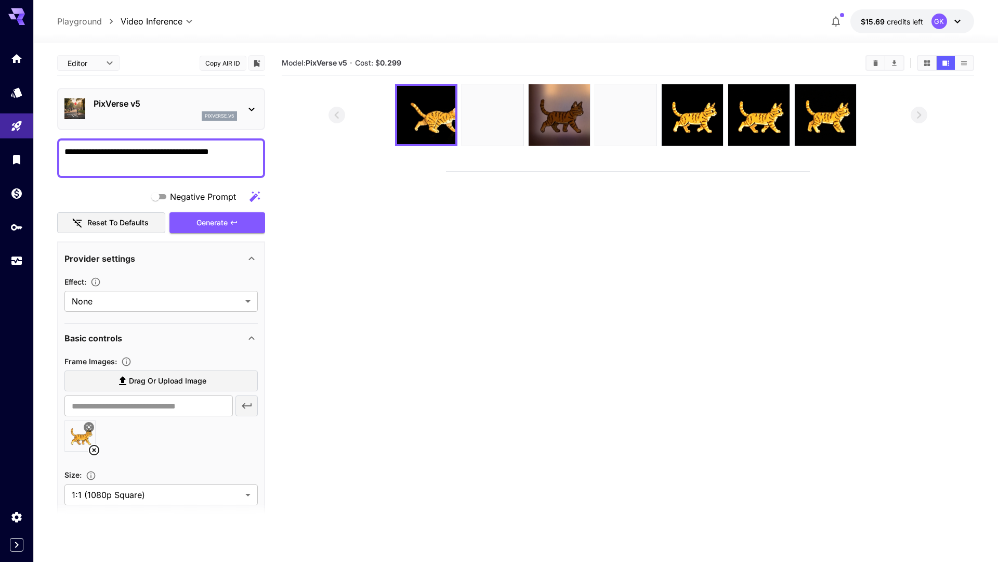
click at [674, 172] on video at bounding box center [628, 172] width 363 height 0
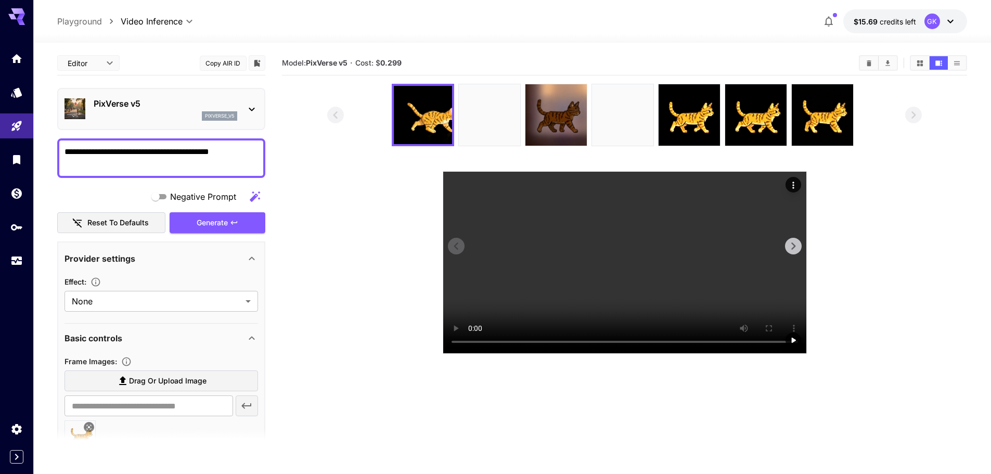
click at [672, 295] on video at bounding box center [624, 262] width 363 height 181
click at [578, 435] on section "Model: PixVerse v5 · Cost: $ 0.299" at bounding box center [624, 288] width 685 height 474
click at [577, 434] on section "Model: PixVerse v5 · Cost: $ 0.299" at bounding box center [624, 288] width 685 height 474
click at [334, 395] on section "Model: PixVerse v5 · Cost: $ 0.299" at bounding box center [624, 288] width 685 height 474
click at [525, 412] on section "Model: PixVerse v5 · Cost: $ 0.299" at bounding box center [624, 288] width 685 height 474
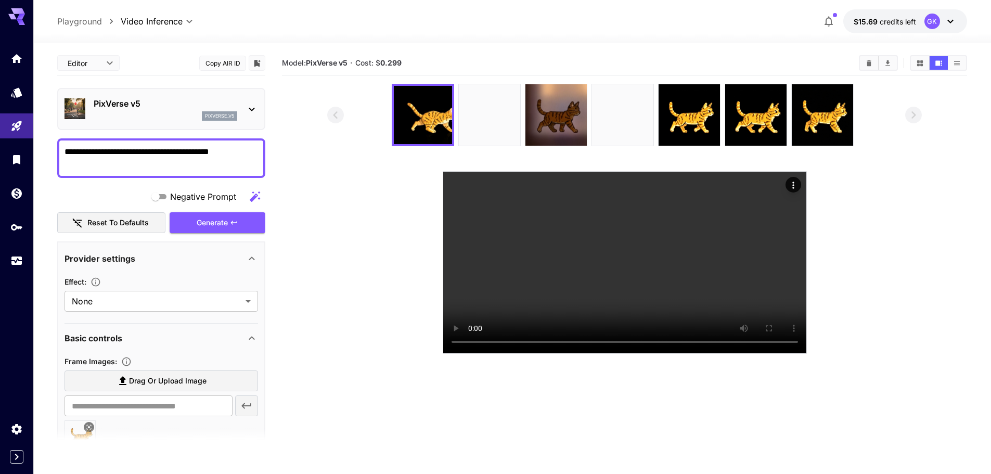
click at [758, 397] on section "Model: PixVerse v5 · Cost: $ 0.299" at bounding box center [624, 288] width 685 height 474
click at [704, 423] on section "Model: PixVerse v5 · Cost: $ 0.299" at bounding box center [624, 288] width 685 height 474
click at [708, 412] on section "Model: PixVerse v5 · Cost: $ 0.299" at bounding box center [624, 288] width 685 height 474
click at [593, 435] on section "Model: PixVerse v5 · Cost: $ 0.299" at bounding box center [624, 288] width 685 height 474
click at [699, 423] on section "Model: PixVerse v5 · Cost: $ 0.299" at bounding box center [624, 288] width 685 height 474
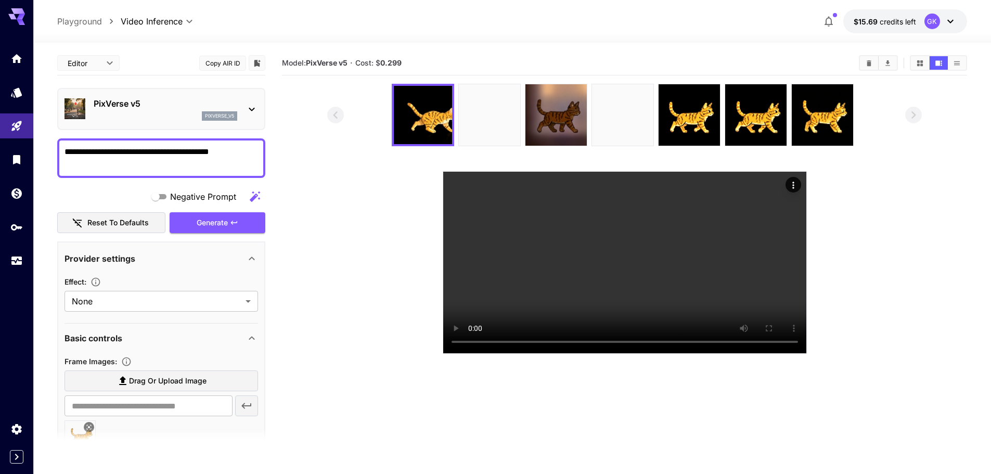
click at [699, 402] on section "Model: PixVerse v5 · Cost: $ 0.299" at bounding box center [624, 288] width 685 height 474
click at [749, 418] on section "Model: PixVerse v5 · Cost: $ 0.299" at bounding box center [624, 288] width 685 height 474
click at [643, 422] on section "Model: PixVerse v5 · Cost: $ 0.299" at bounding box center [624, 288] width 685 height 474
click at [665, 433] on section "Model: PixVerse v5 · Cost: $ 0.299" at bounding box center [624, 288] width 685 height 474
click at [720, 407] on section "Model: PixVerse v5 · Cost: $ 0.299" at bounding box center [624, 288] width 685 height 474
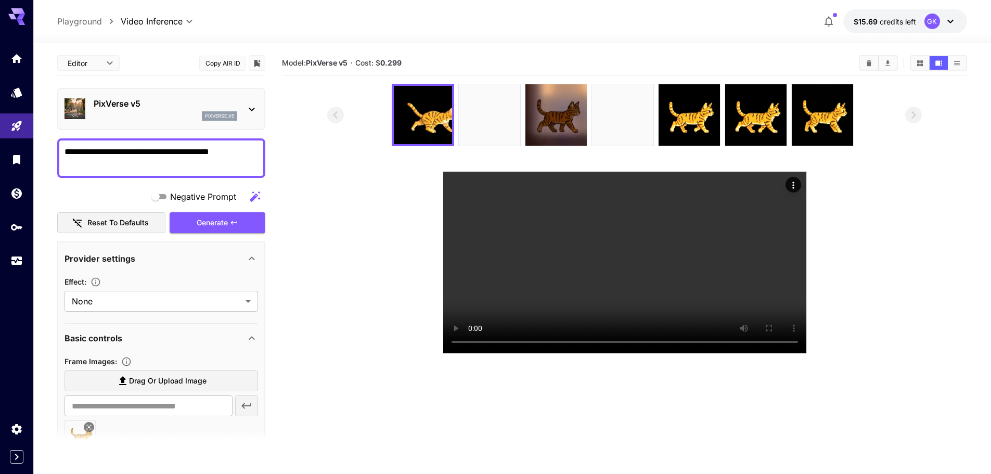
click at [705, 411] on section "Model: PixVerse v5 · Cost: $ 0.299" at bounding box center [624, 288] width 685 height 474
click at [738, 414] on section "Model: PixVerse v5 · Cost: $ 0.299" at bounding box center [624, 288] width 685 height 474
click at [627, 447] on section "Model: PixVerse v5 · Cost: $ 0.299" at bounding box center [624, 288] width 685 height 474
click at [629, 439] on section "Model: PixVerse v5 · Cost: $ 0.299" at bounding box center [624, 288] width 685 height 474
click at [556, 450] on section "Model: PixVerse v5 · Cost: $ 0.299" at bounding box center [624, 288] width 685 height 474
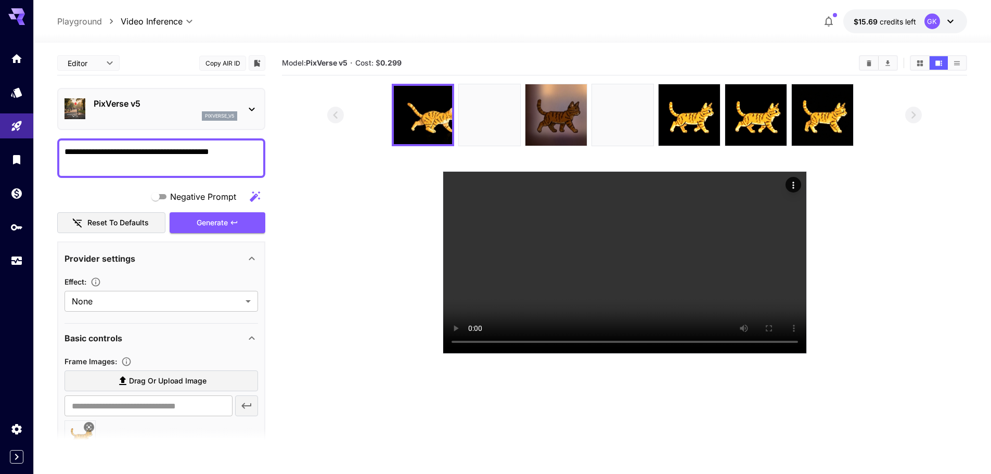
click at [732, 394] on section "Model: PixVerse v5 · Cost: $ 0.299" at bounding box center [624, 288] width 685 height 474
click at [574, 267] on video at bounding box center [624, 262] width 363 height 181
click at [716, 407] on section "Model: PixVerse v5 · Cost: $ 0.299" at bounding box center [624, 288] width 685 height 474
click at [920, 149] on section at bounding box center [624, 219] width 594 height 270
click at [539, 115] on img at bounding box center [555, 114] width 61 height 61
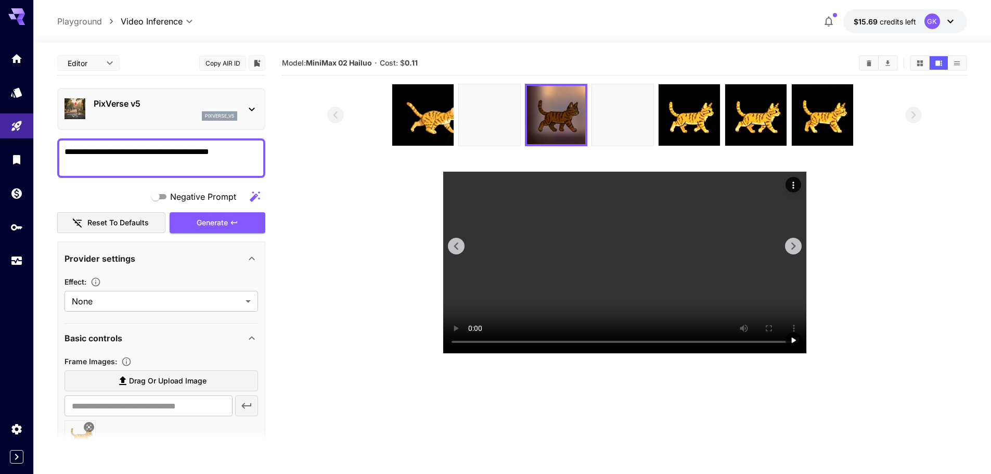
click at [606, 274] on video at bounding box center [624, 262] width 363 height 181
click at [670, 114] on img at bounding box center [688, 114] width 61 height 61
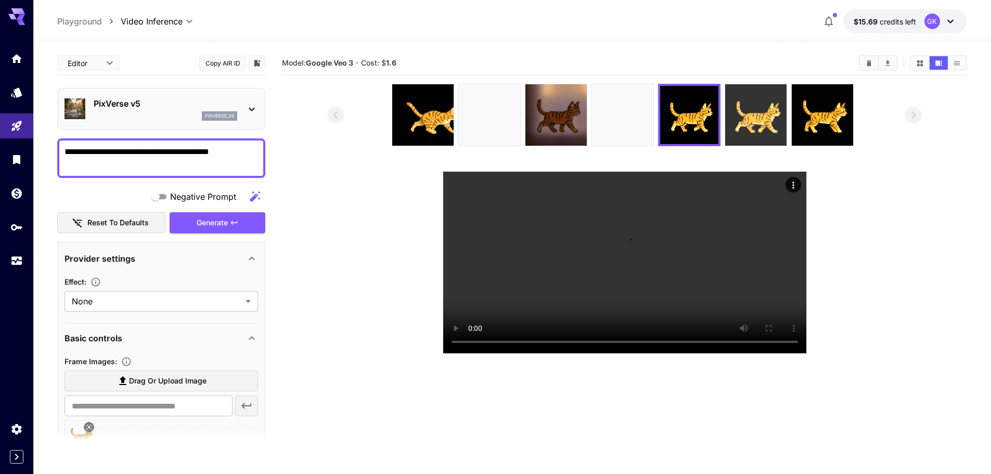
click at [745, 108] on img at bounding box center [755, 114] width 61 height 61
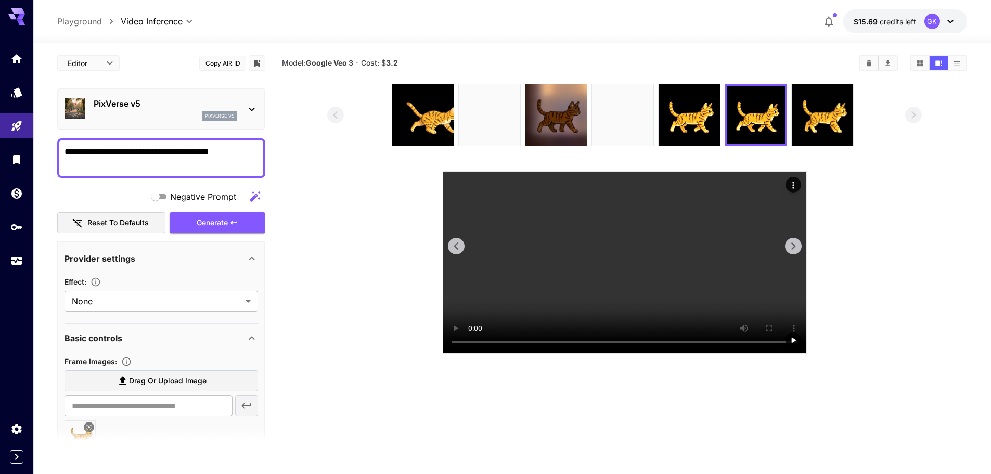
click at [686, 209] on video at bounding box center [624, 262] width 363 height 181
click at [585, 124] on img at bounding box center [555, 114] width 61 height 61
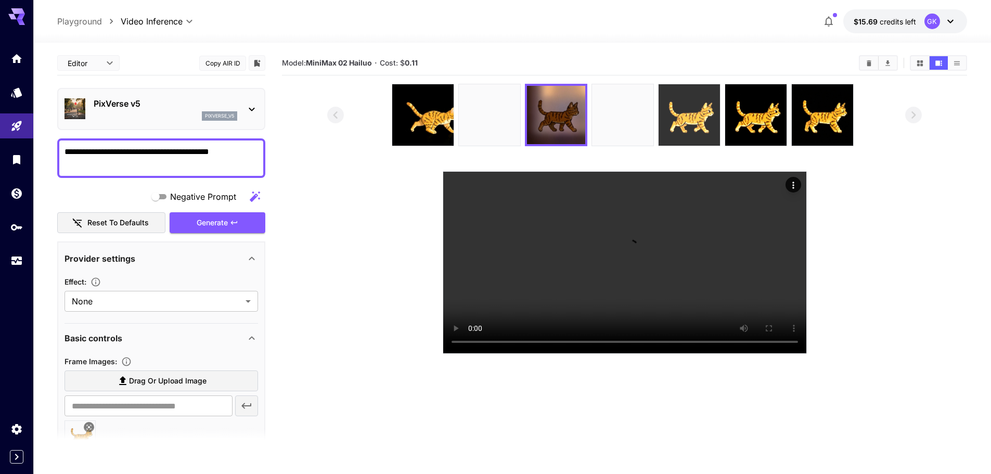
click at [710, 106] on img at bounding box center [688, 114] width 61 height 61
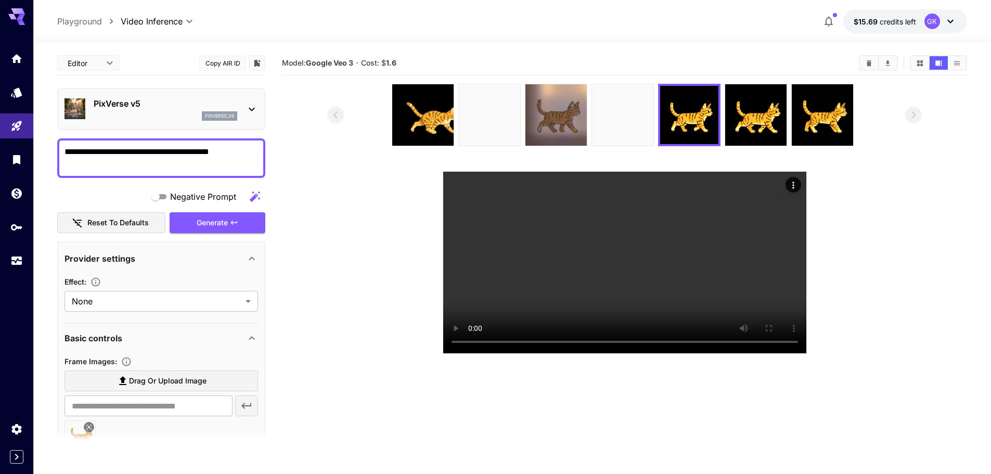
click at [565, 116] on img at bounding box center [555, 114] width 61 height 61
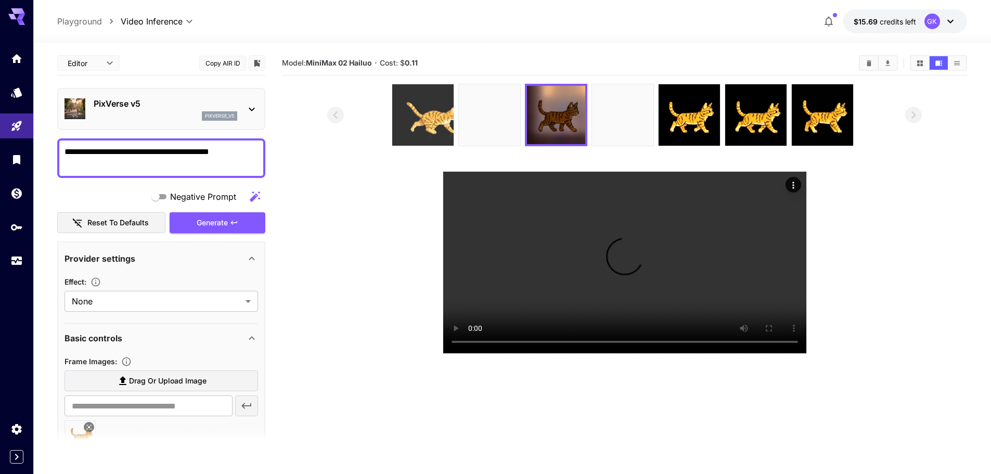
click at [439, 119] on img at bounding box center [422, 114] width 61 height 61
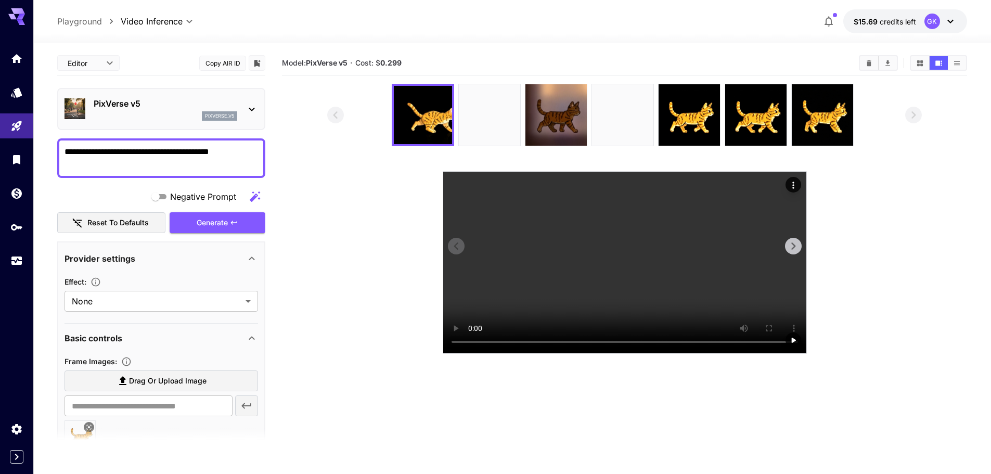
click at [605, 250] on video at bounding box center [624, 262] width 363 height 181
click at [487, 252] on video at bounding box center [624, 262] width 363 height 181
click at [487, 254] on video at bounding box center [624, 262] width 363 height 181
